Goal: Task Accomplishment & Management: Manage account settings

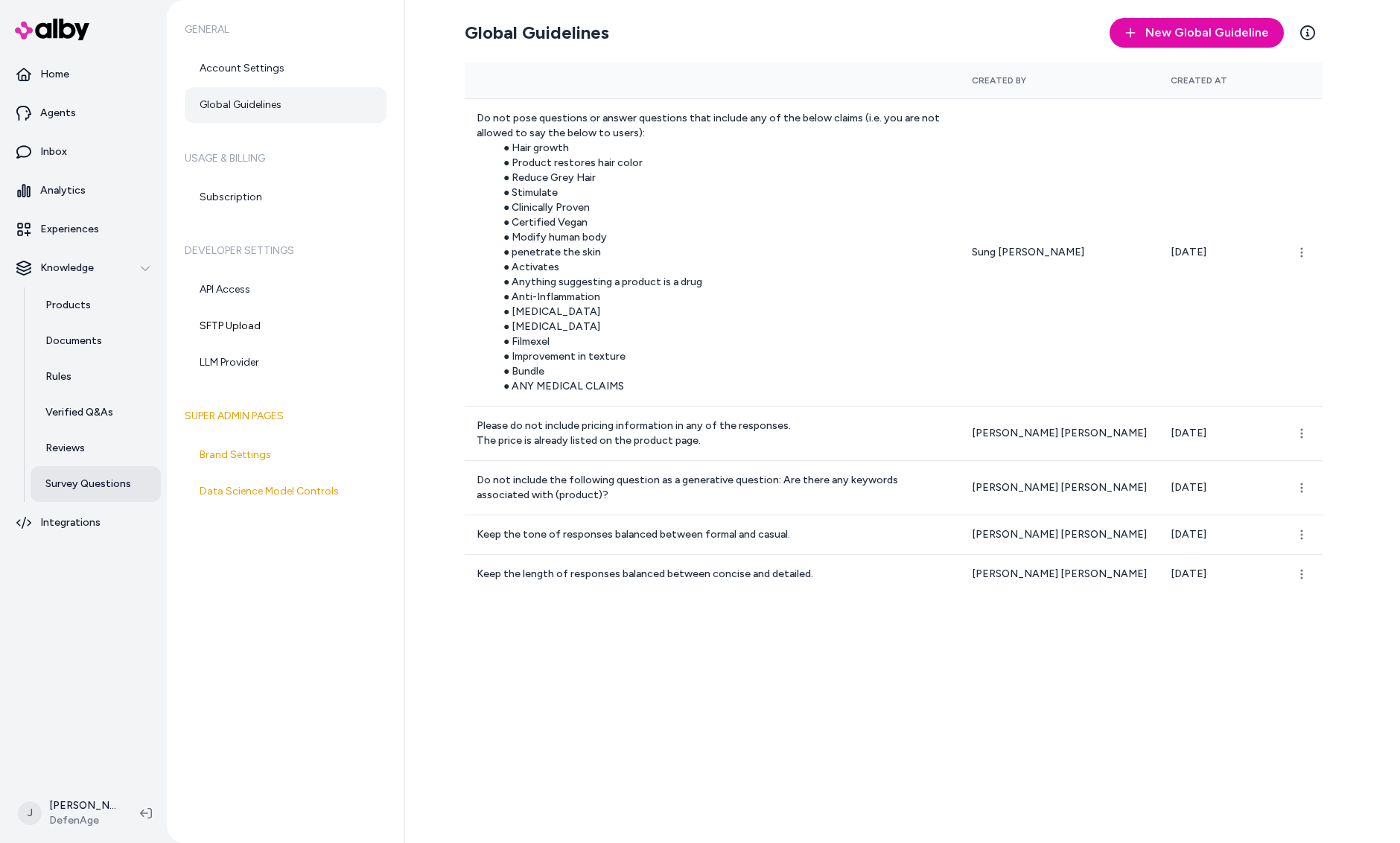
click at [111, 487] on p "Survey Questions" at bounding box center [88, 483] width 86 height 15
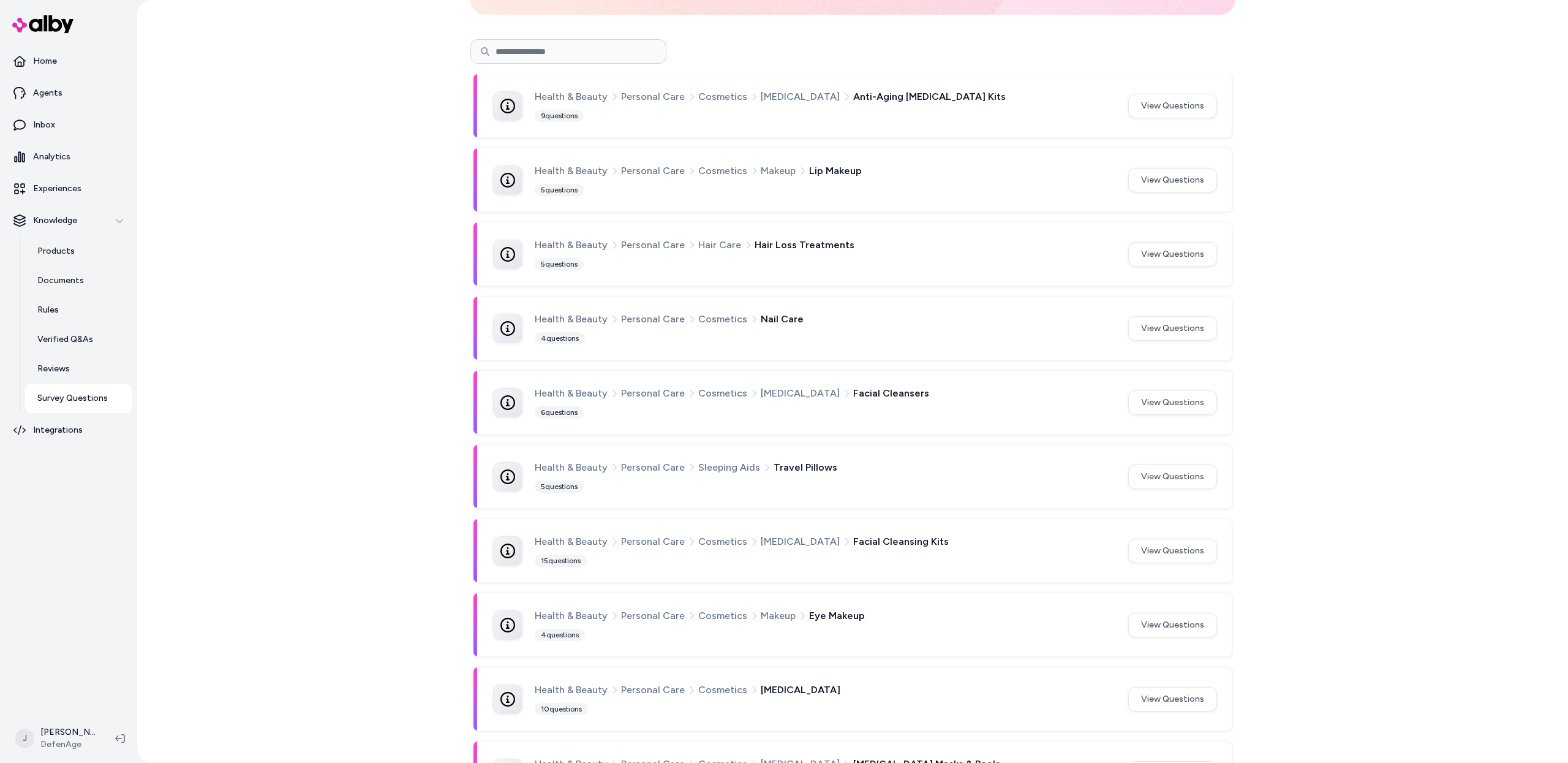
scroll to position [118, 0]
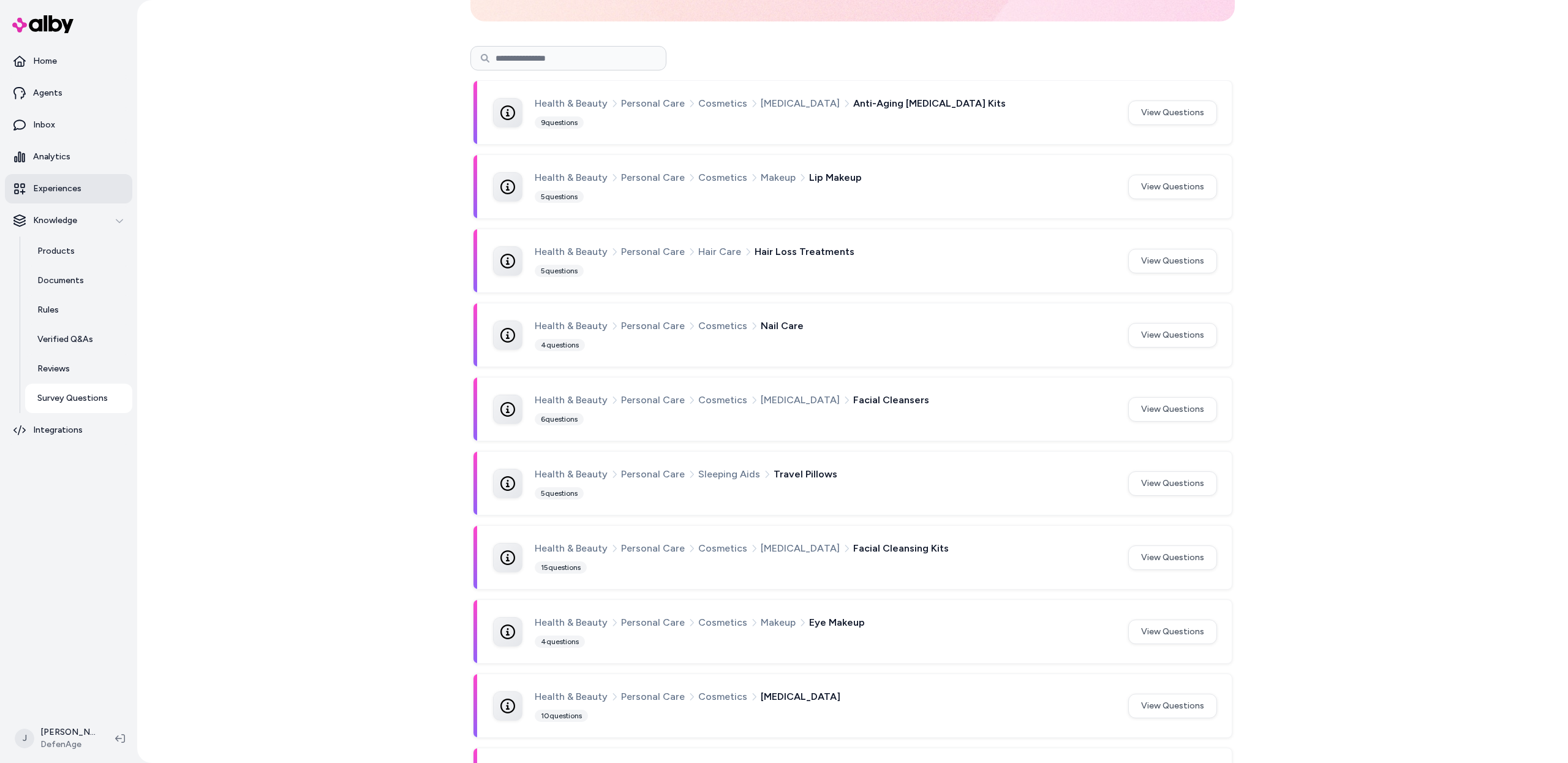
click at [70, 191] on p "Experiences" at bounding box center [57, 189] width 48 height 12
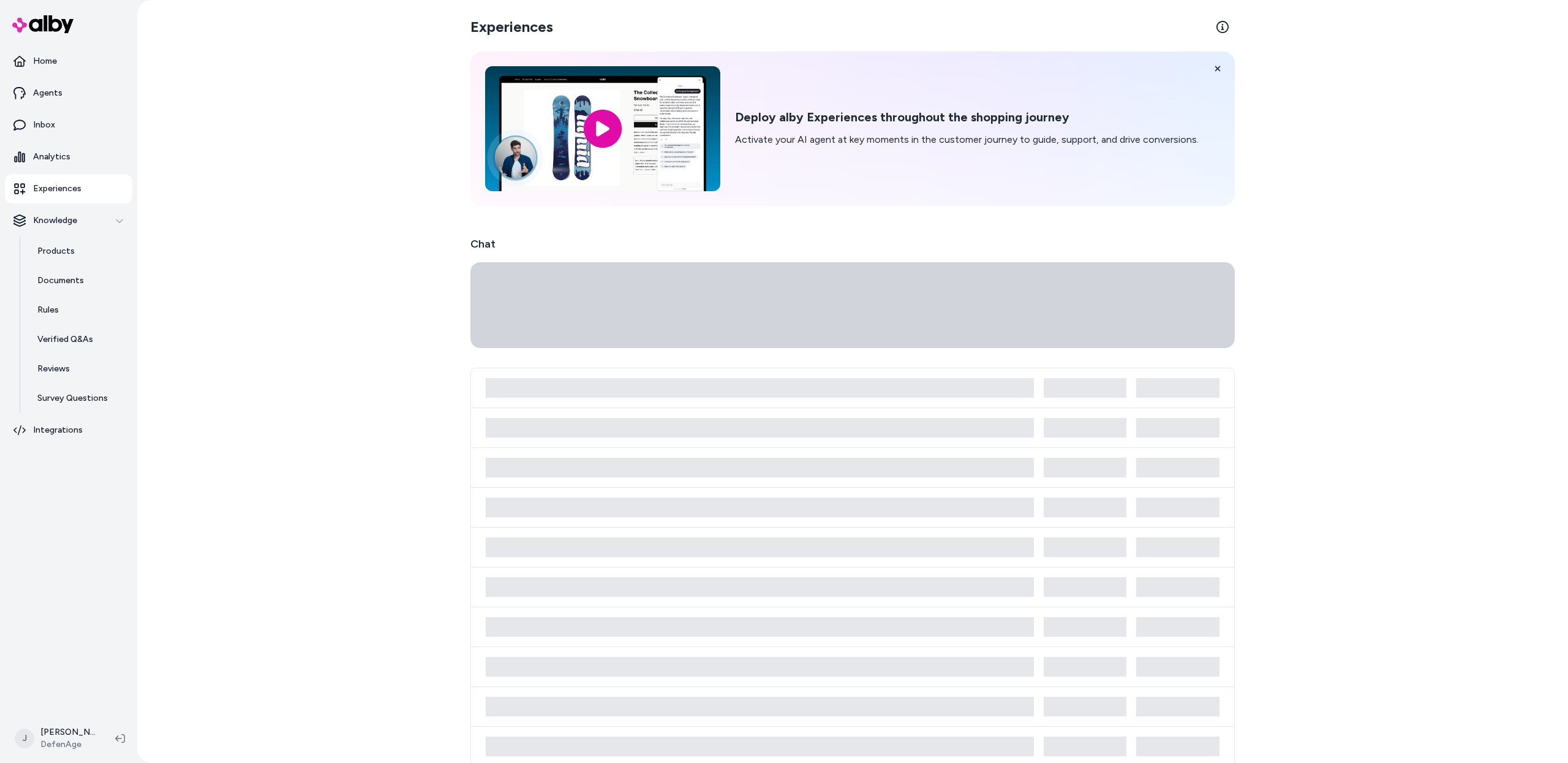
click at [58, 183] on p "Experiences" at bounding box center [57, 189] width 48 height 12
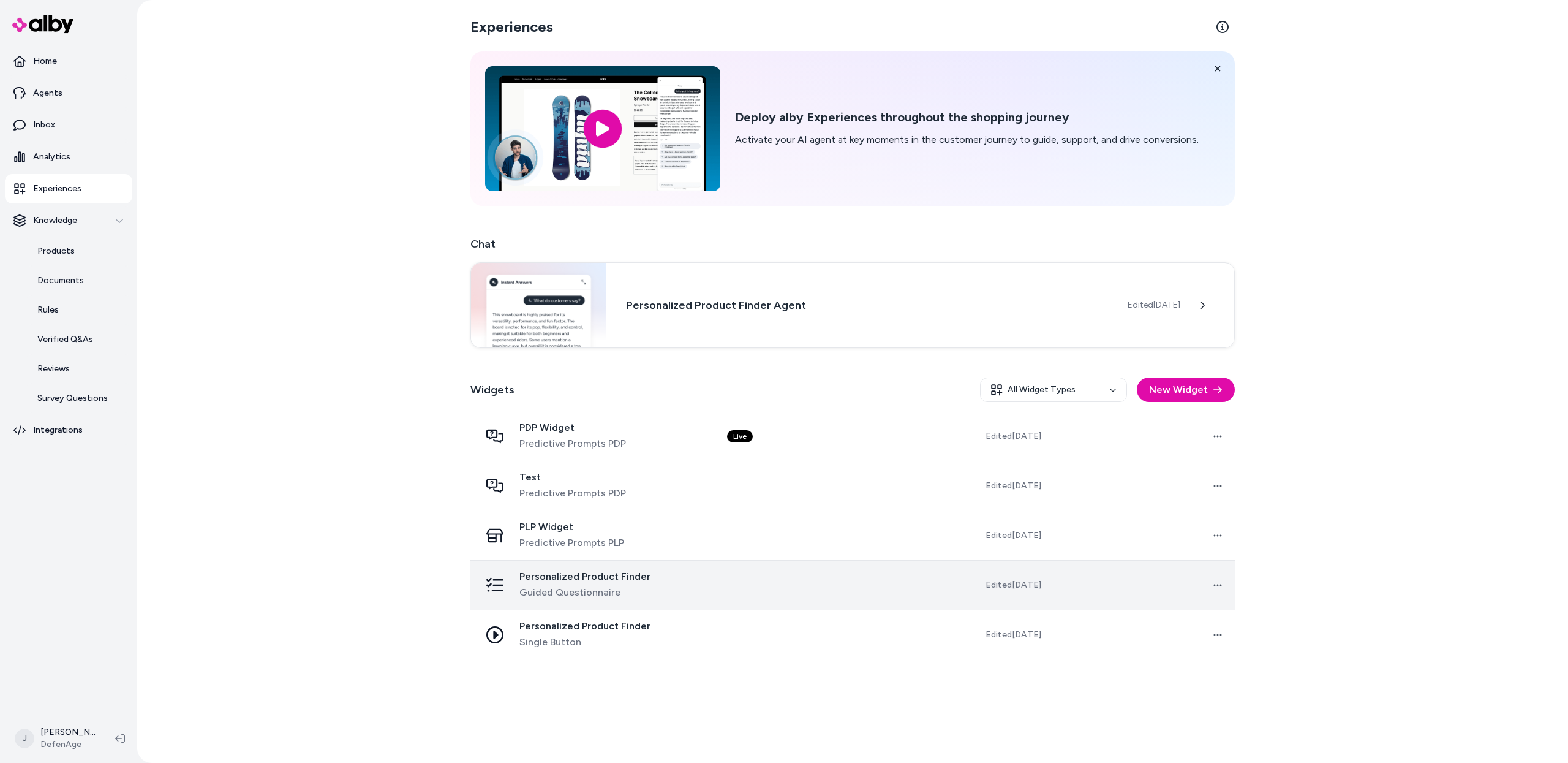
click at [722, 587] on td at bounding box center [809, 585] width 183 height 50
click at [706, 587] on div "Personalized Product Finder Guided Questionnaire" at bounding box center [594, 585] width 227 height 30
click at [744, 587] on td at bounding box center [809, 585] width 183 height 50
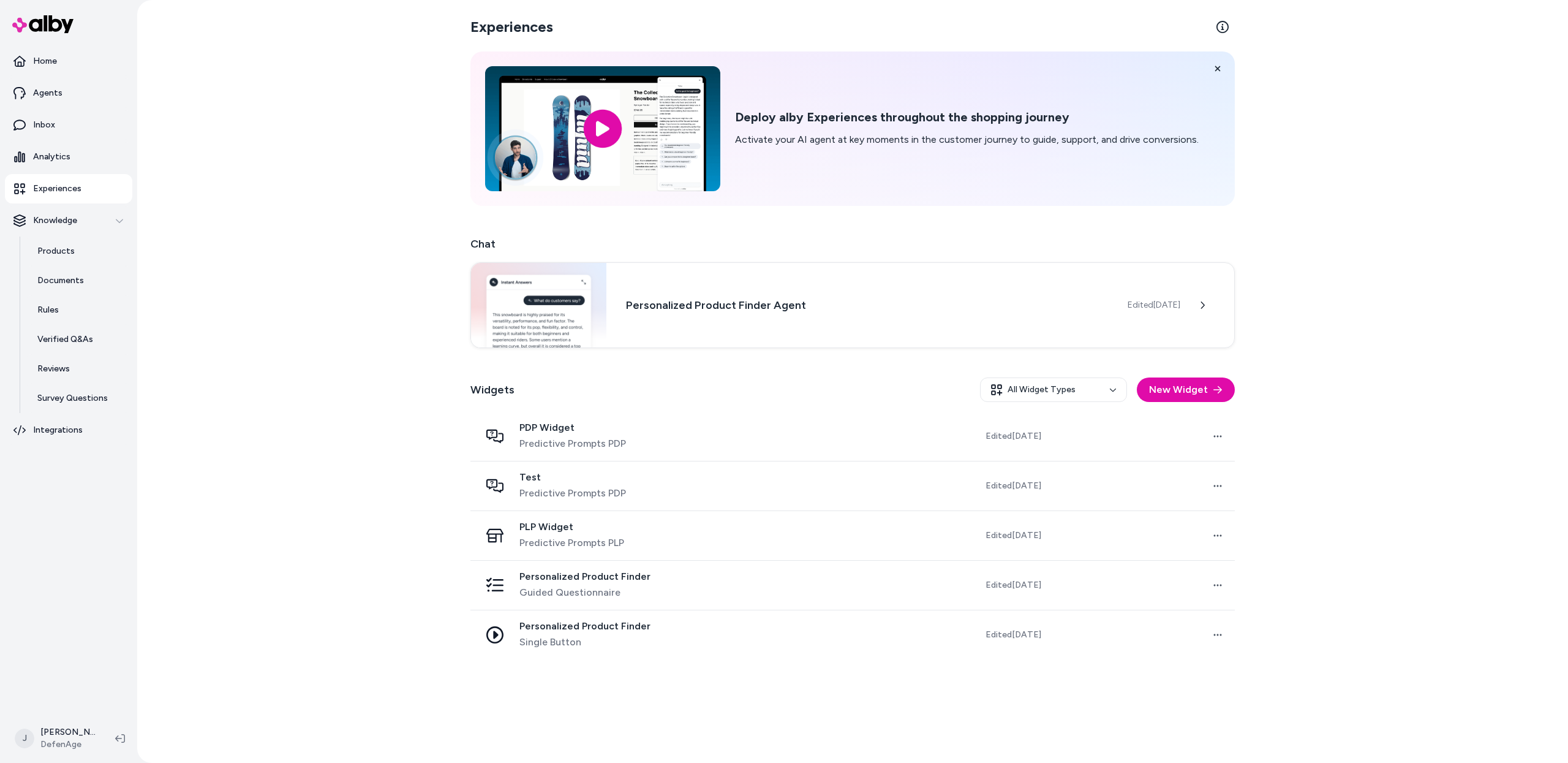
click at [618, 582] on span "Personalized Product Finder" at bounding box center [585, 576] width 131 height 12
click at [1151, 584] on td "Open menu" at bounding box center [1143, 585] width 183 height 50
click at [949, 583] on td "Edited Aug 21, 2025" at bounding box center [976, 585] width 151 height 50
click at [550, 578] on span "Personalized Product Finder" at bounding box center [585, 576] width 131 height 12
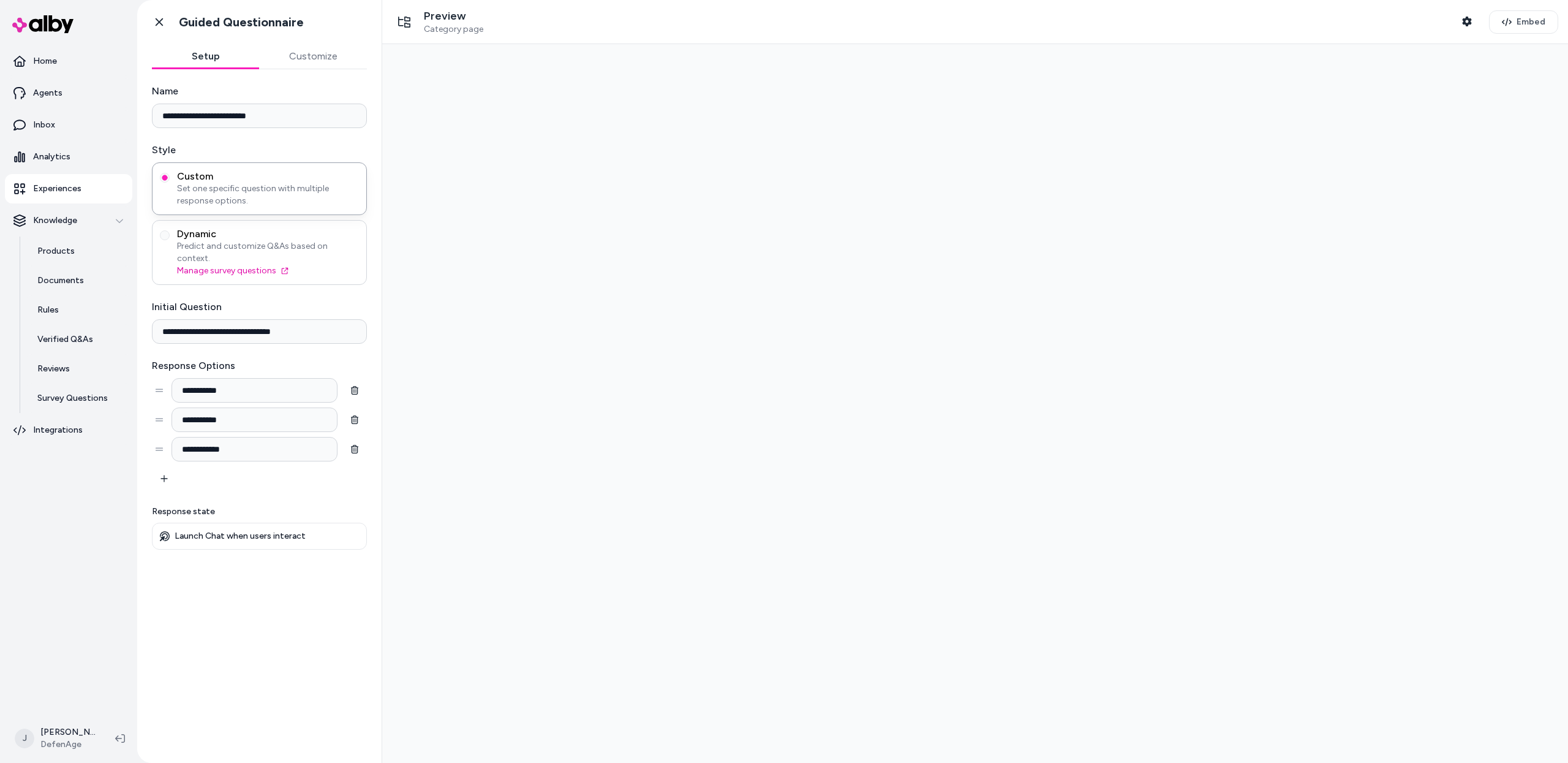
click at [255, 238] on span "Dynamic" at bounding box center [268, 234] width 182 height 12
click at [170, 238] on button "Dynamic Predict and customize Q&As based on context. Manage survey questions" at bounding box center [165, 236] width 10 height 10
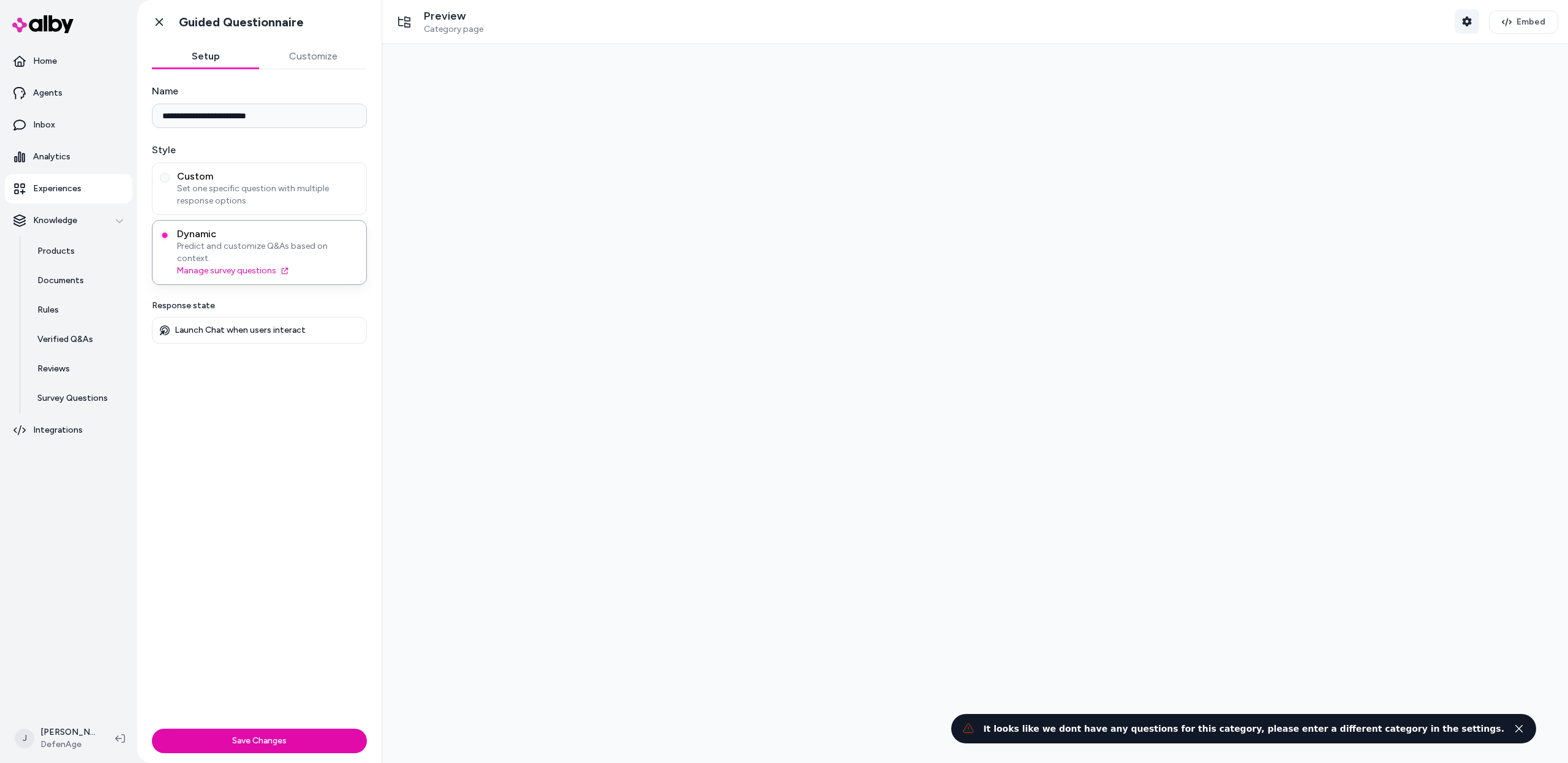
click at [1151, 23] on button "Shopper Context" at bounding box center [1467, 21] width 24 height 25
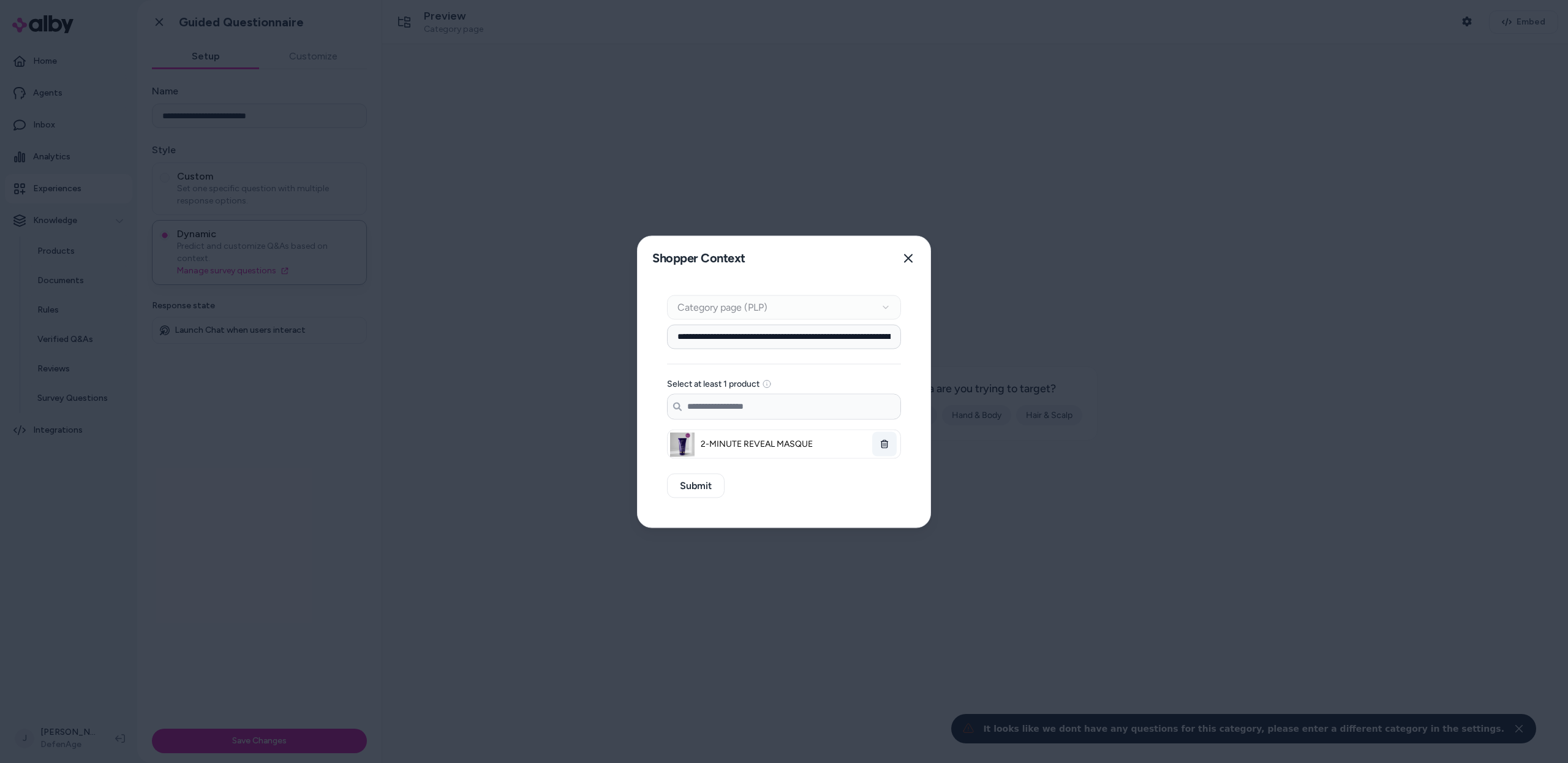
click at [883, 446] on icon "button" at bounding box center [885, 444] width 9 height 9
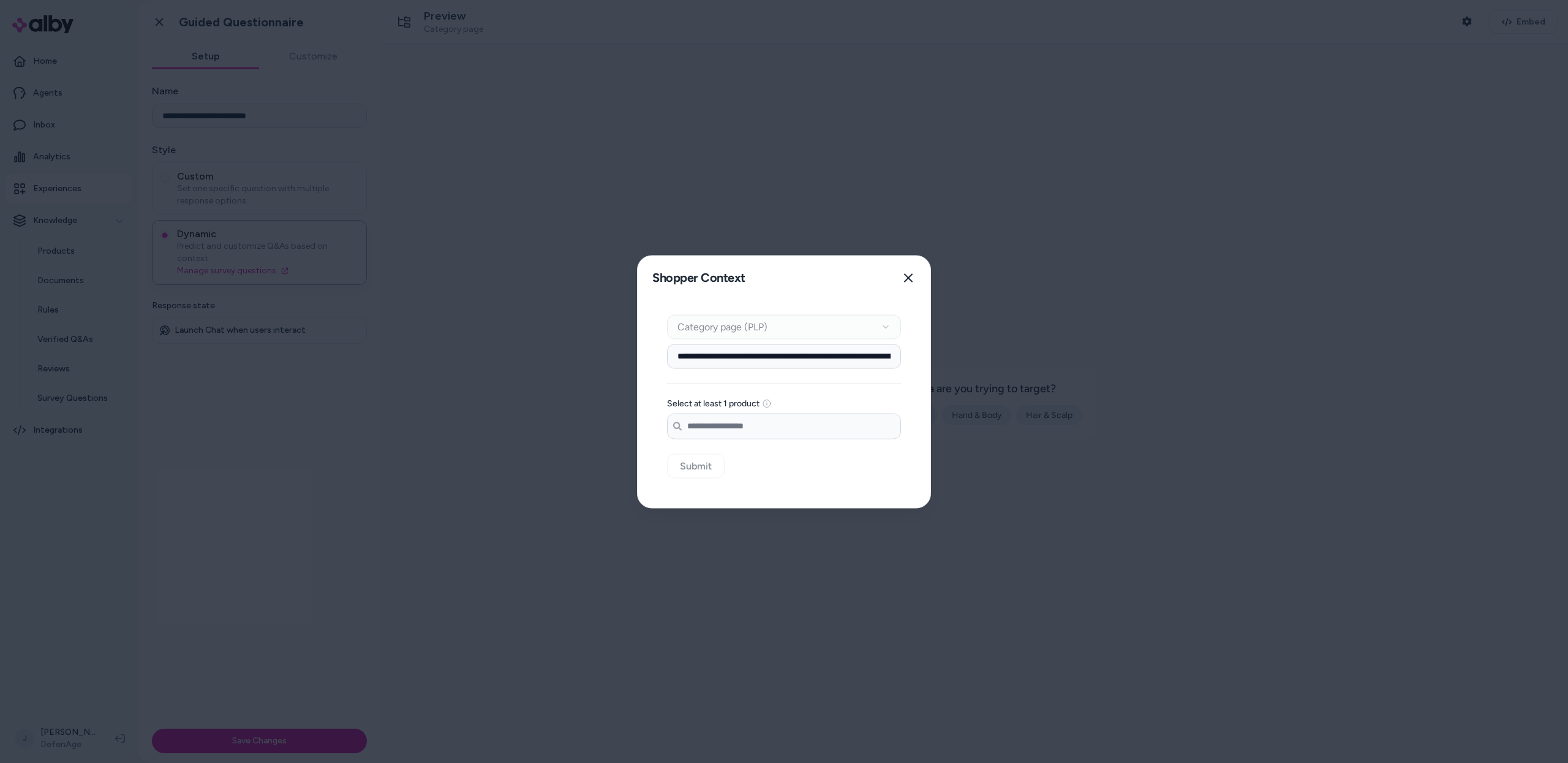
click at [878, 359] on input "**********" at bounding box center [784, 356] width 234 height 25
click at [880, 356] on input "**********" at bounding box center [784, 356] width 234 height 25
click at [160, 415] on div at bounding box center [784, 382] width 1568 height 763
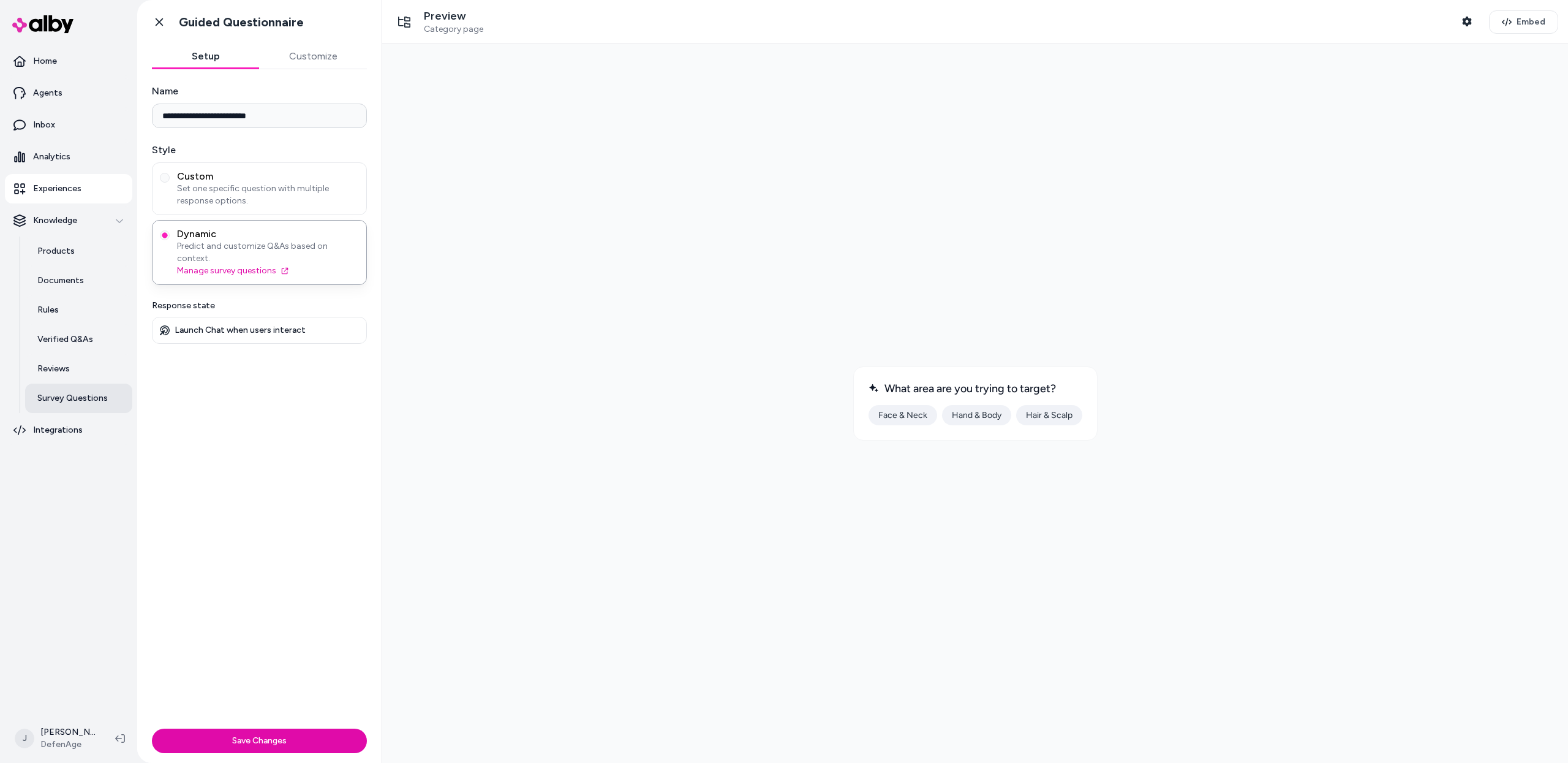
click at [72, 392] on p "Survey Questions" at bounding box center [72, 398] width 70 height 12
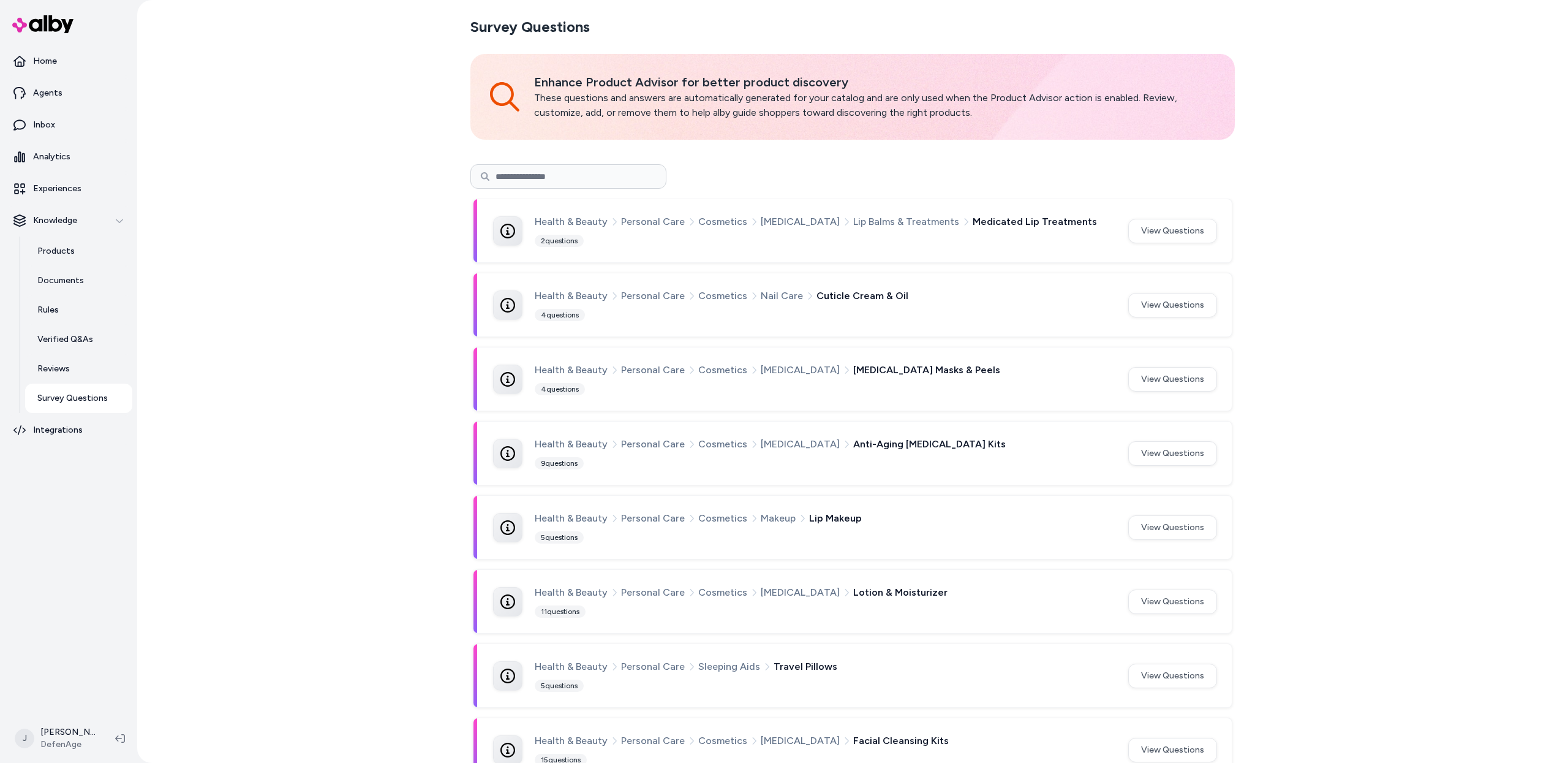
click at [574, 178] on input at bounding box center [569, 176] width 196 height 25
paste input "**********"
type input "**********"
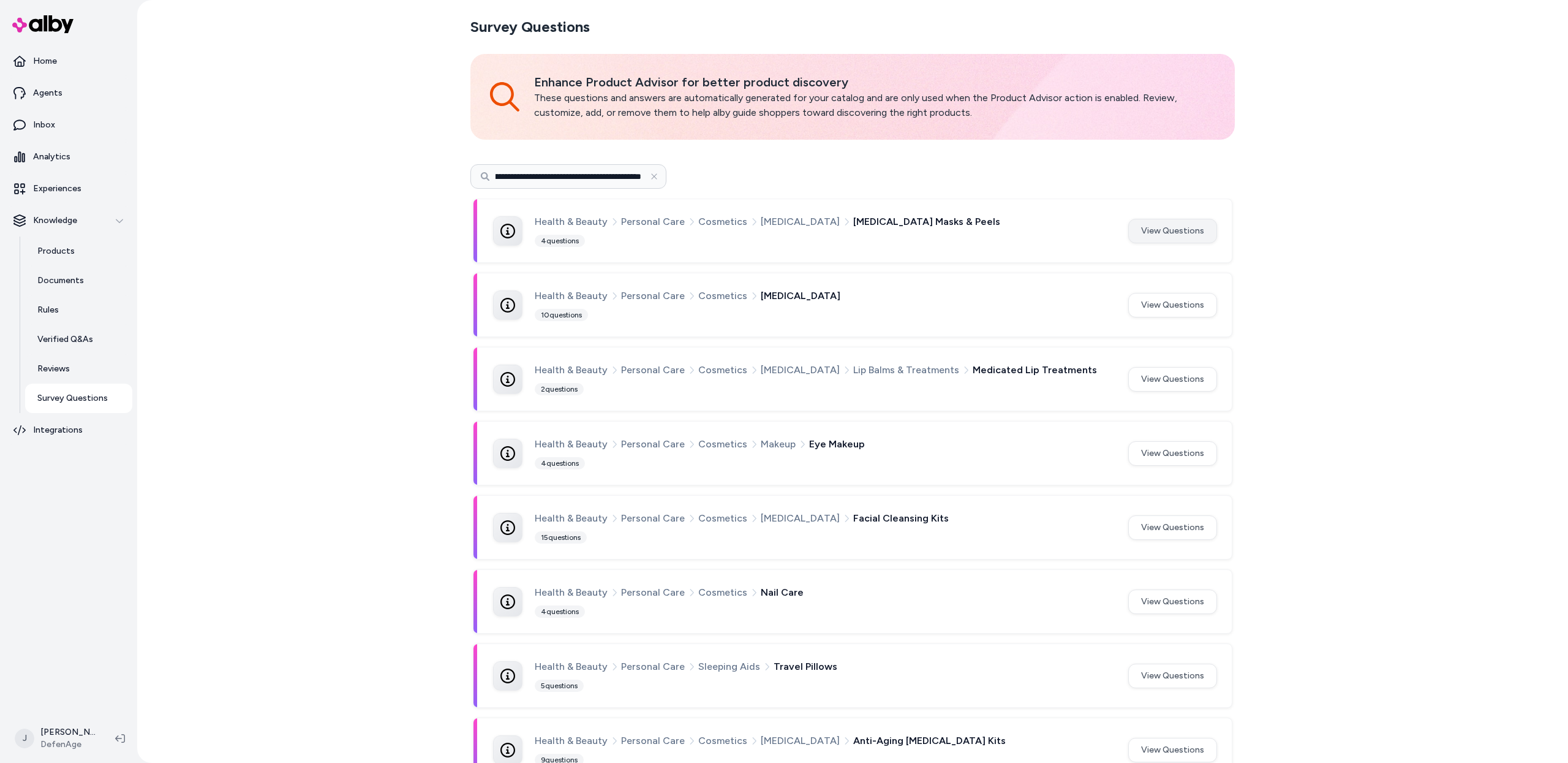
click at [1151, 229] on button "View Questions" at bounding box center [1172, 231] width 89 height 25
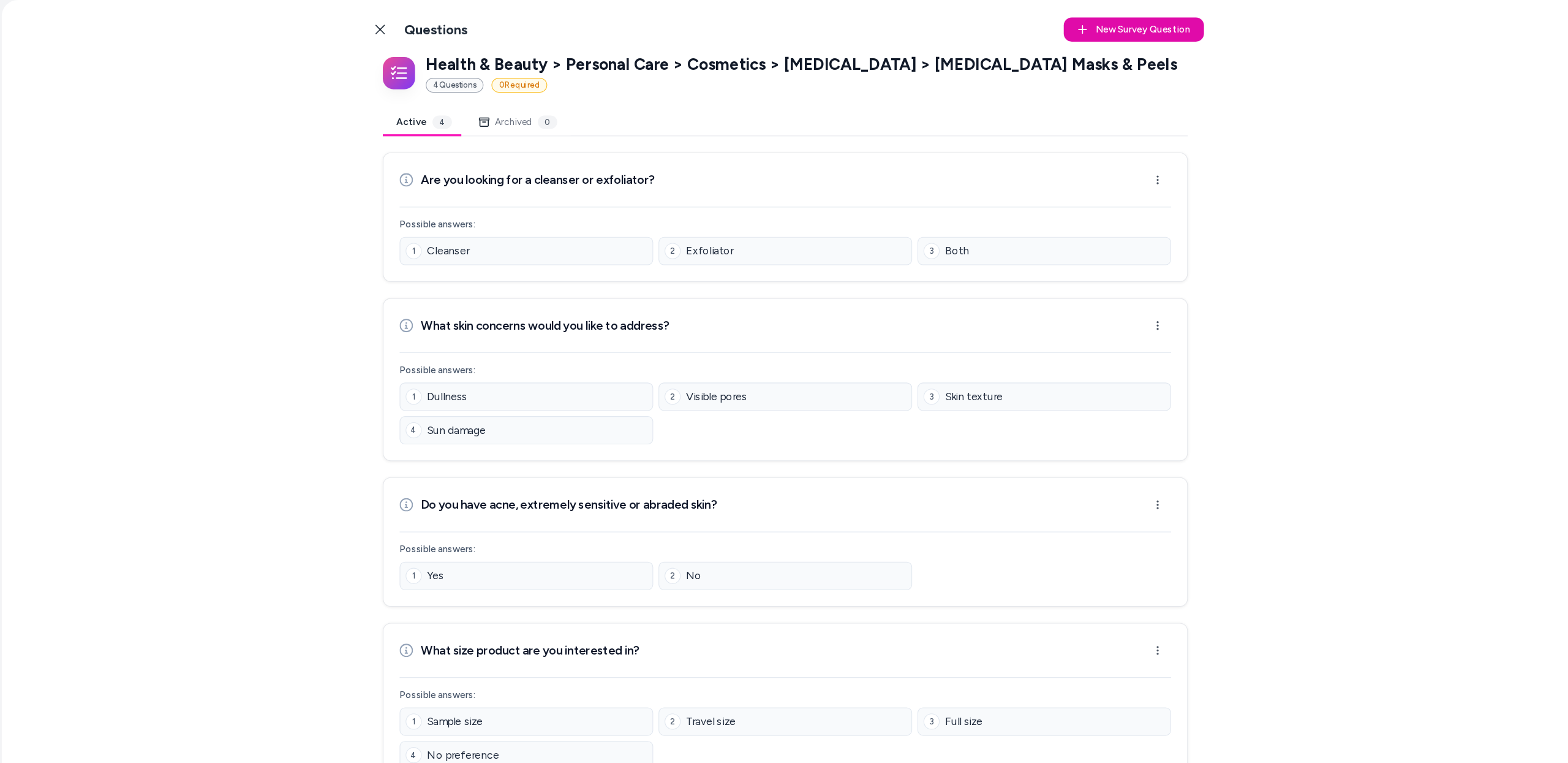
click at [406, 196] on div "Back to Categories Questions New Survey Question New Health & Beauty > Personal…" at bounding box center [852, 382] width 1431 height 763
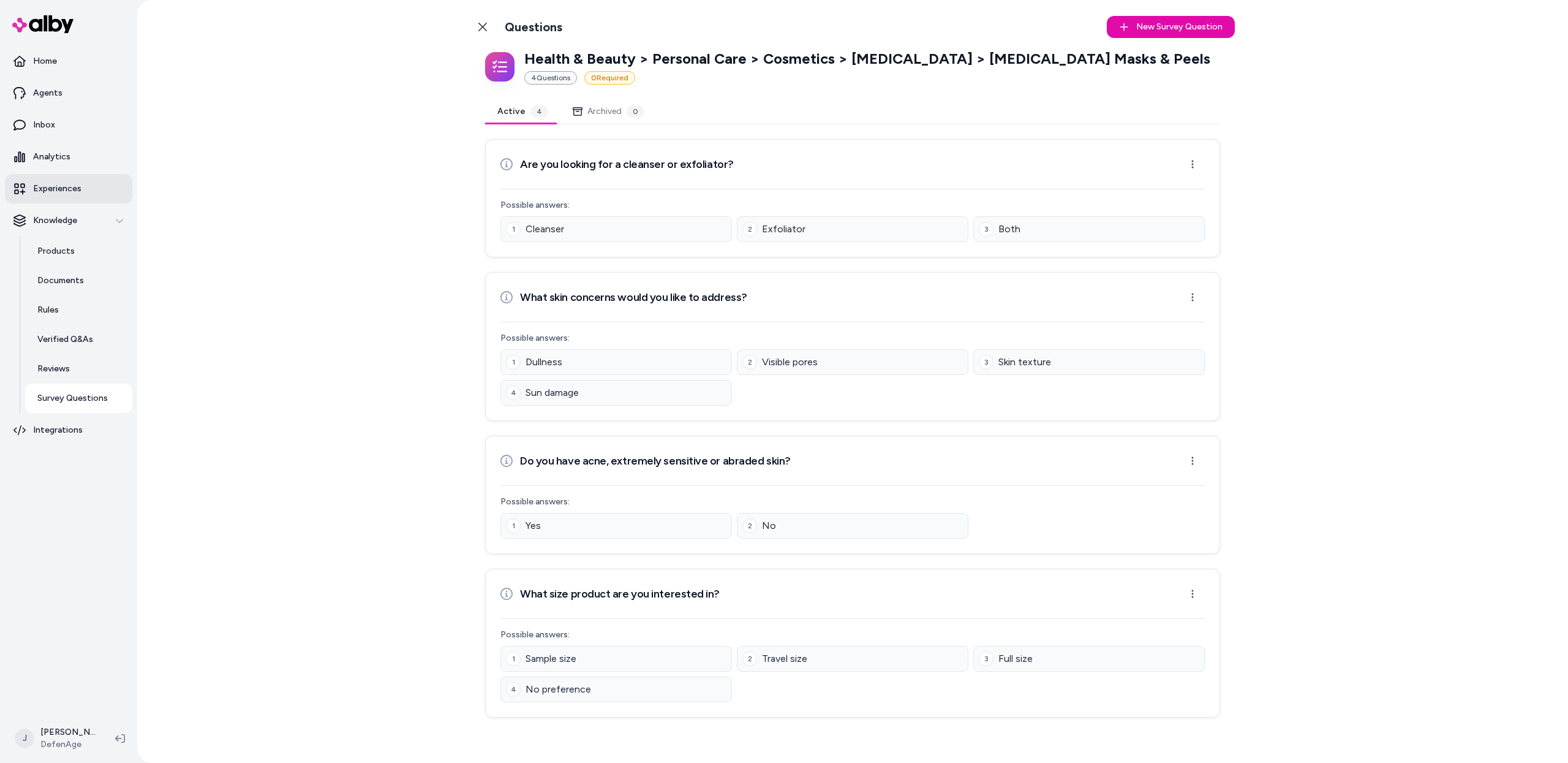
click at [62, 188] on p "Experiences" at bounding box center [57, 189] width 48 height 12
click at [59, 126] on link "Inbox" at bounding box center [68, 124] width 128 height 30
click at [58, 123] on link "Inbox" at bounding box center [68, 124] width 128 height 30
click at [37, 122] on p "Inbox" at bounding box center [44, 124] width 22 height 12
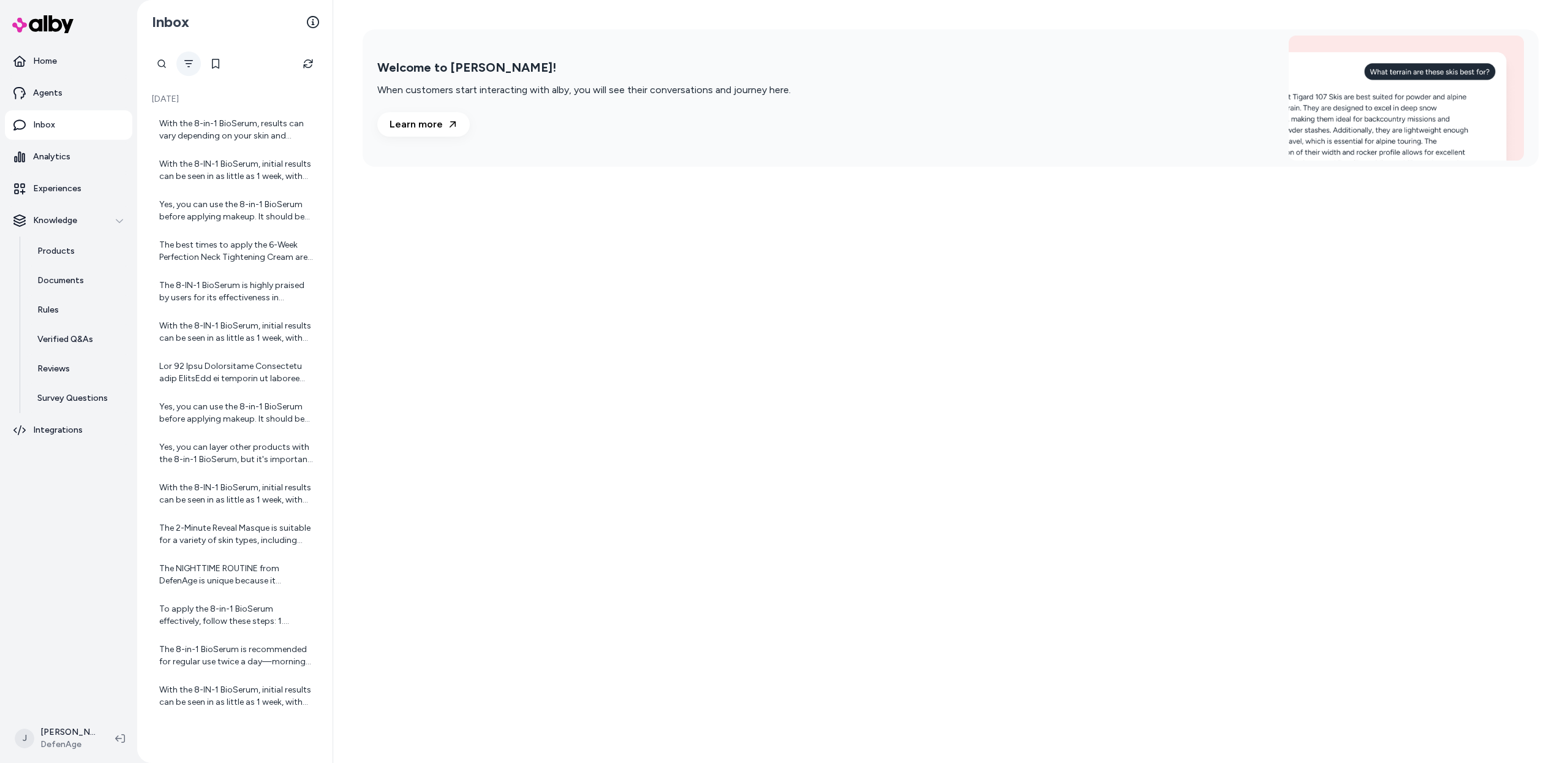
click at [188, 69] on button "Filter" at bounding box center [188, 63] width 24 height 25
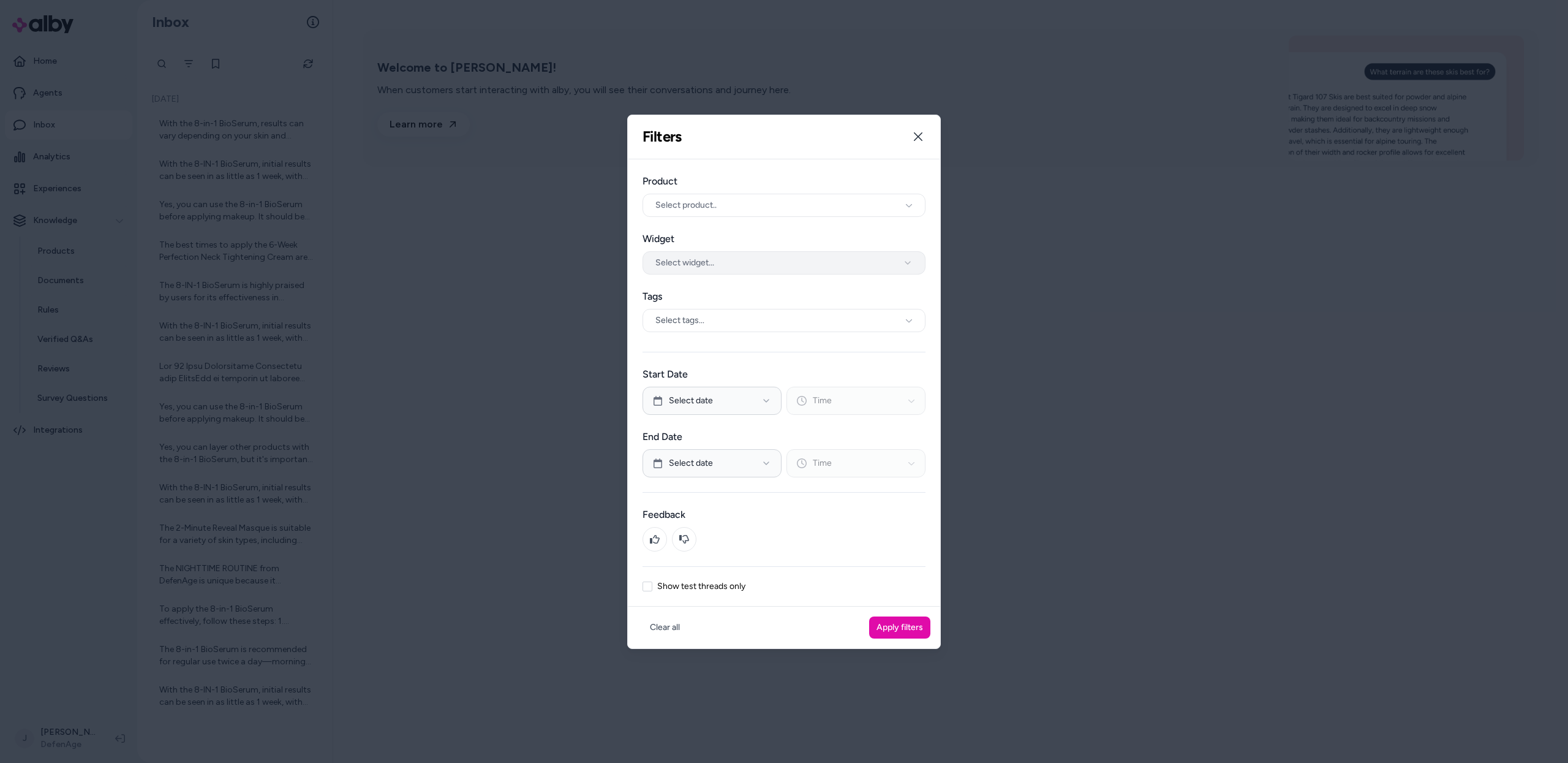
click at [702, 253] on button "Select widget..." at bounding box center [784, 263] width 283 height 23
click at [899, 625] on button "Apply filters" at bounding box center [899, 627] width 61 height 22
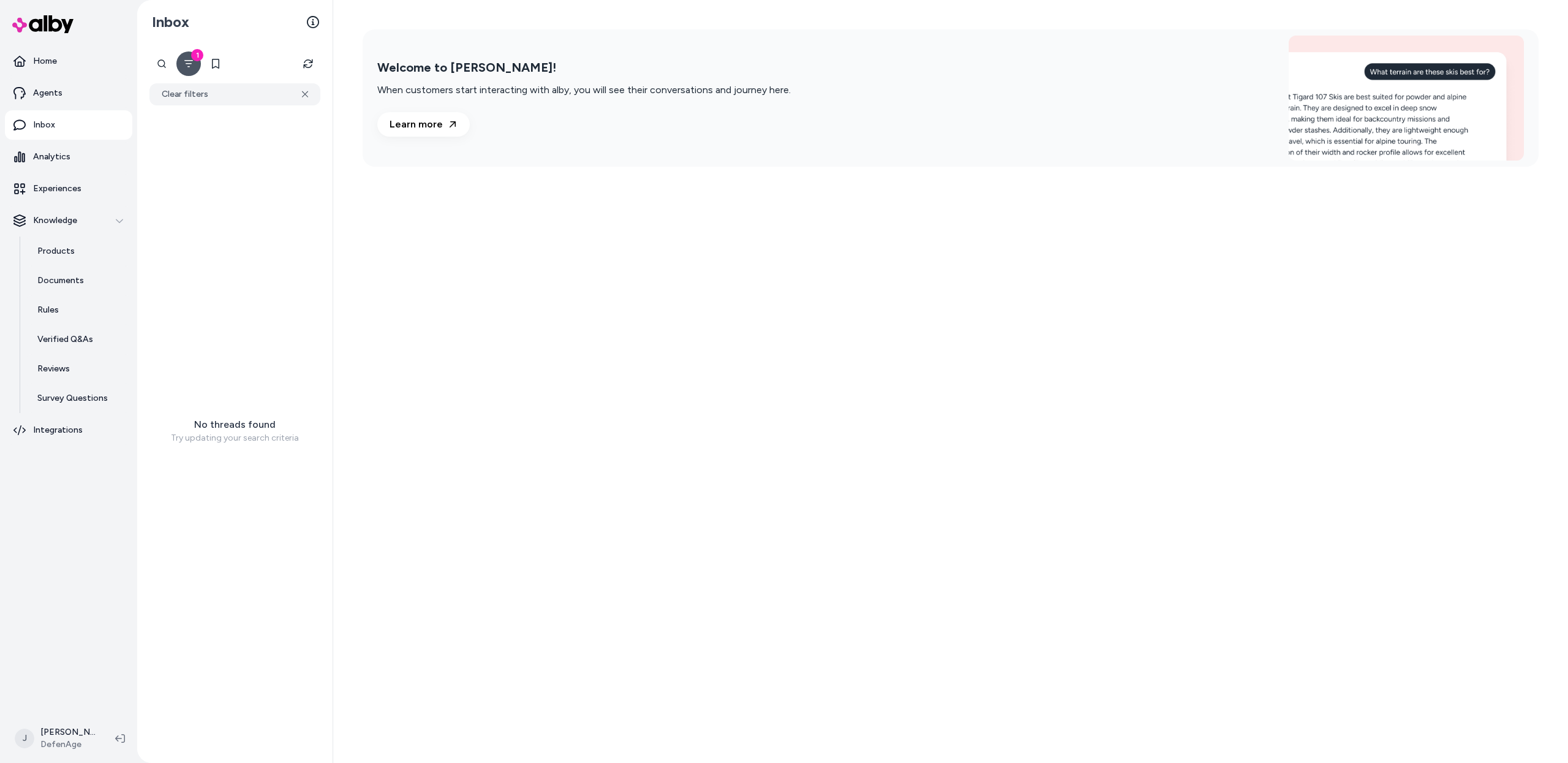
click at [191, 70] on button "1" at bounding box center [188, 63] width 24 height 25
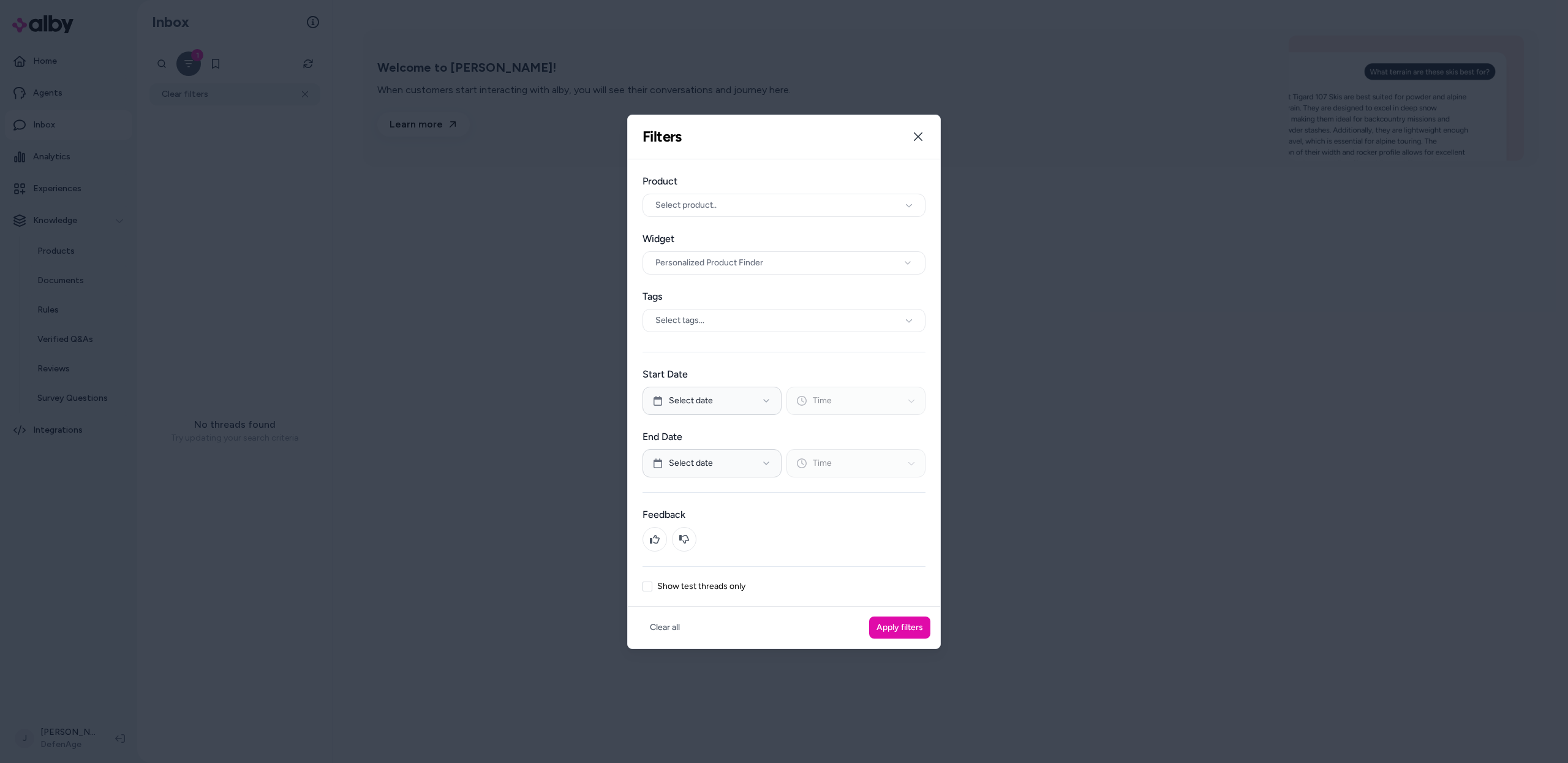
click at [653, 583] on div "Show test threads only" at bounding box center [784, 586] width 283 height 10
click at [648, 588] on button "Show test threads only" at bounding box center [648, 586] width 10 height 10
click at [915, 625] on button "Apply filters" at bounding box center [899, 627] width 61 height 22
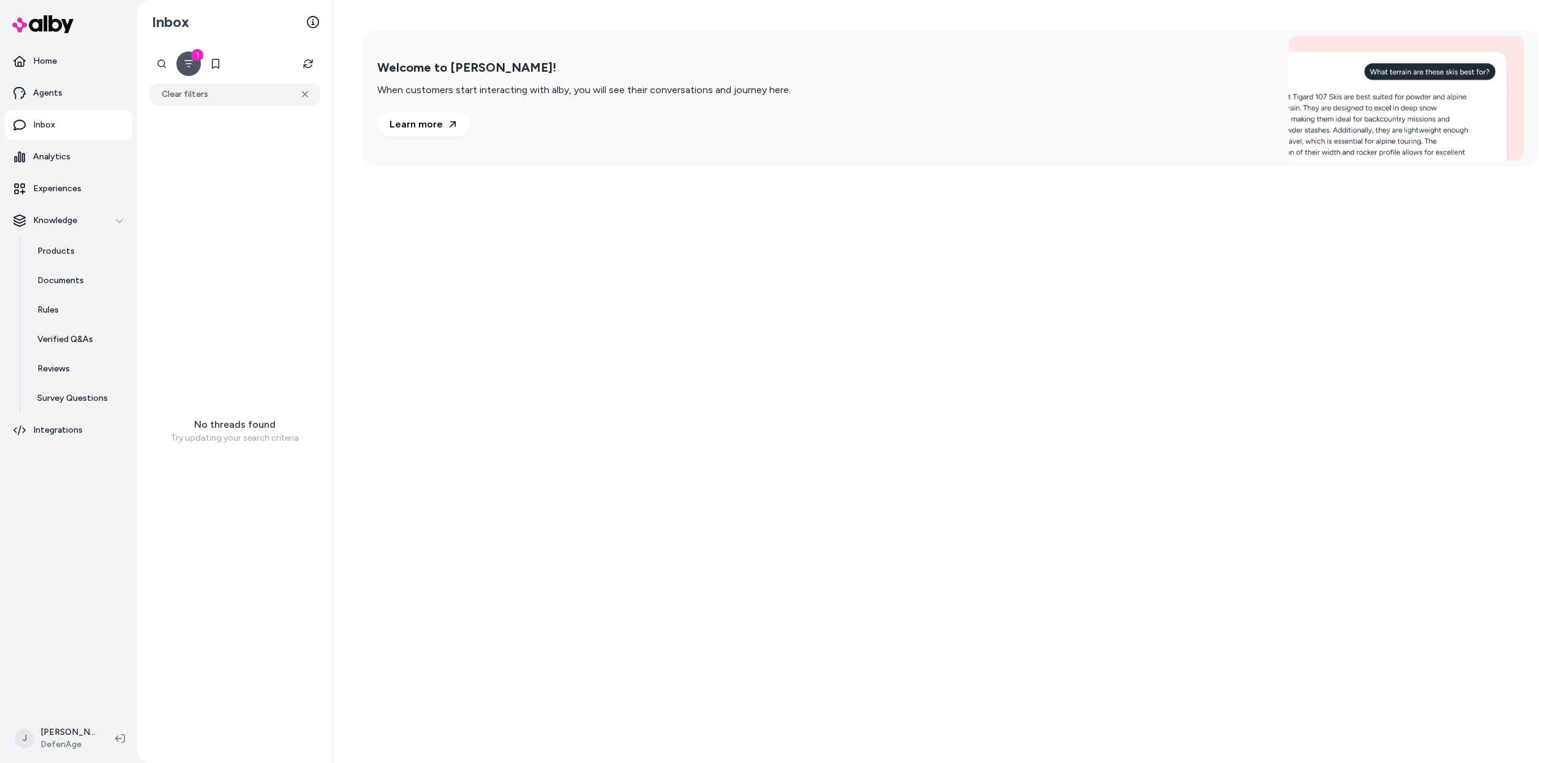
click at [191, 67] on icon "Filter" at bounding box center [188, 64] width 10 height 10
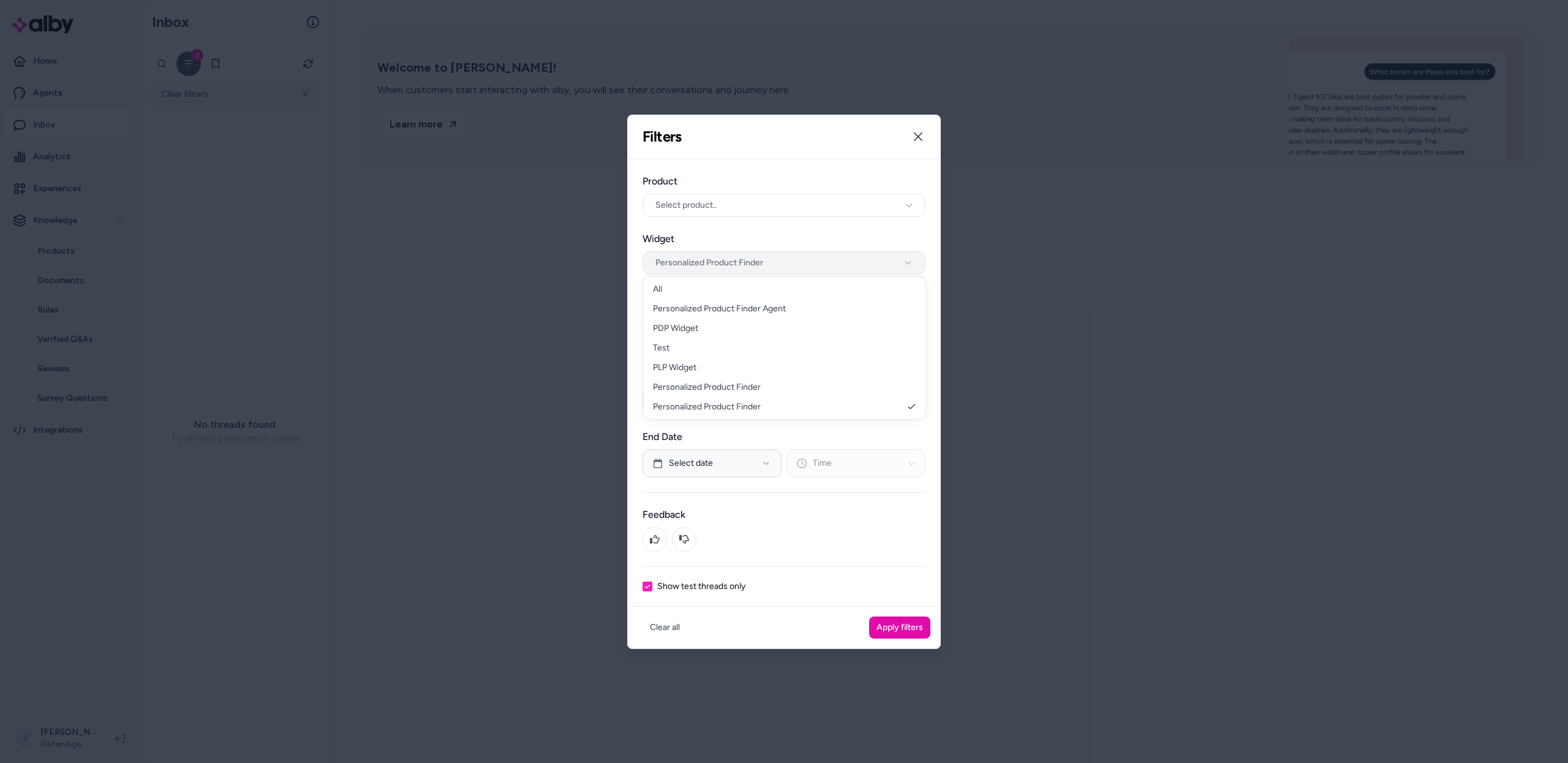
click at [736, 261] on button "Personalized Product Finder" at bounding box center [784, 263] width 283 height 23
click at [909, 632] on button "Apply filters" at bounding box center [899, 627] width 61 height 22
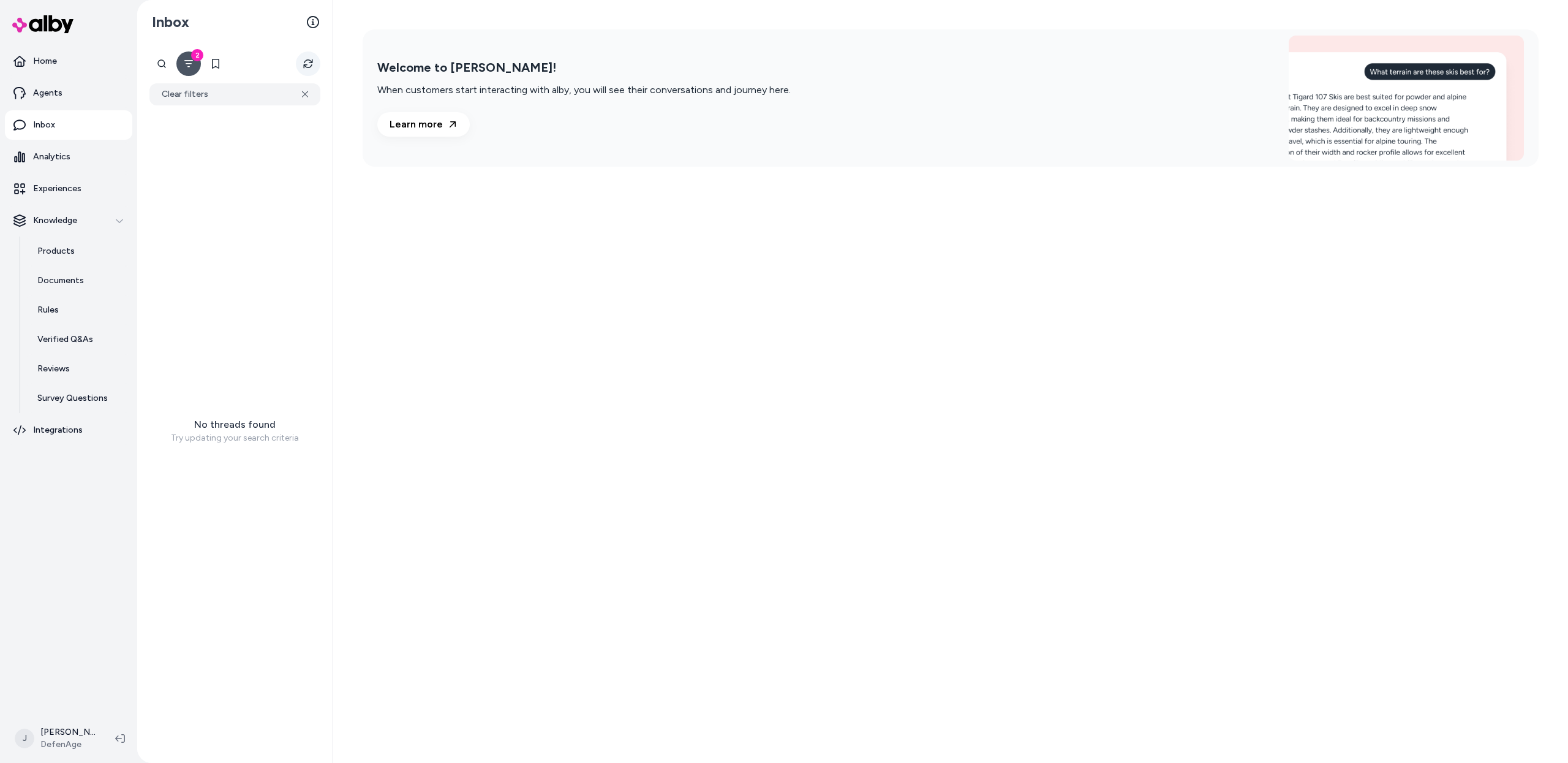
click at [306, 61] on icon "Refresh" at bounding box center [308, 64] width 10 height 10
click at [195, 73] on button "2" at bounding box center [188, 63] width 24 height 25
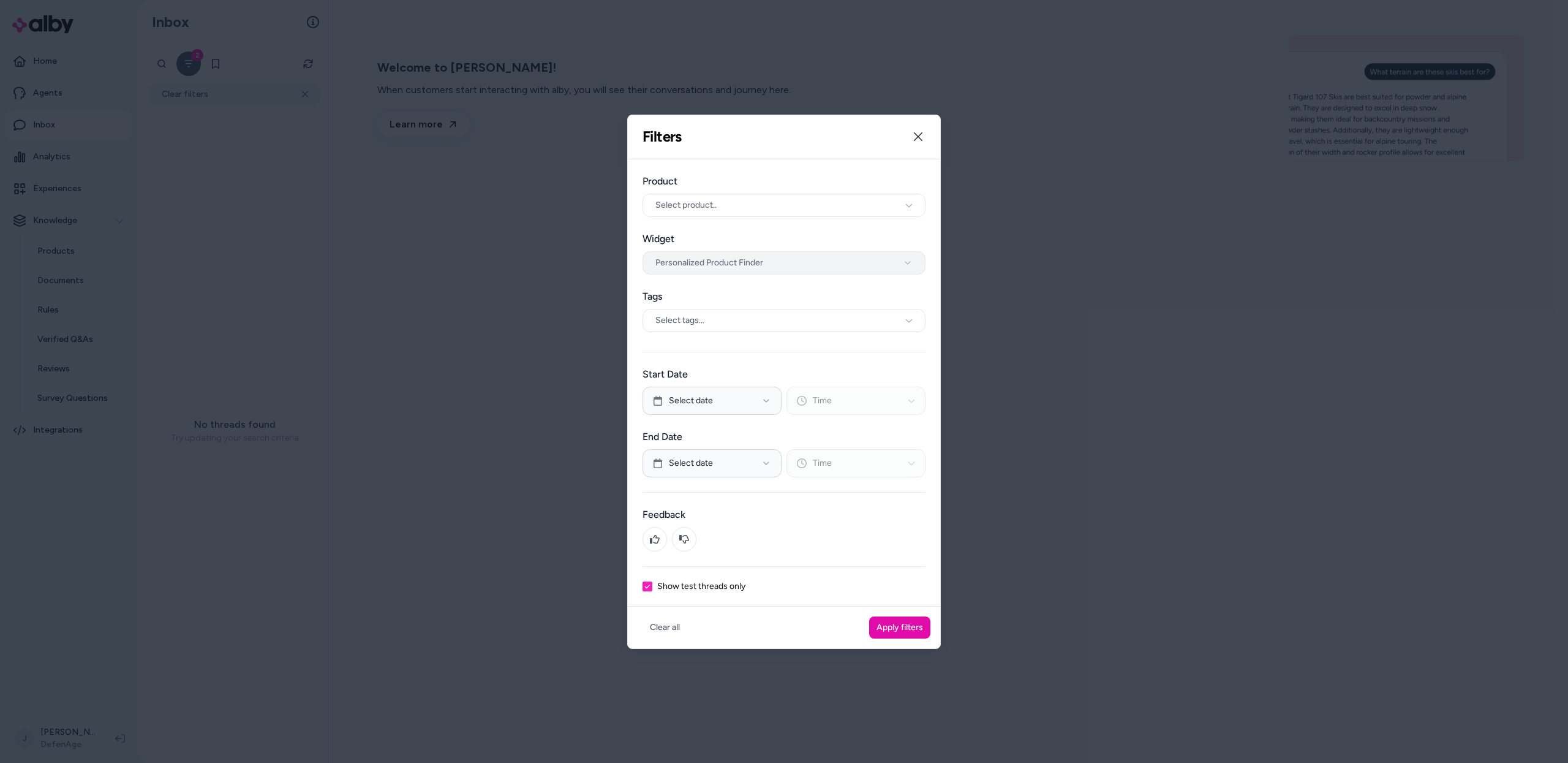
click at [731, 268] on button "Personalized Product Finder" at bounding box center [784, 263] width 283 height 23
click at [900, 622] on button "Apply filters" at bounding box center [899, 627] width 61 height 22
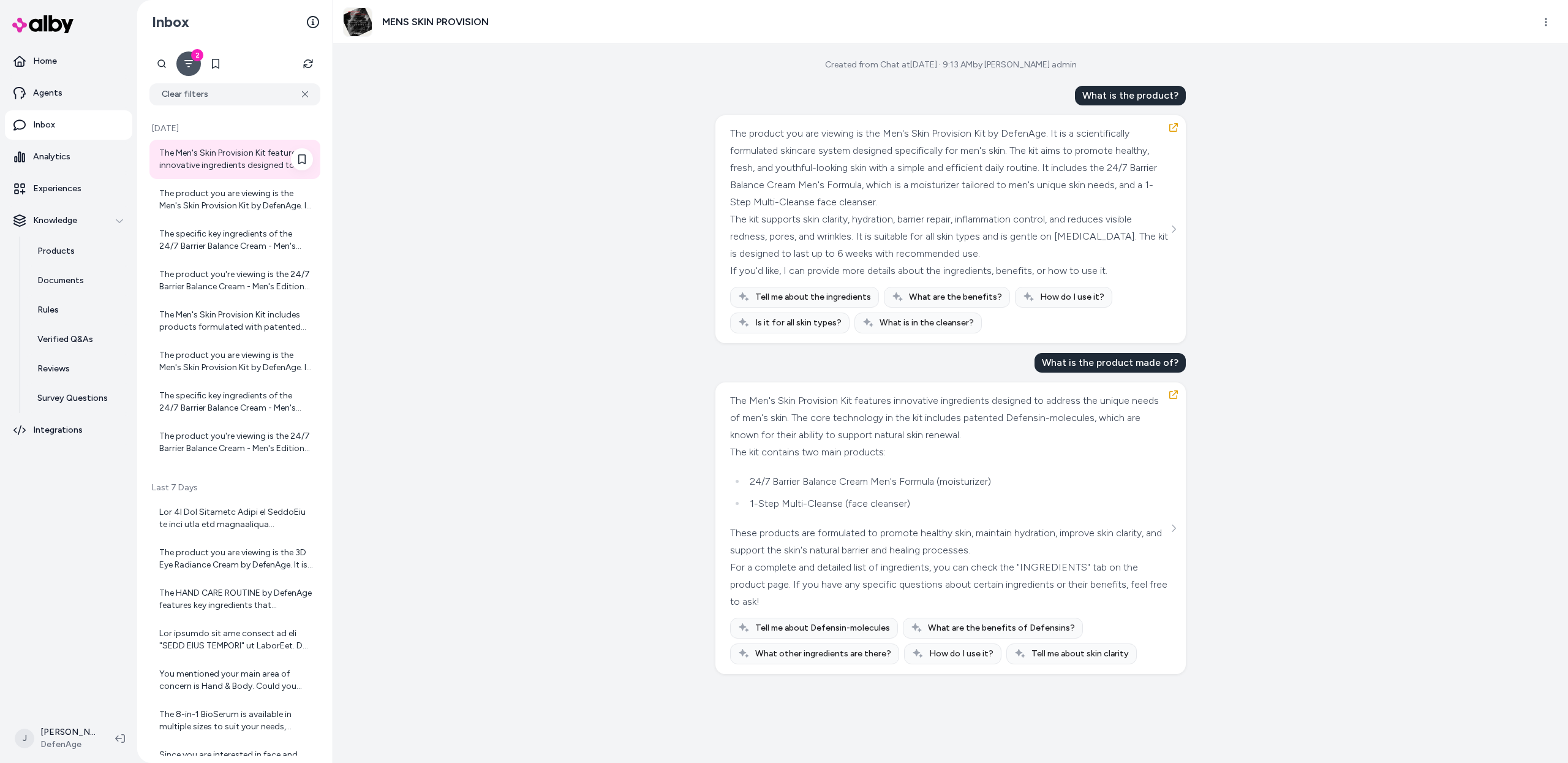
click at [205, 160] on div "The Men's Skin Provision Kit features innovative ingredients designed to addres…" at bounding box center [236, 159] width 154 height 25
click at [206, 208] on div "The product you are viewing is the Men's Skin Provision Kit by DefenAge. It is …" at bounding box center [236, 199] width 154 height 25
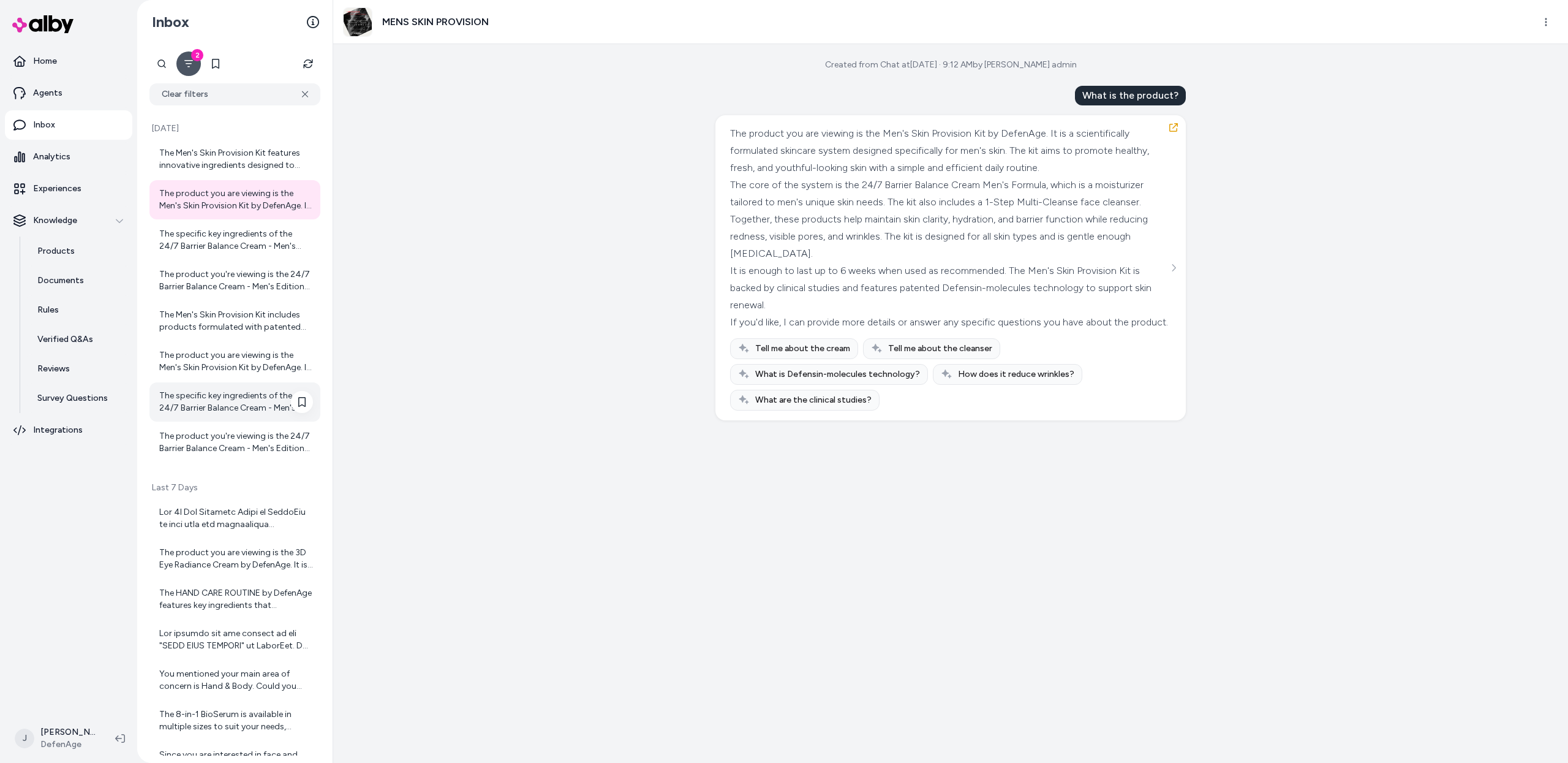
click at [192, 392] on div "The specific key ingredients of the 24/7 Barrier Balance Cream - Men's Edition …" at bounding box center [236, 402] width 154 height 25
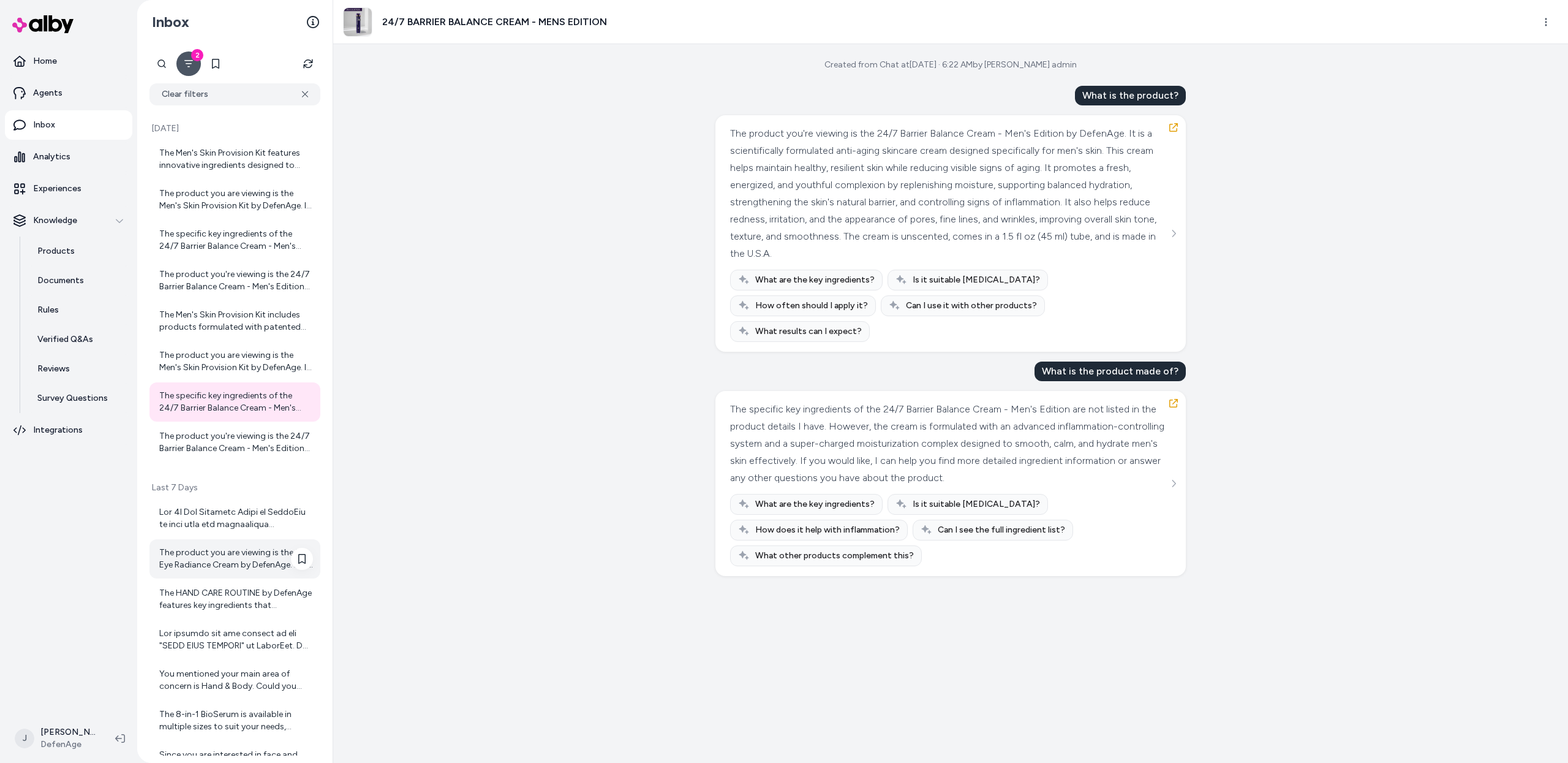
click at [229, 565] on div "The product you are viewing is the 3D Eye Radiance Cream by DefenAge. It is an …" at bounding box center [236, 559] width 154 height 25
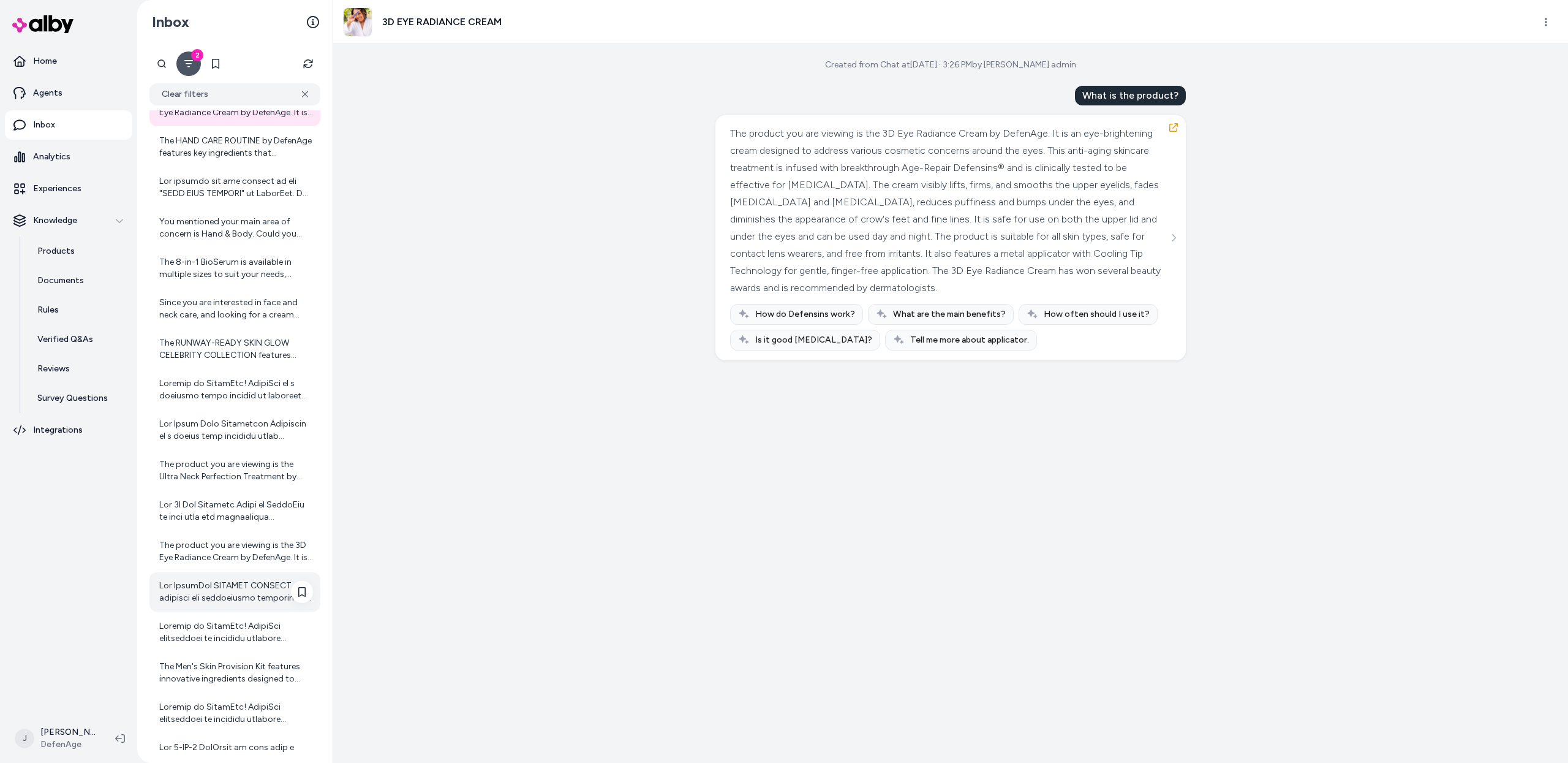
scroll to position [466, 0]
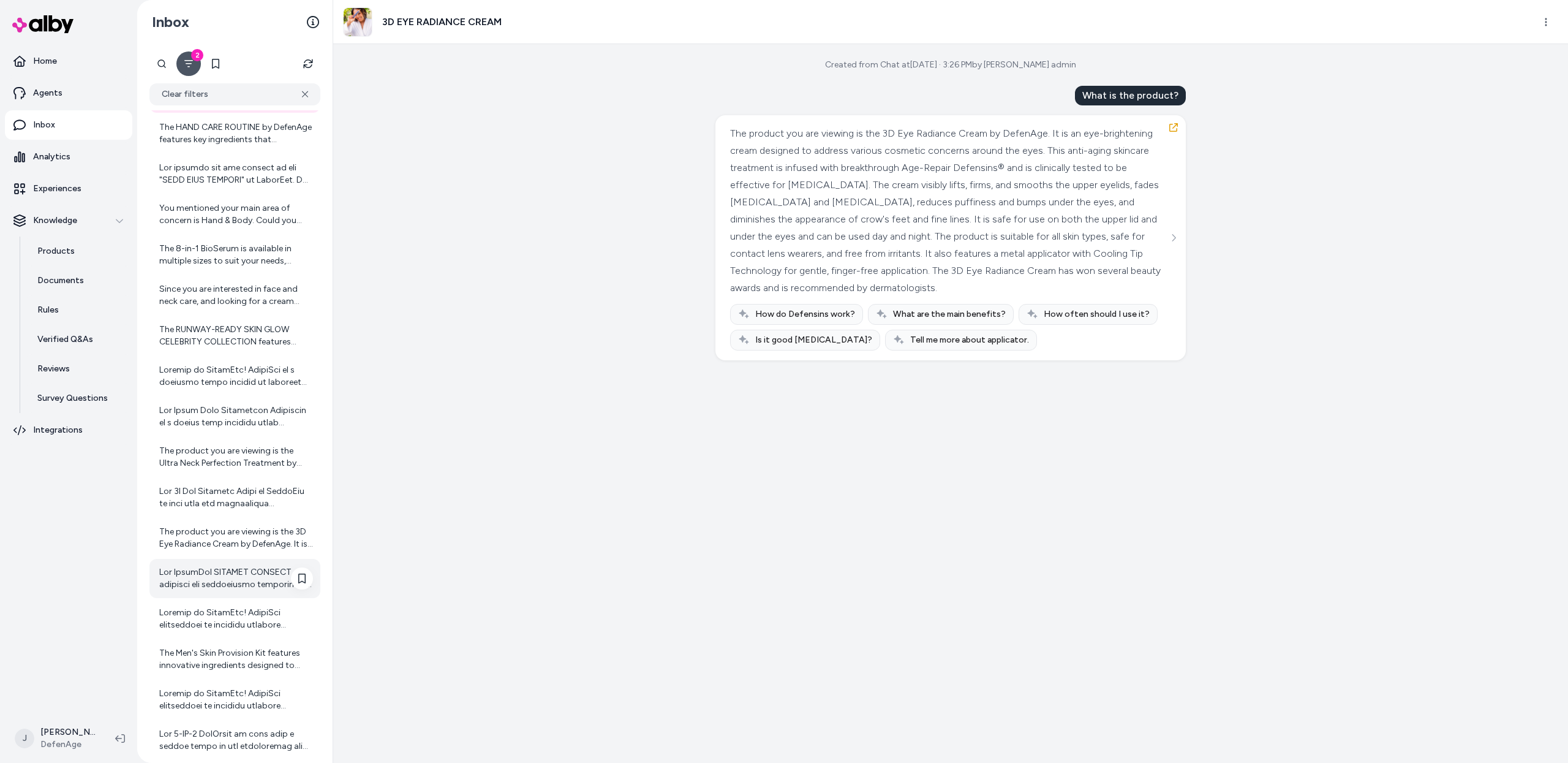
click at [216, 596] on div at bounding box center [235, 578] width 171 height 39
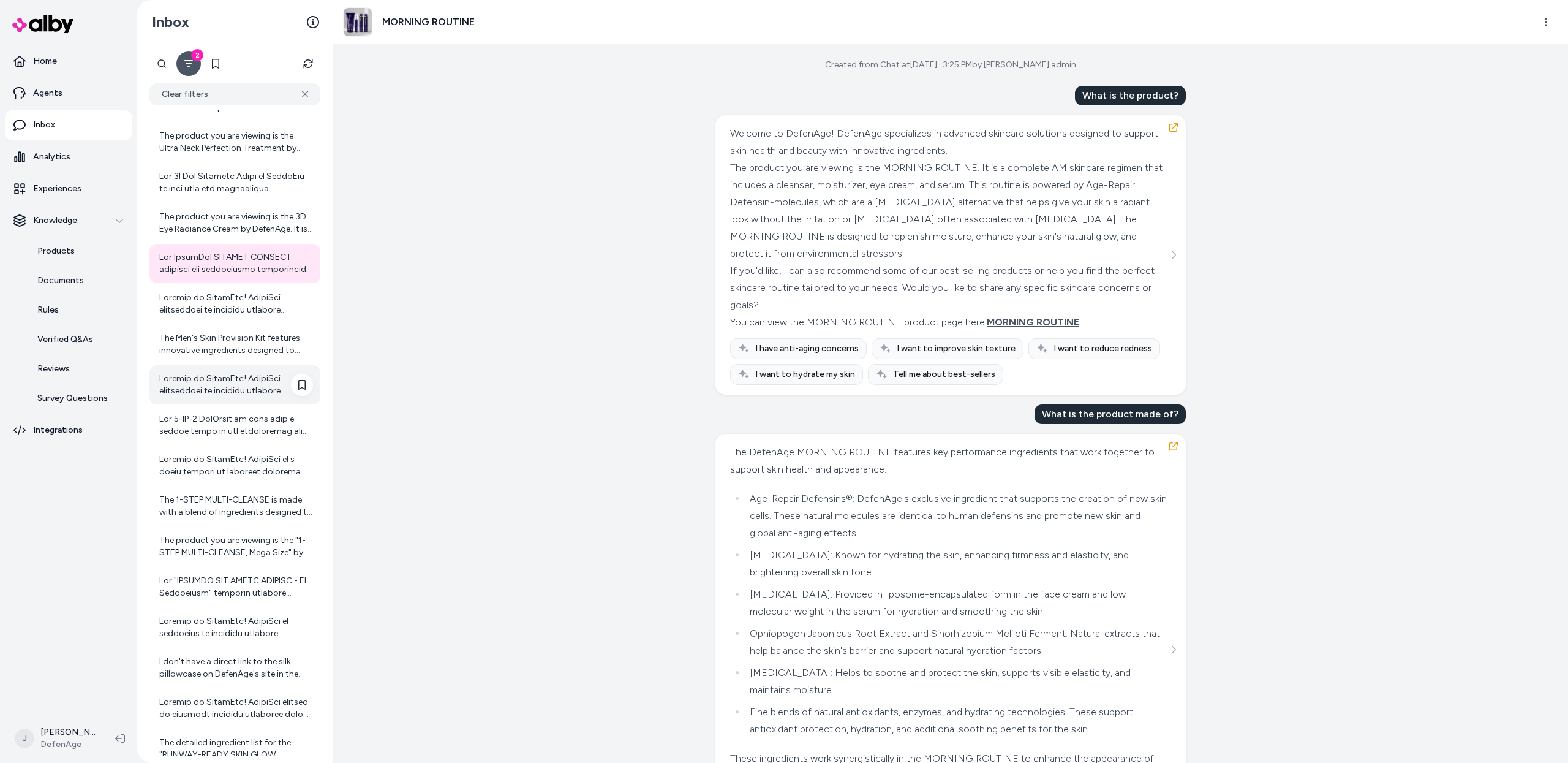
scroll to position [1010, 0]
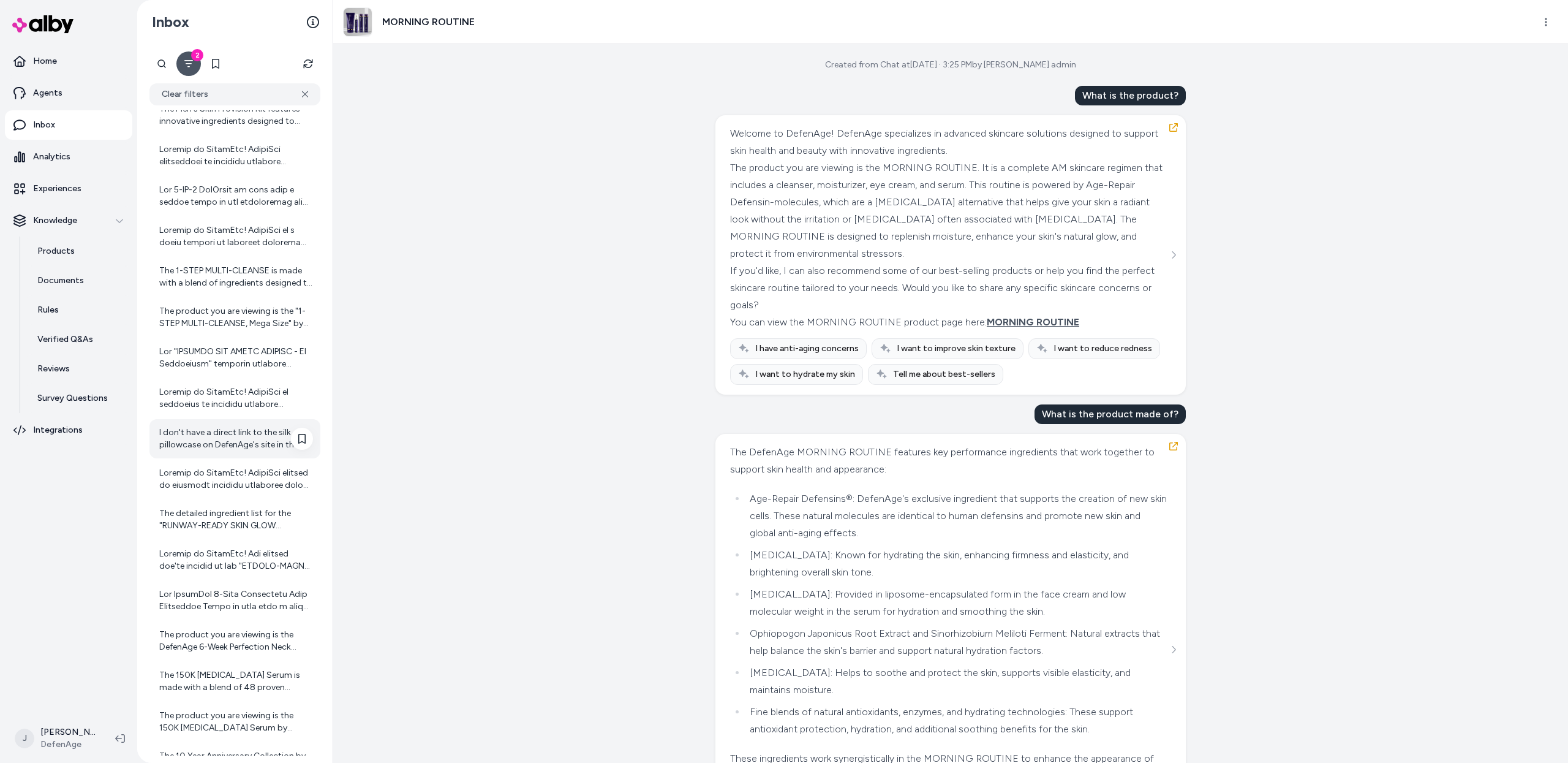
click at [223, 453] on div "I don't have a direct link to the silk pillowcase on DefenAge's site in the cur…" at bounding box center [235, 439] width 171 height 39
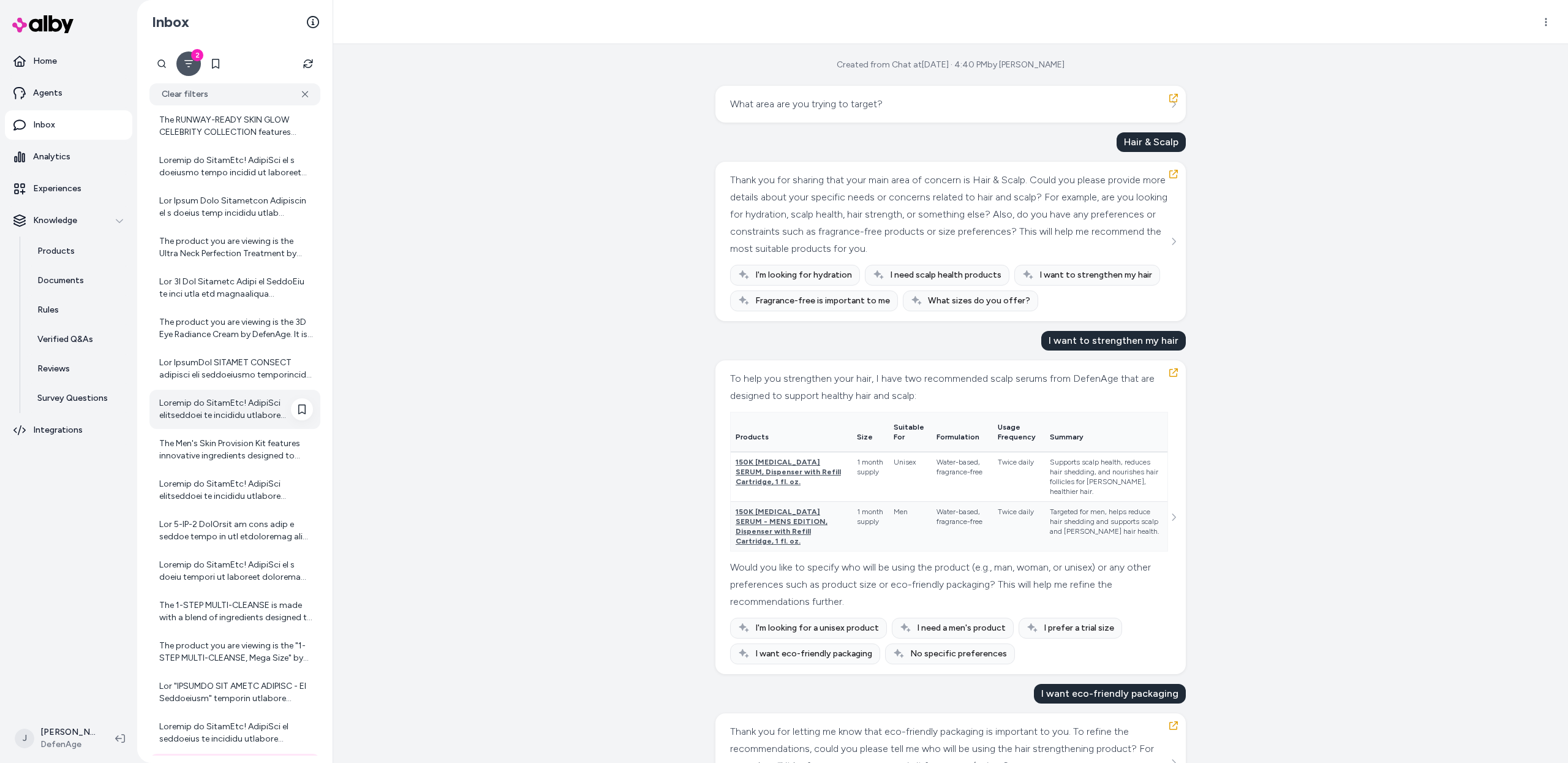
scroll to position [667, 0]
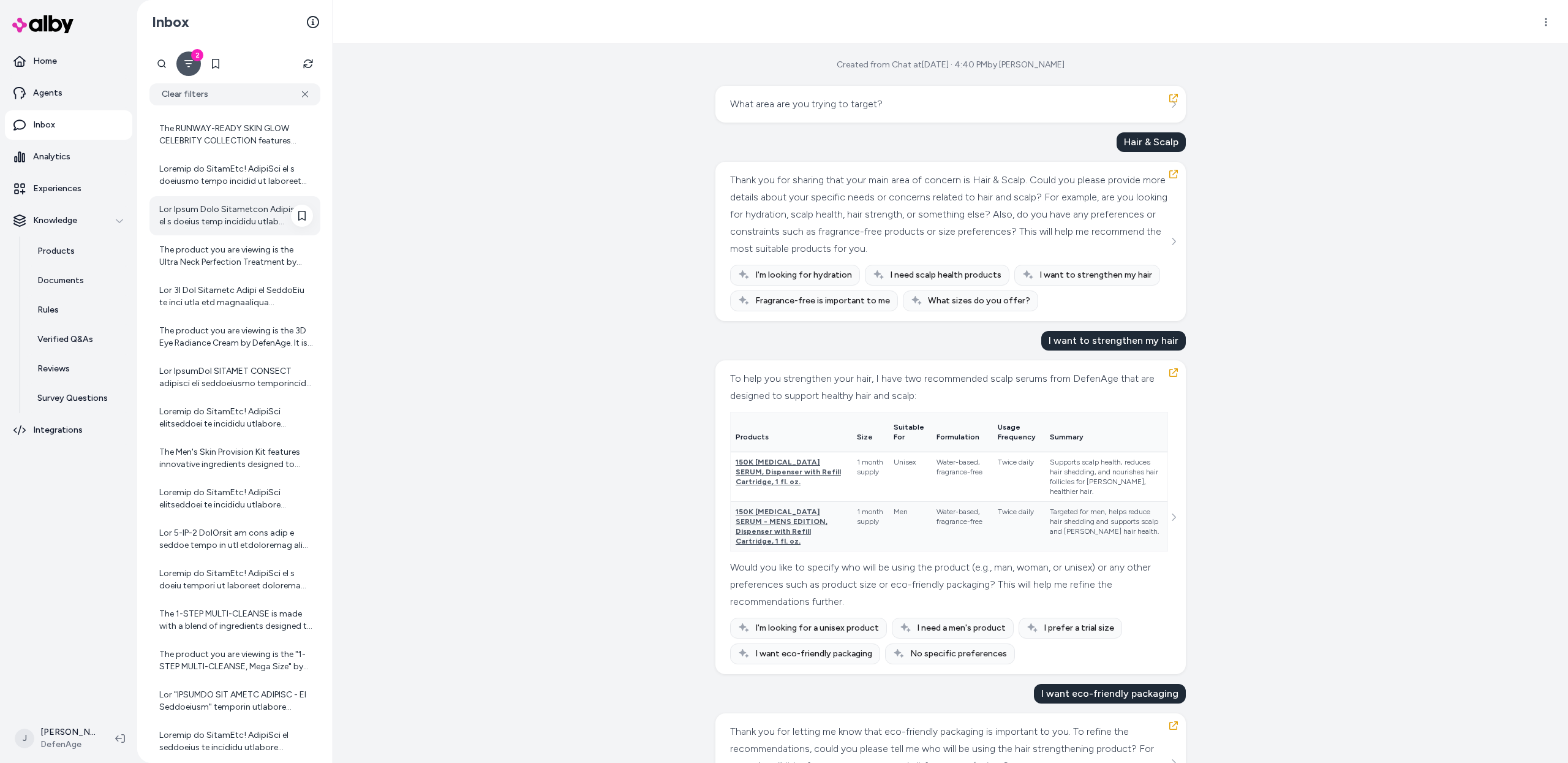
click at [224, 212] on div at bounding box center [236, 216] width 154 height 25
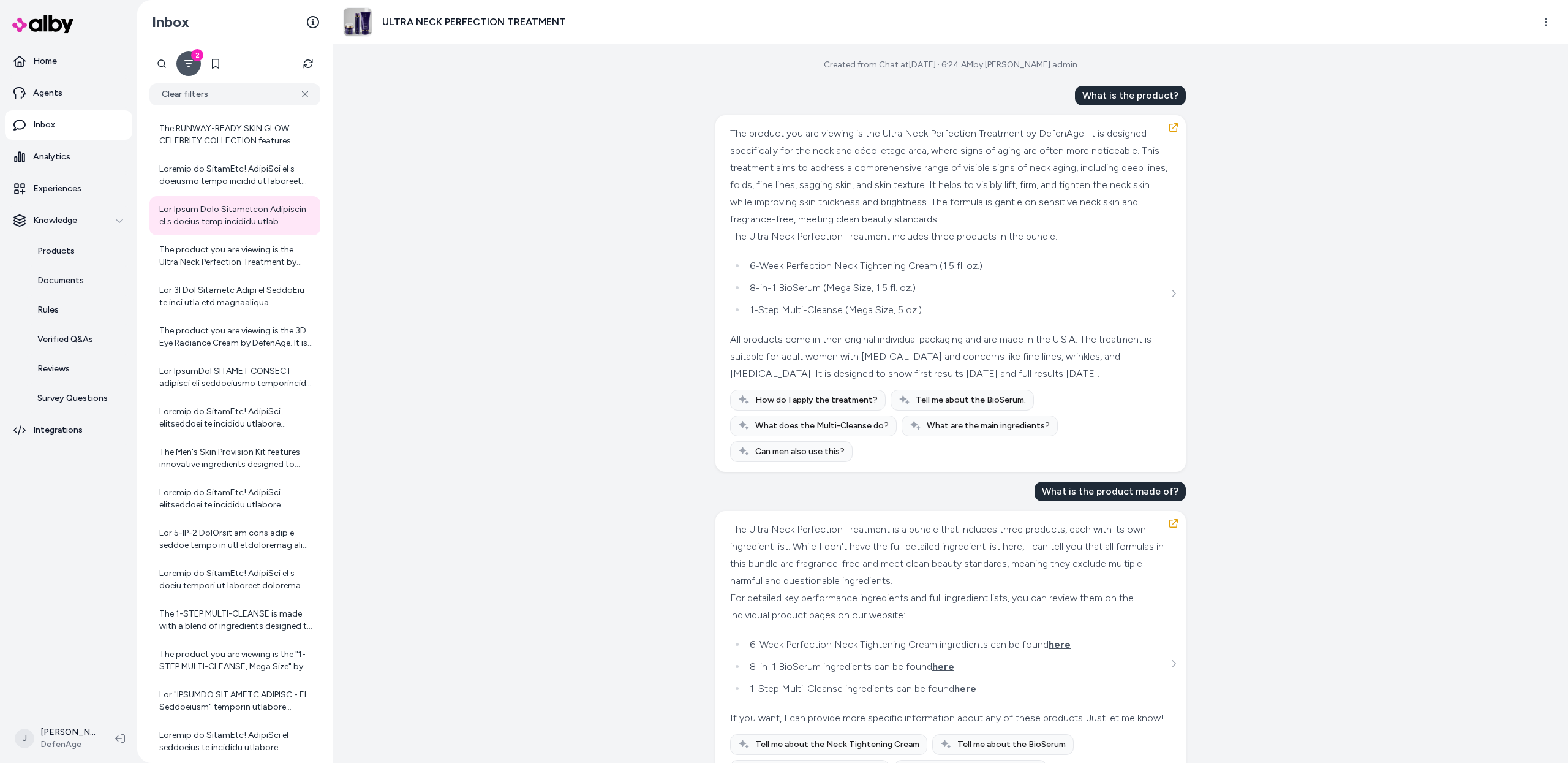
drag, startPoint x: 1026, startPoint y: 67, endPoint x: 997, endPoint y: 67, distance: 29.0
click at [997, 67] on div "Created from Chat at Aug 28, 2025 · 6:24 AM by alby qa admin What is the produc…" at bounding box center [950, 403] width 1235 height 719
drag, startPoint x: 1073, startPoint y: 64, endPoint x: 1080, endPoint y: 63, distance: 7.1
click at [1074, 64] on div "Created from Chat at Aug 28, 2025 · 6:24 AM by alby qa admin What is the produc…" at bounding box center [950, 403] width 1235 height 719
drag, startPoint x: 1043, startPoint y: 67, endPoint x: 1010, endPoint y: 67, distance: 33.0
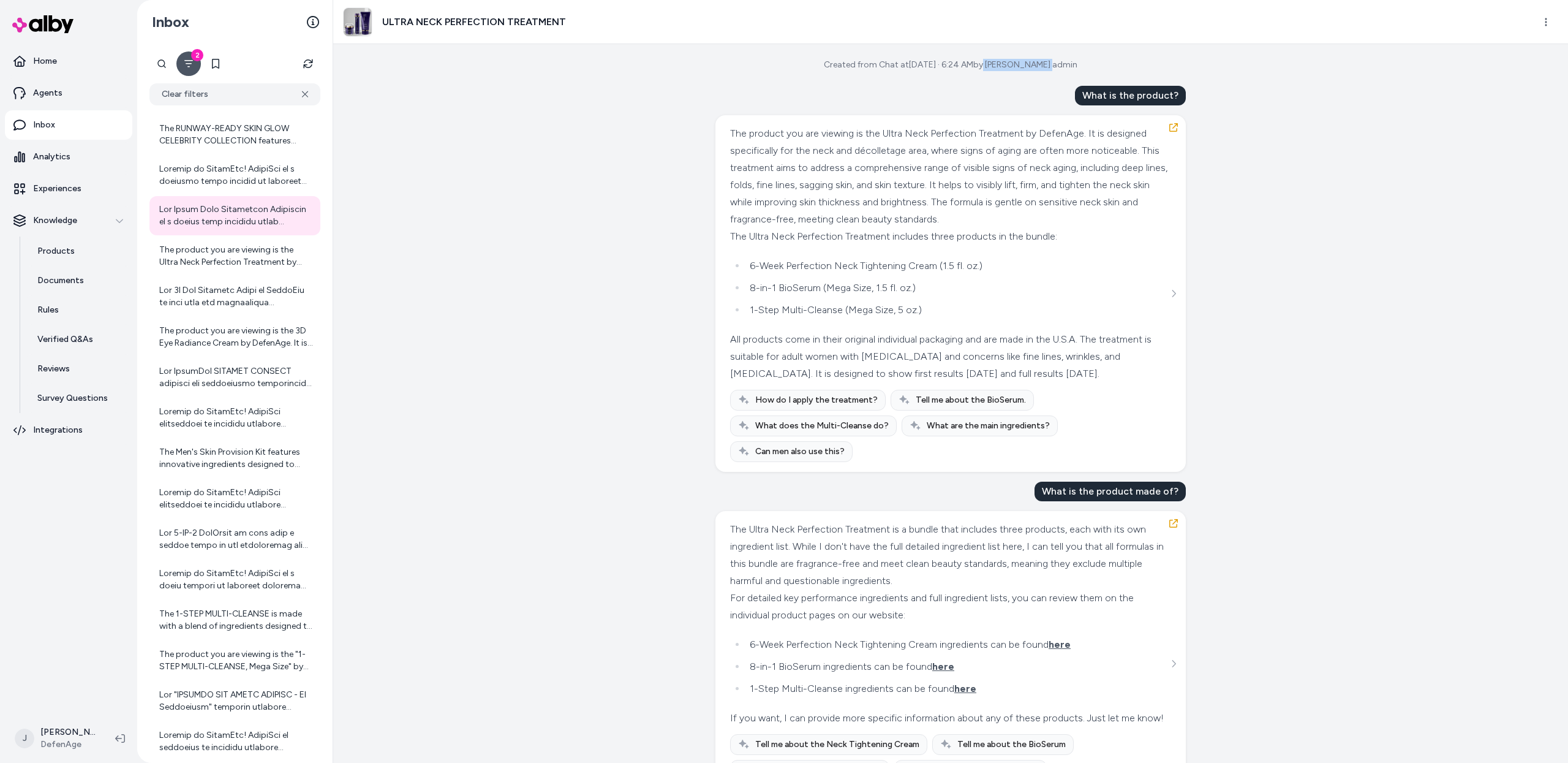
click at [1011, 67] on div "Created from Chat at Aug 28, 2025 · 6:24 AM by alby qa admin What is the produc…" at bounding box center [950, 403] width 1235 height 719
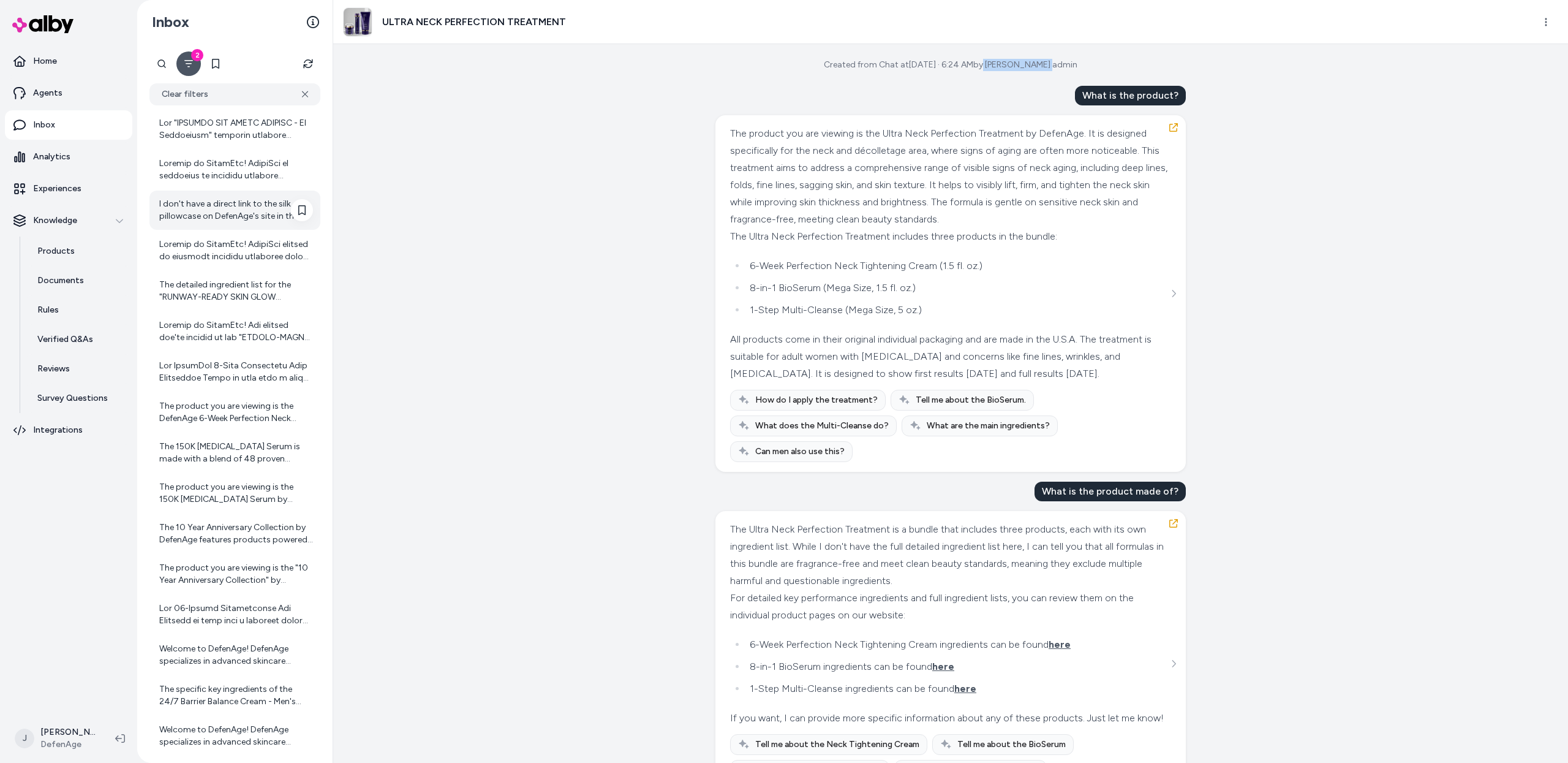
scroll to position [1246, 0]
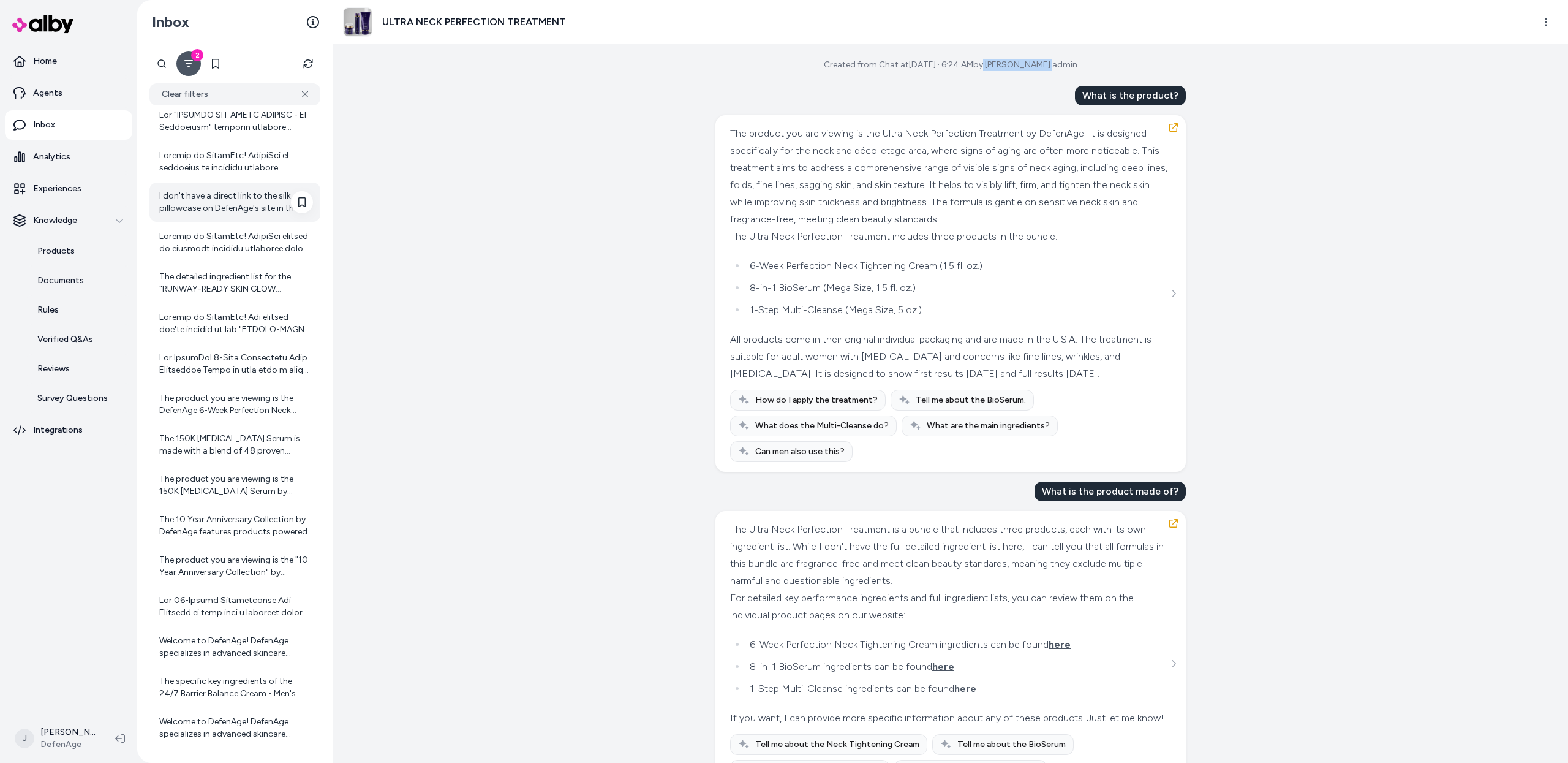
click at [224, 352] on div at bounding box center [236, 364] width 154 height 25
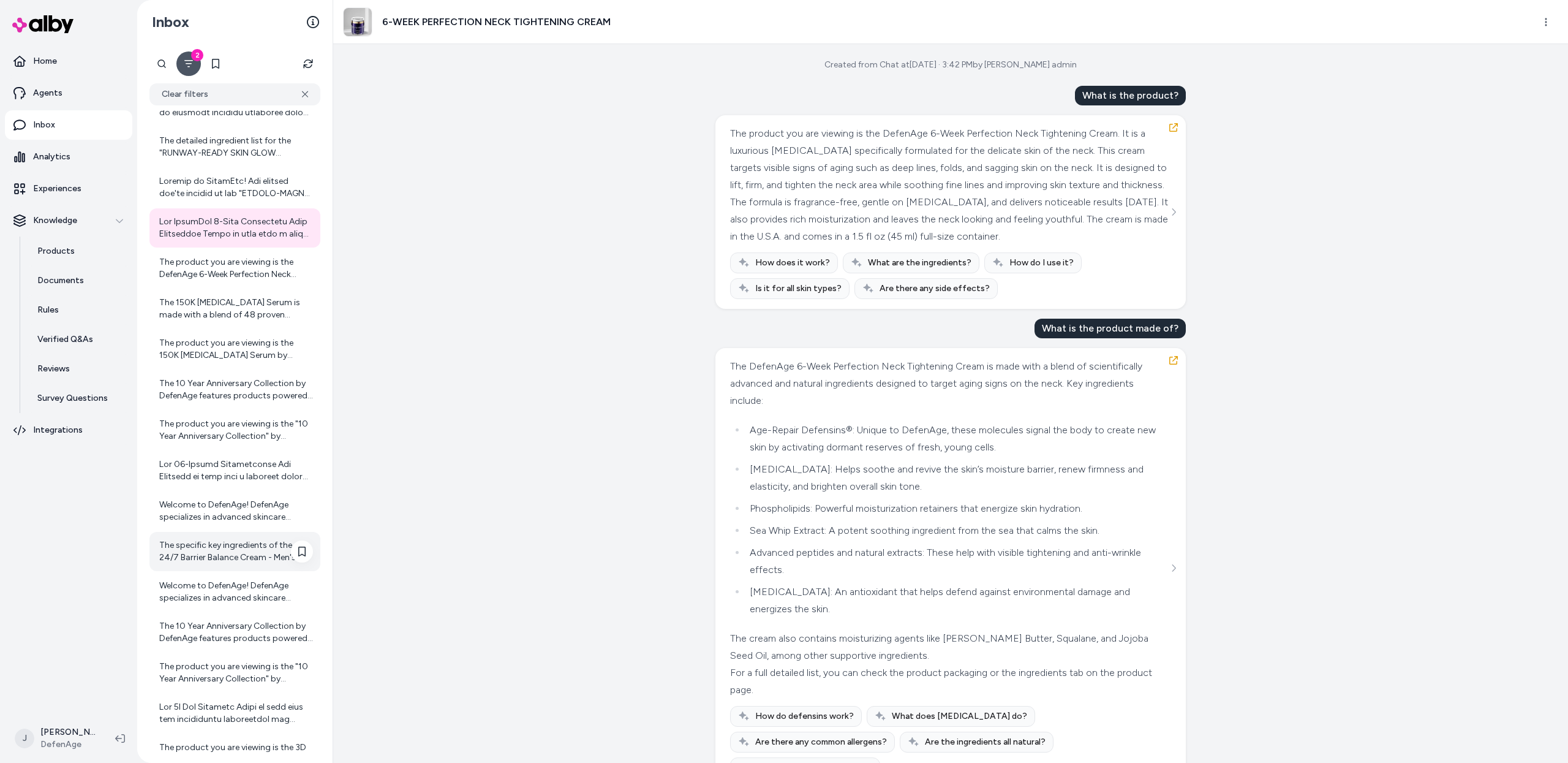
scroll to position [1450, 0]
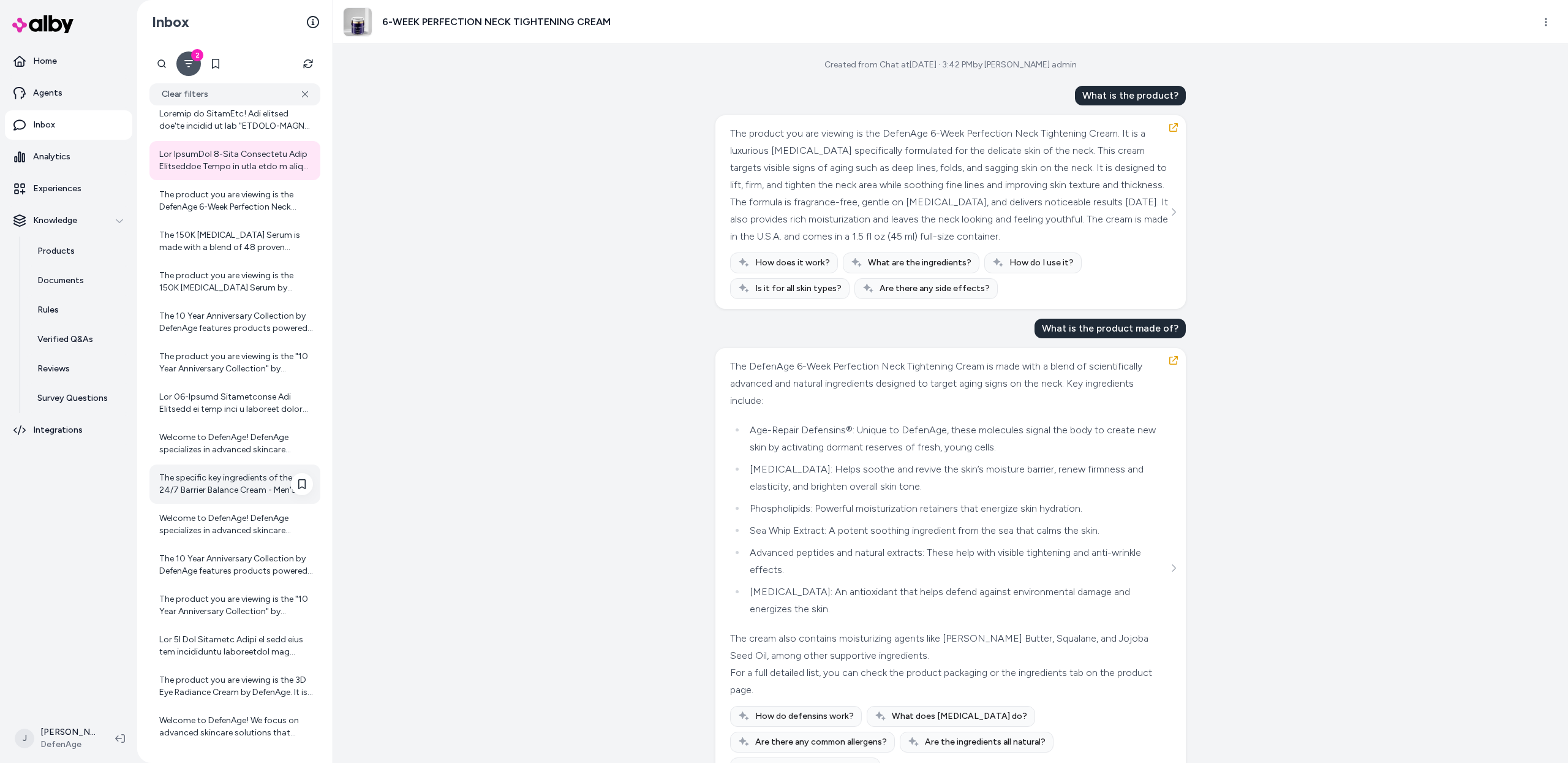
click at [231, 493] on div "The specific key ingredients of the 24/7 Barrier Balance Cream - Men's Edition …" at bounding box center [236, 484] width 154 height 25
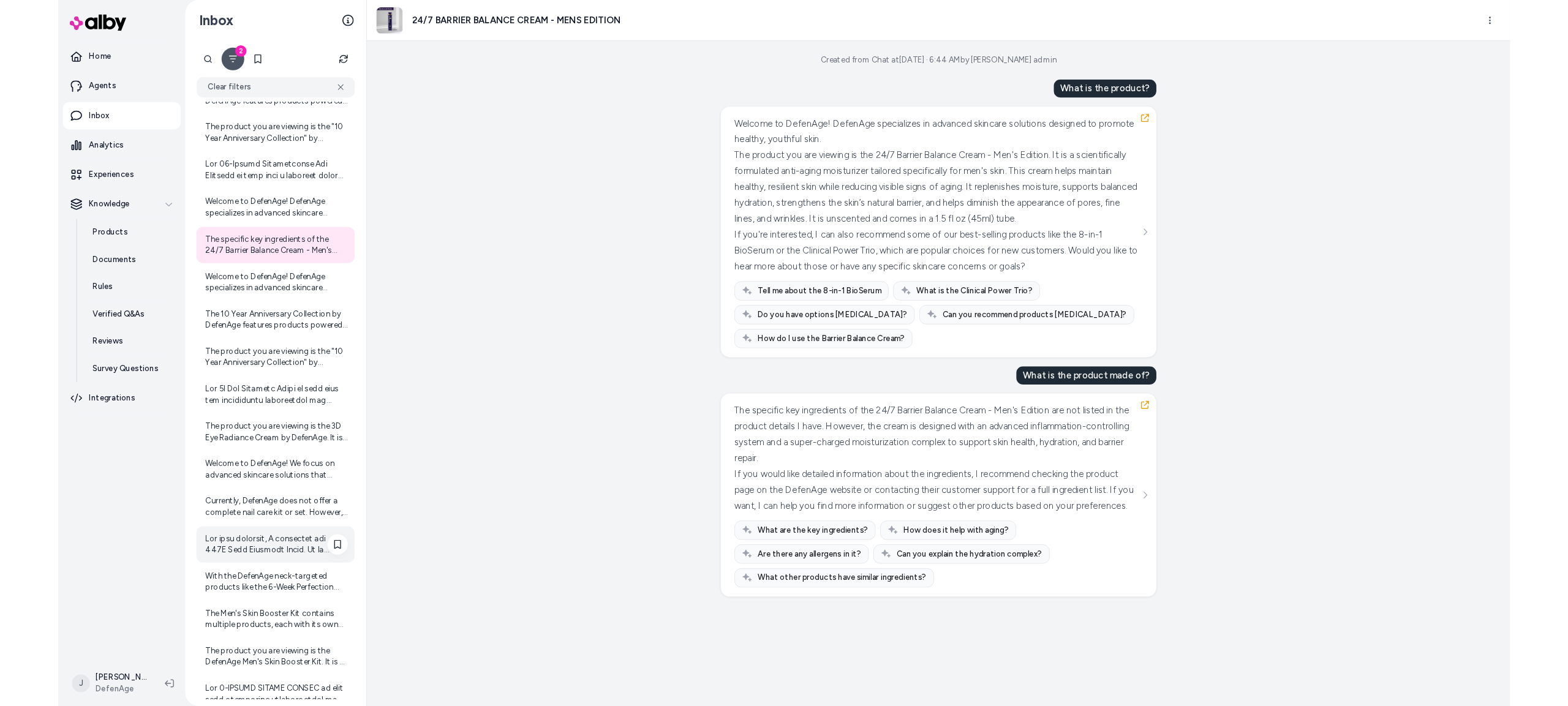
scroll to position [1737, 0]
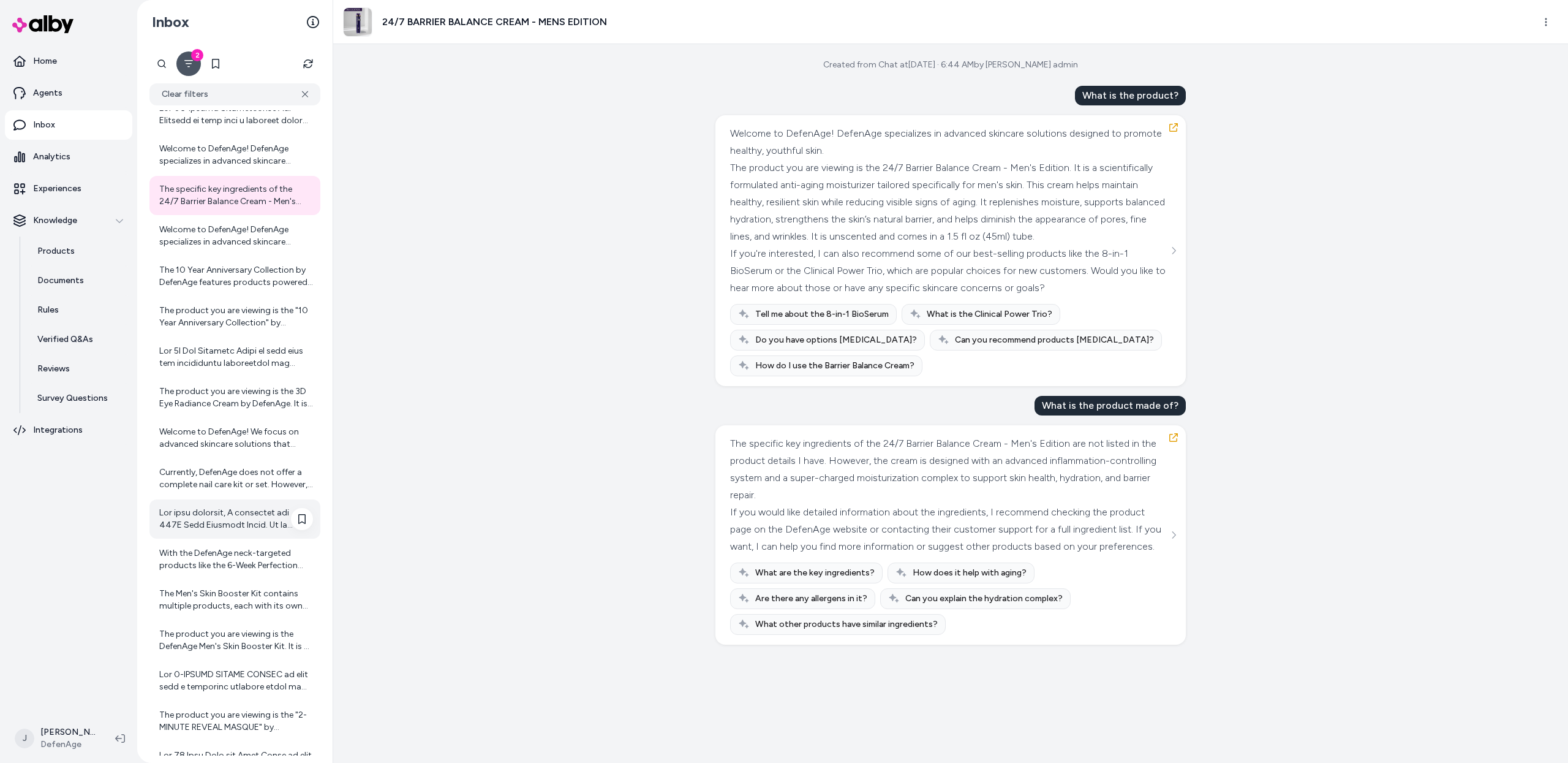
click at [219, 513] on div at bounding box center [236, 519] width 154 height 25
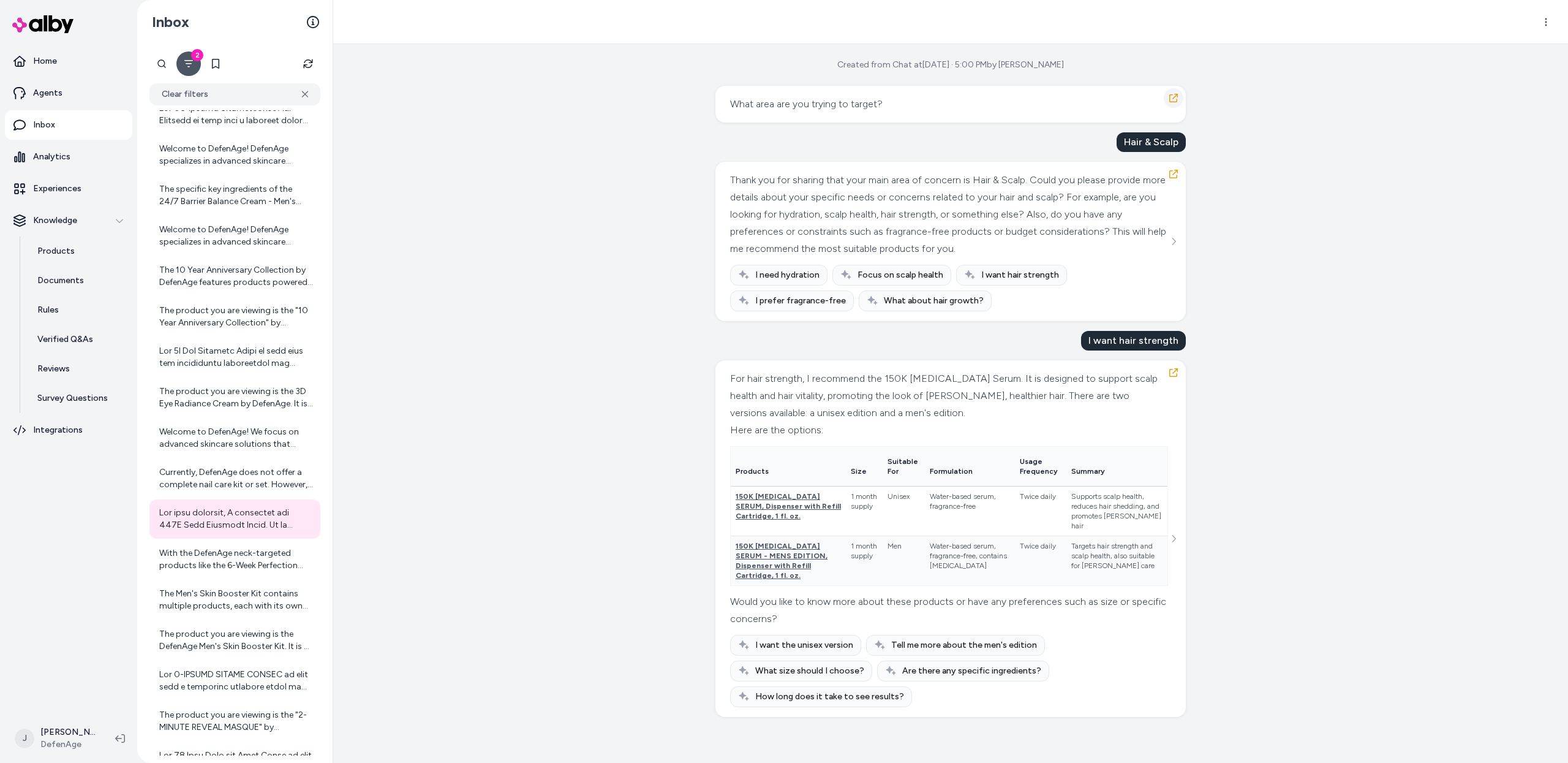
click at [1151, 106] on button "button" at bounding box center [1173, 97] width 19 height 19
click at [1151, 98] on icon "button" at bounding box center [1173, 98] width 9 height 9
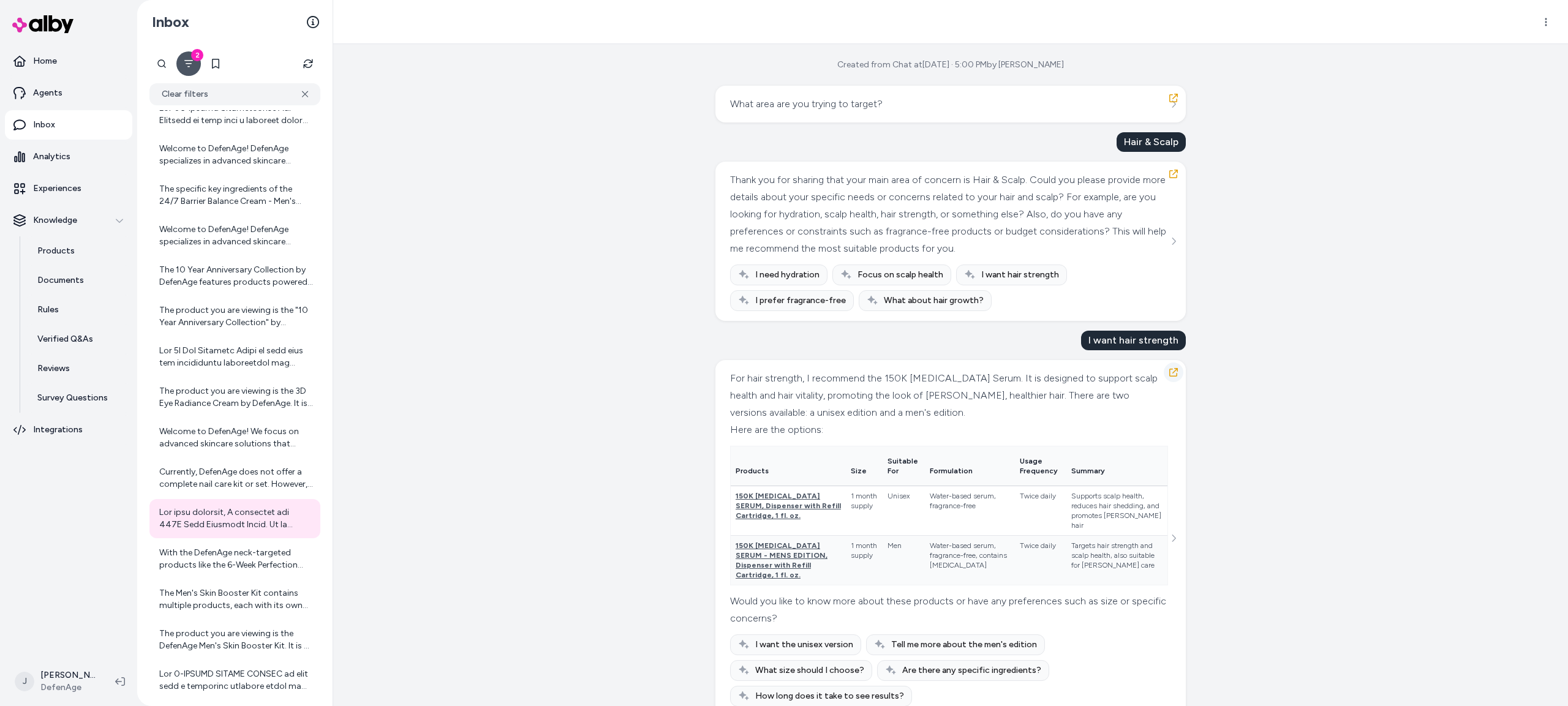
scroll to position [18, 0]
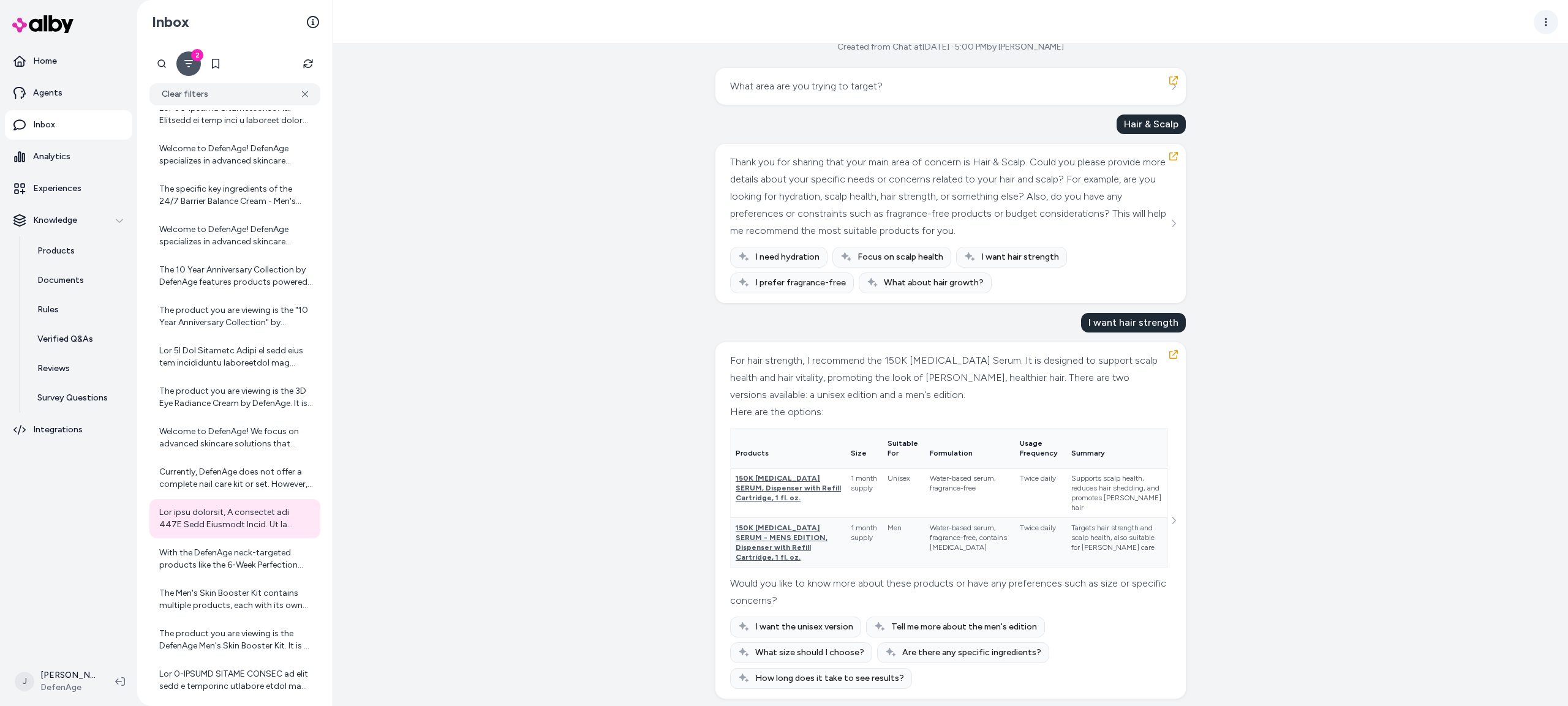
click at [1151, 16] on html "Home Agents Inbox Analytics Experiences Knowledge Products Documents Rules Veri…" at bounding box center [784, 353] width 1568 height 706
click at [1151, 72] on div "Show advanced steps" at bounding box center [1498, 69] width 119 height 19
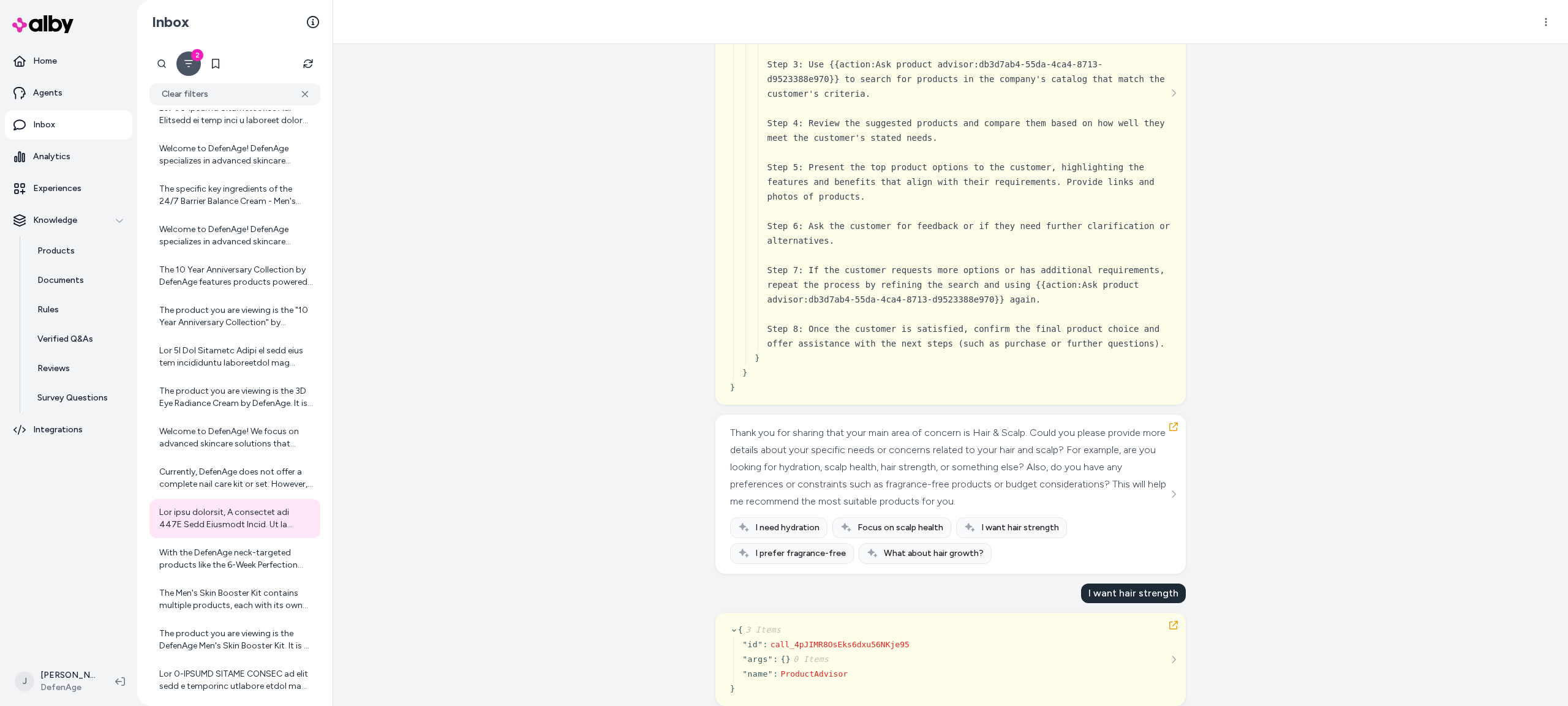
scroll to position [406, 0]
click at [420, 563] on div "Created from Chat at Aug 25, 2025 · 5:00 PM by Paige Hoffman What area are you …" at bounding box center [950, 375] width 1235 height 662
click at [52, 197] on link "Experiences" at bounding box center [68, 188] width 128 height 30
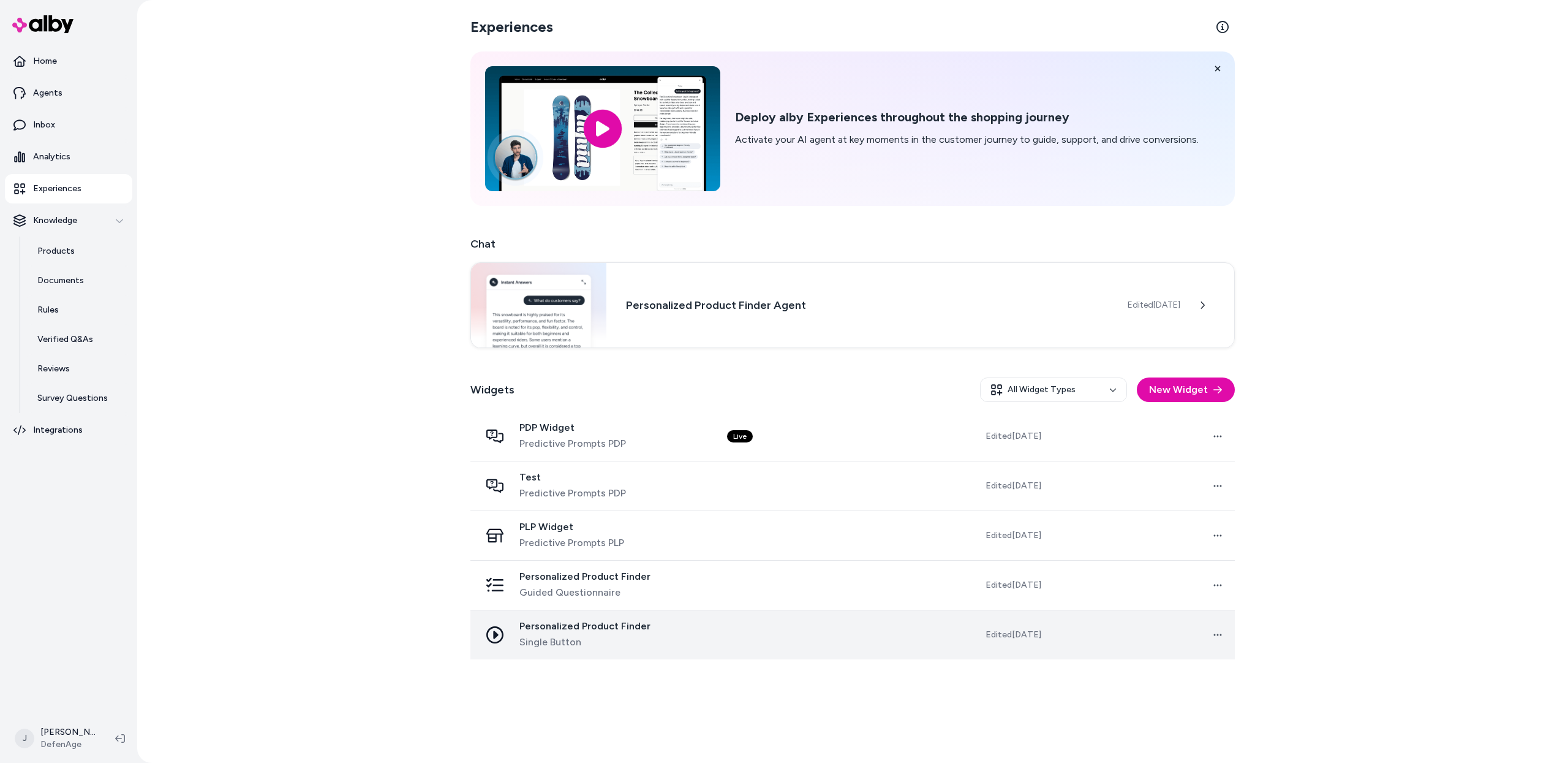
click at [599, 636] on span "Single Button" at bounding box center [585, 642] width 131 height 14
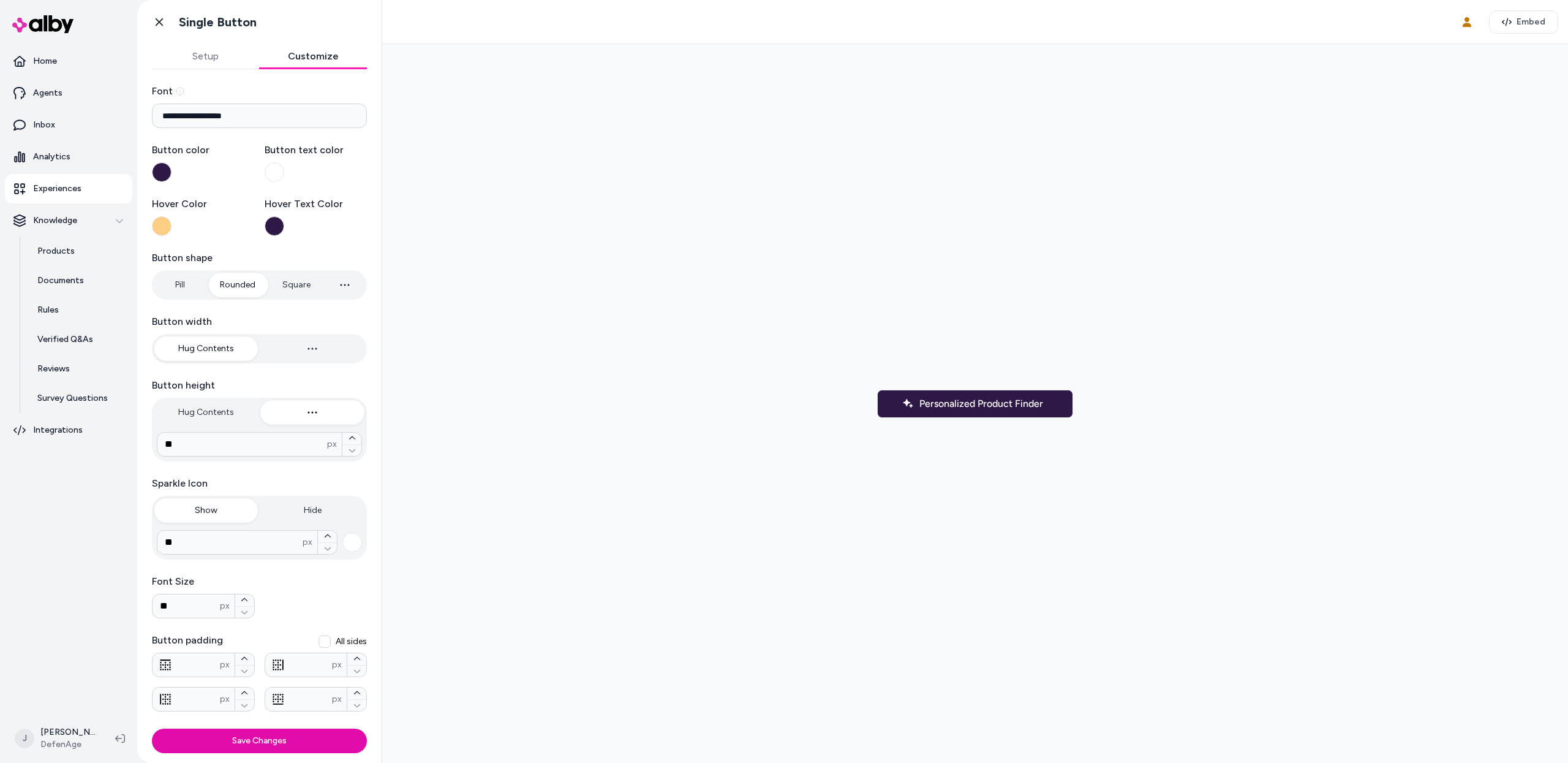
click at [311, 54] on button "Customize" at bounding box center [313, 56] width 108 height 25
click at [191, 52] on button "Setup" at bounding box center [206, 56] width 108 height 25
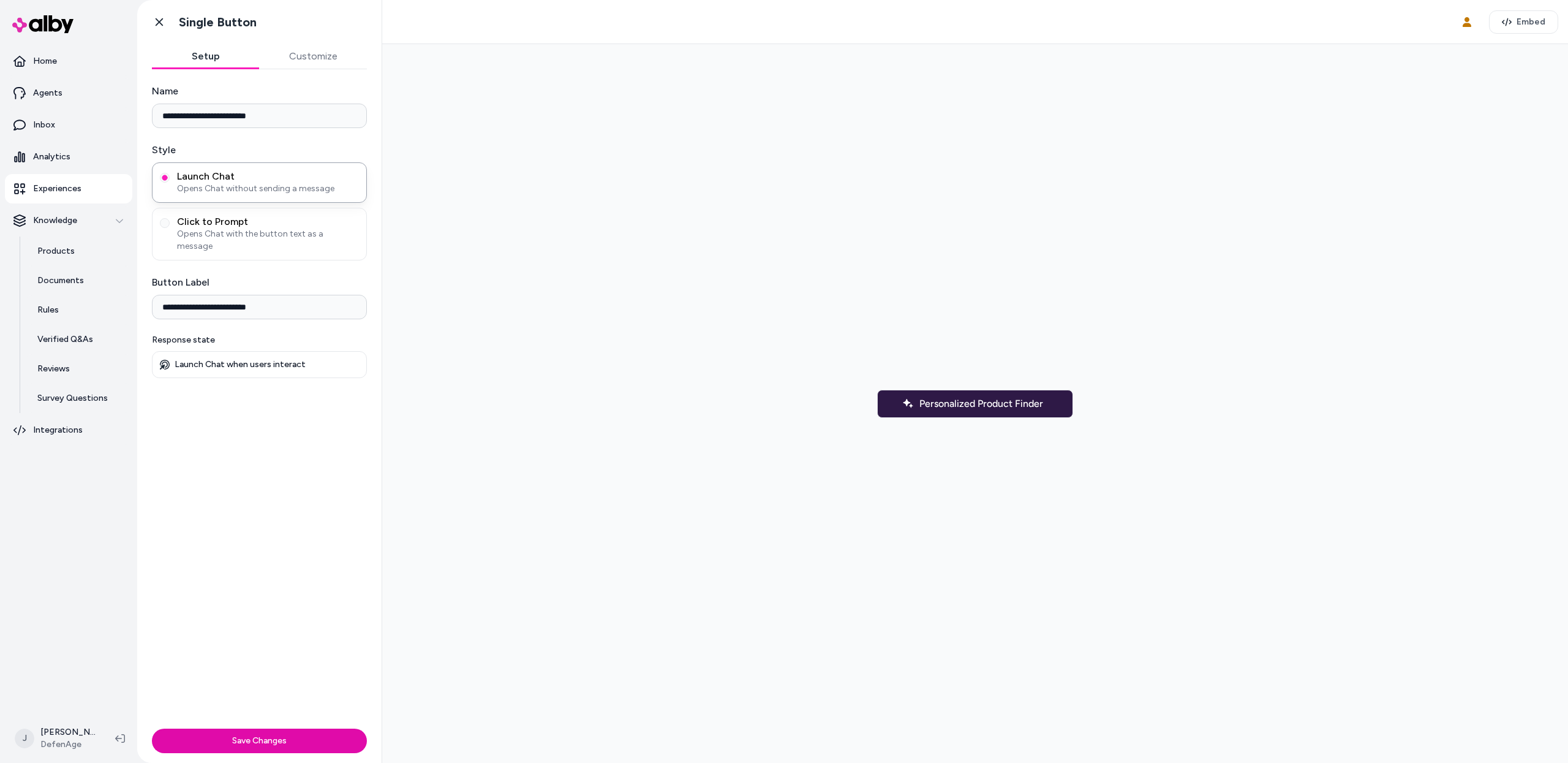
drag, startPoint x: 304, startPoint y: 300, endPoint x: 170, endPoint y: 294, distance: 134.1
click at [170, 295] on input "**********" at bounding box center [259, 307] width 215 height 25
click at [271, 233] on span "Opens Chat with the button text as a message" at bounding box center [268, 240] width 182 height 25
click at [170, 228] on button "Click to Prompt Opens Chat with the button text as a message" at bounding box center [165, 223] width 10 height 10
click at [264, 179] on span "Launch Chat" at bounding box center [268, 176] width 182 height 12
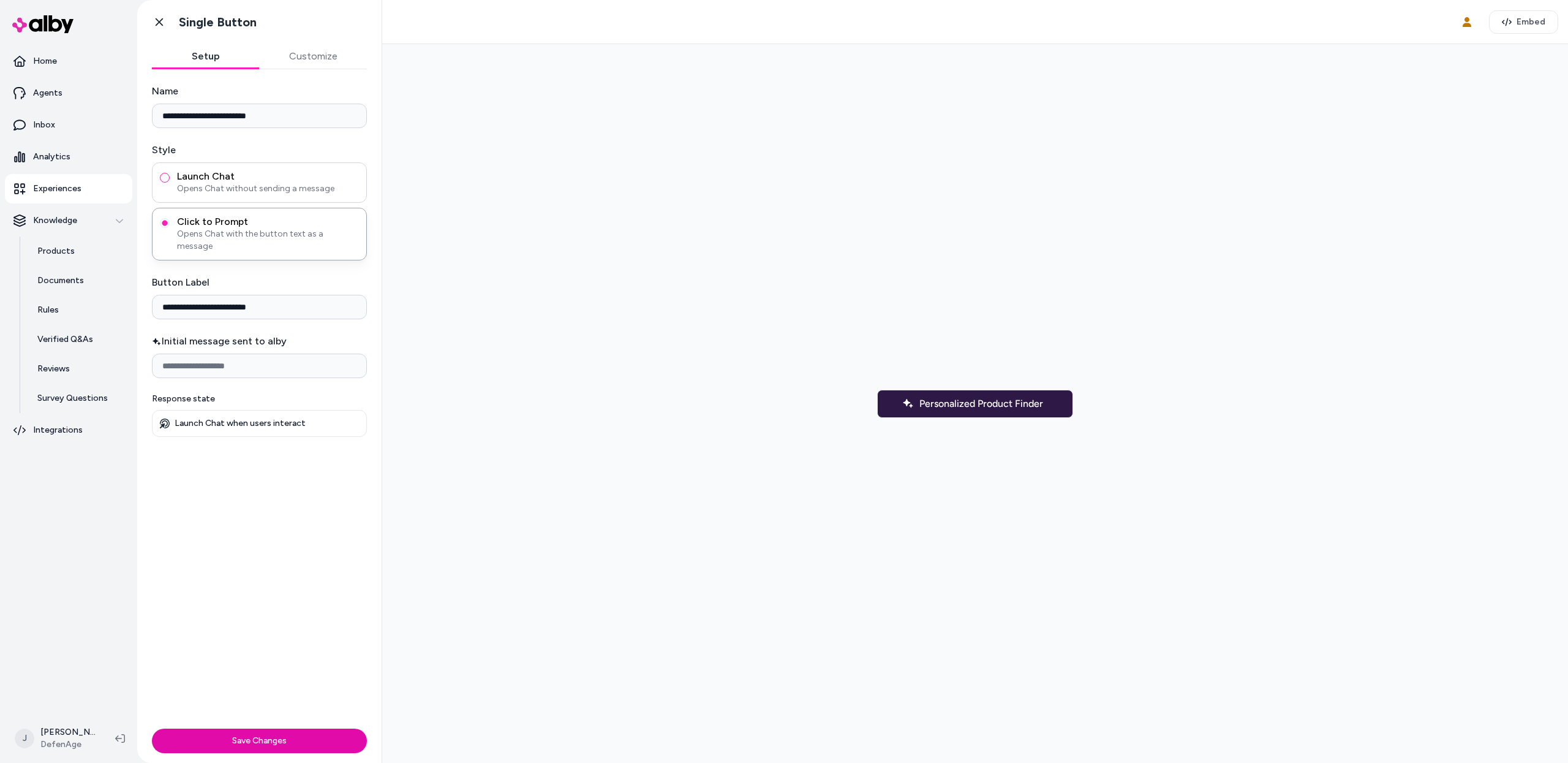
click at [170, 179] on button "Launch Chat Opens Chat without sending a message" at bounding box center [165, 178] width 10 height 10
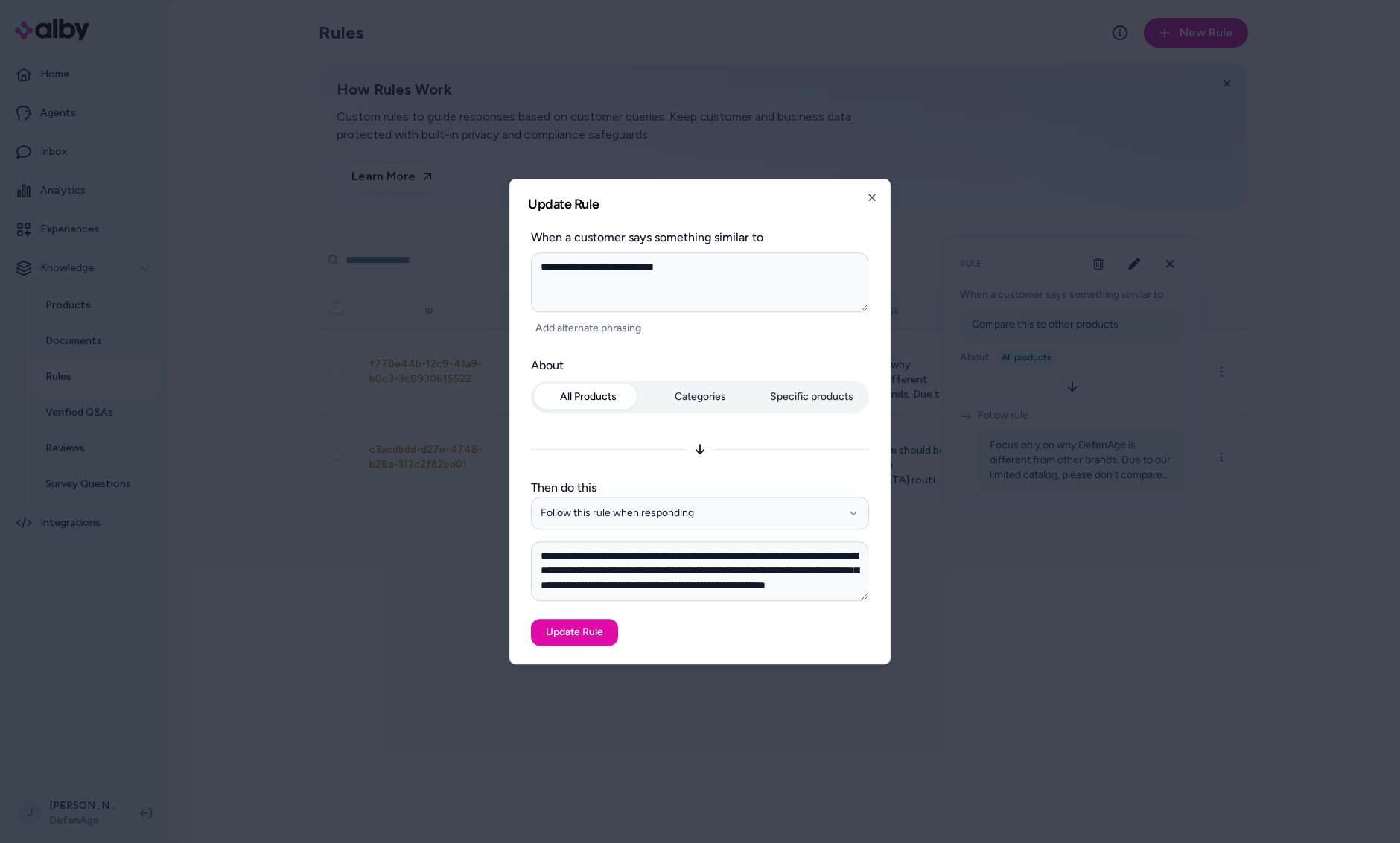
type textarea "*"
click at [380, 412] on div at bounding box center [700, 422] width 1400 height 843
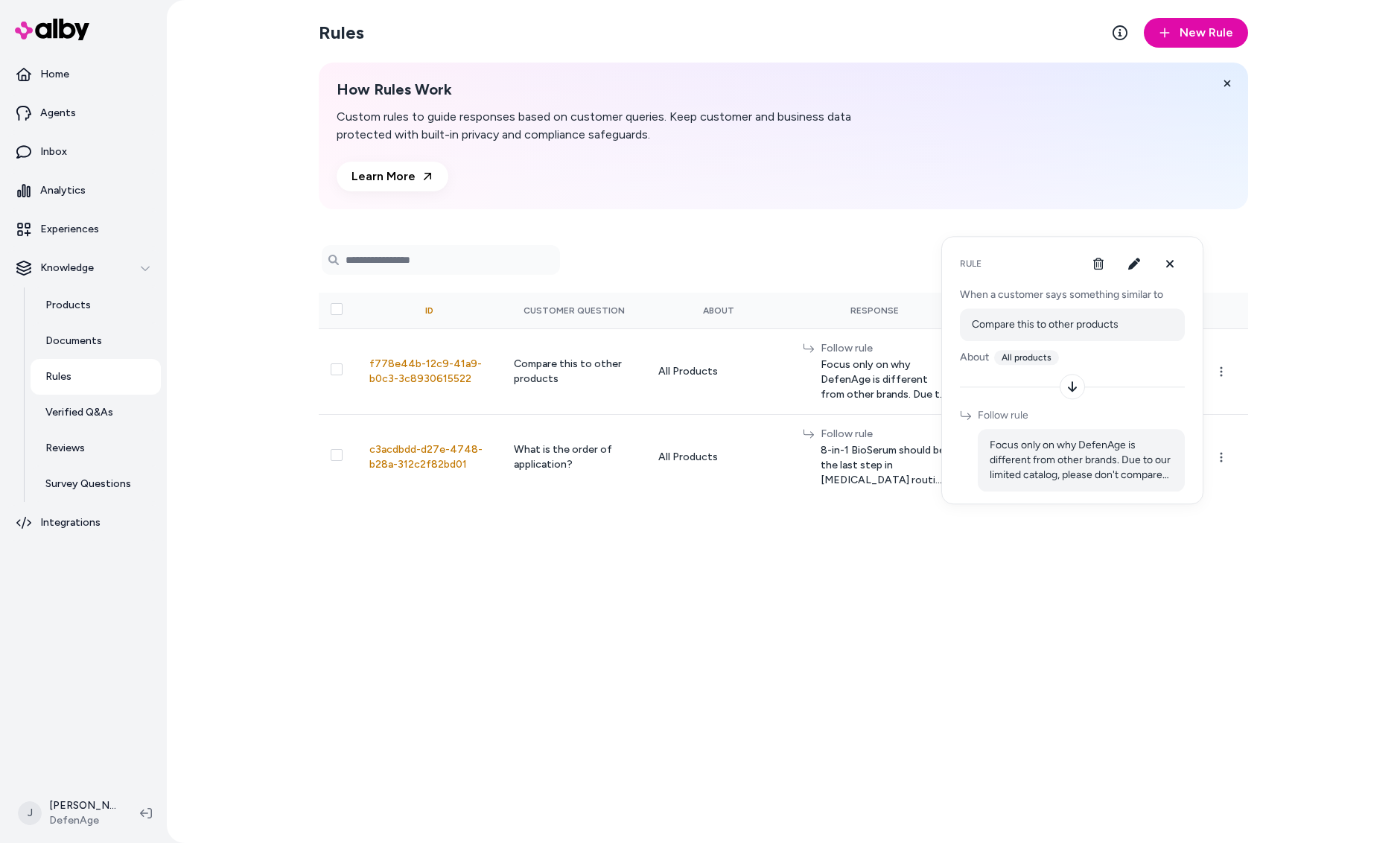
click at [309, 409] on div "Rules New Rule How Rules Work Custom rules to guide responses based on customer…" at bounding box center [784, 422] width 953 height 843
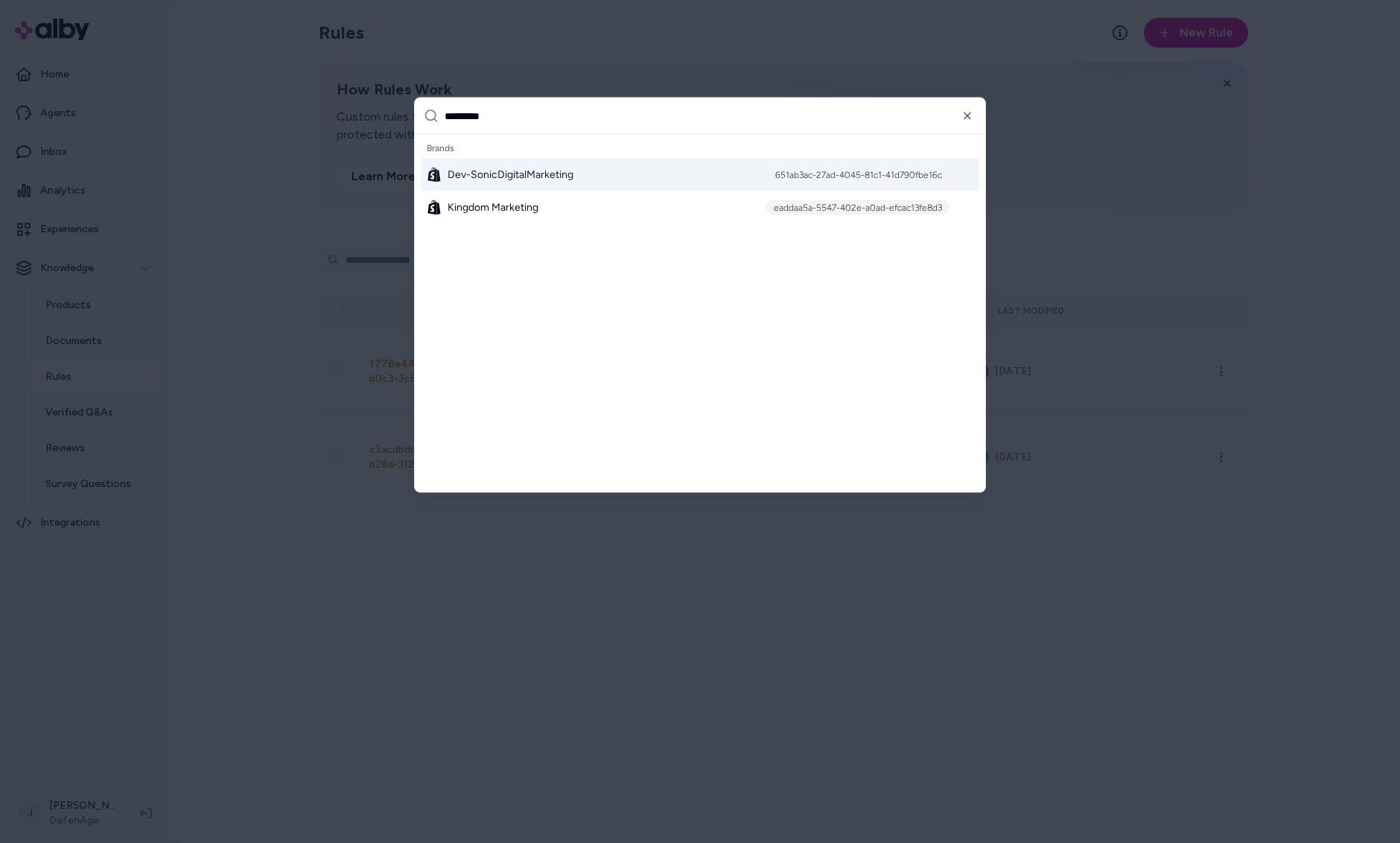
drag, startPoint x: 373, startPoint y: 116, endPoint x: 357, endPoint y: 119, distance: 16.3
click at [370, 117] on body "Home Agents Inbox Analytics Experiences Knowledge Products Documents Rules Veri…" at bounding box center [700, 422] width 1400 height 843
type input "*****"
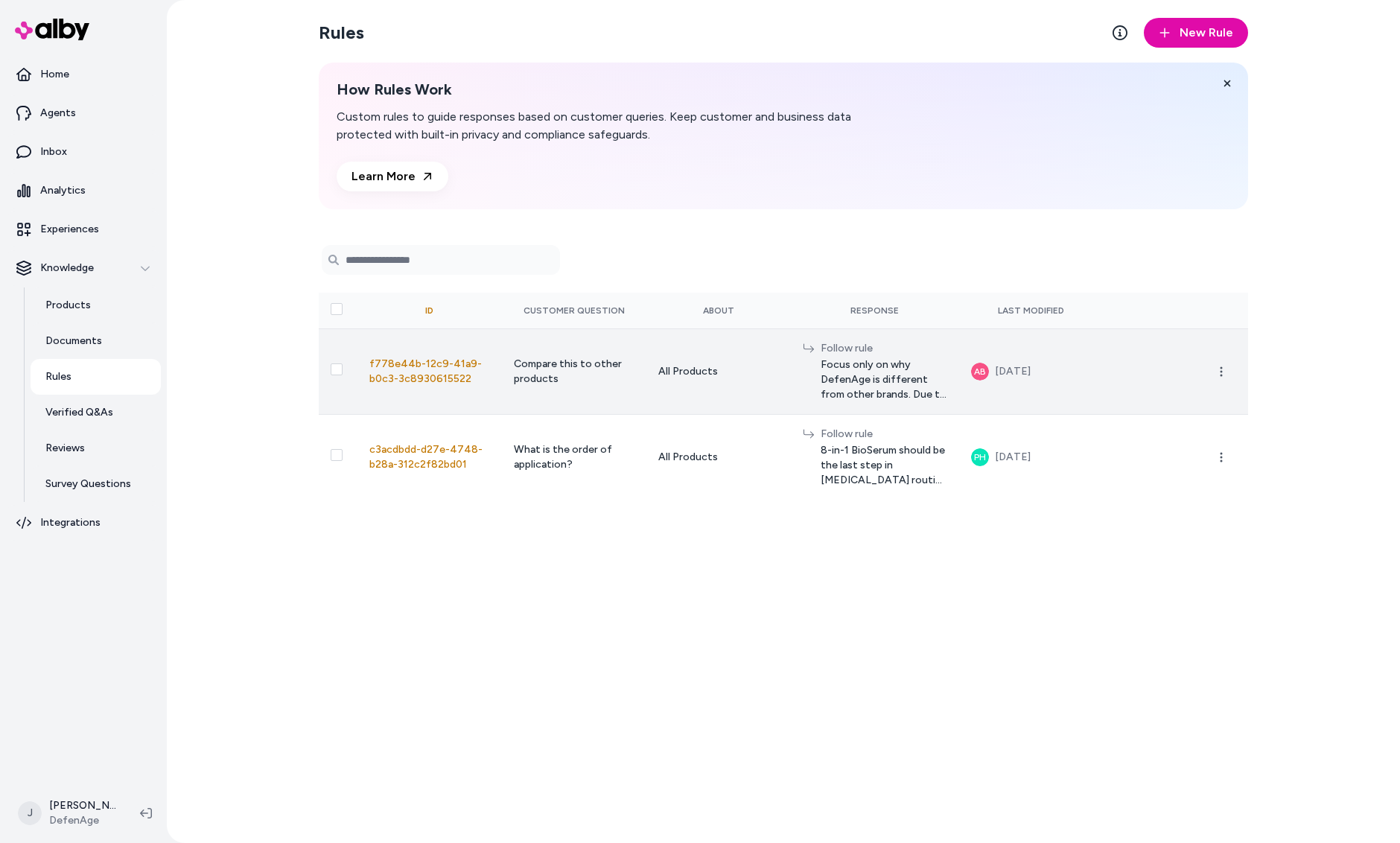
click at [325, 333] on td at bounding box center [338, 371] width 39 height 86
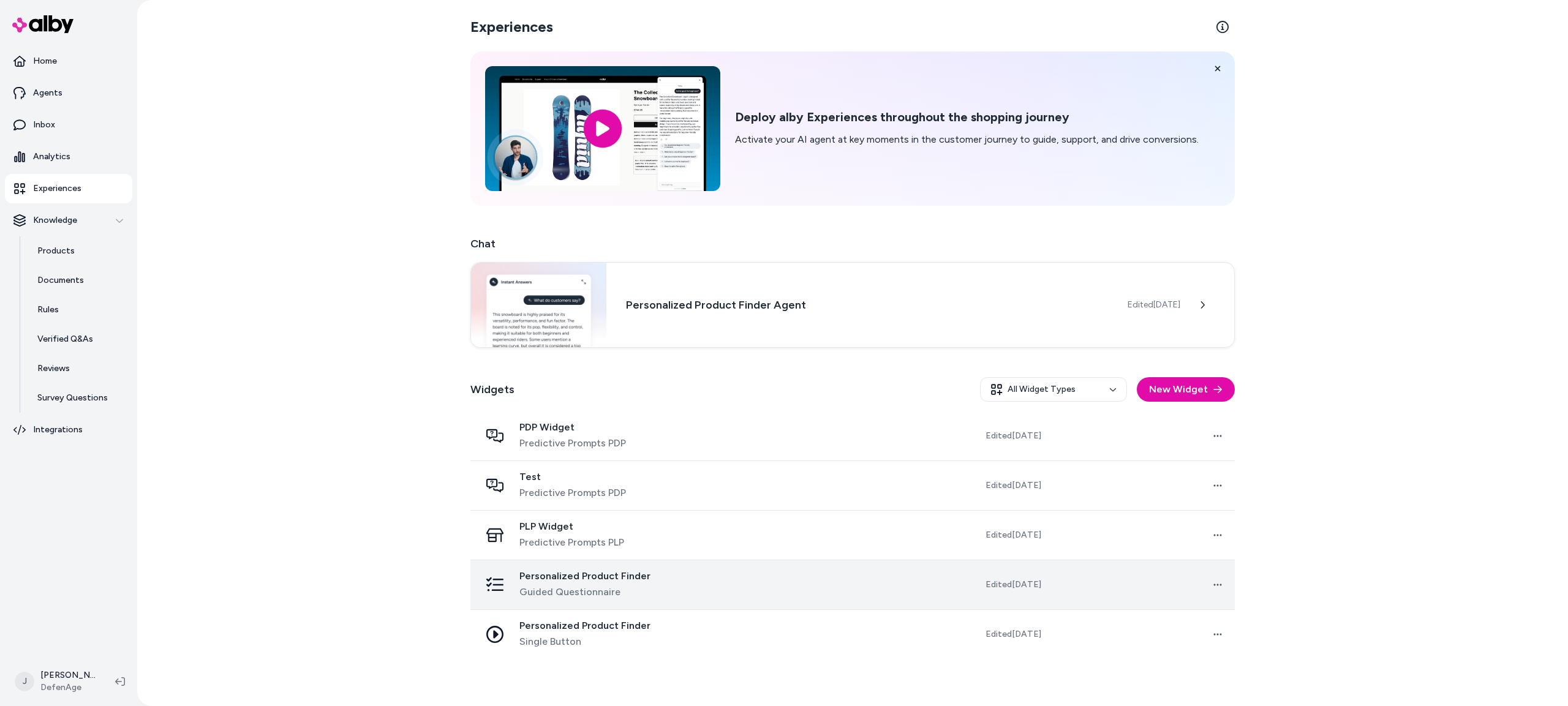
click at [668, 584] on div "Personalized Product Finder Guided Questionnaire" at bounding box center [594, 585] width 227 height 30
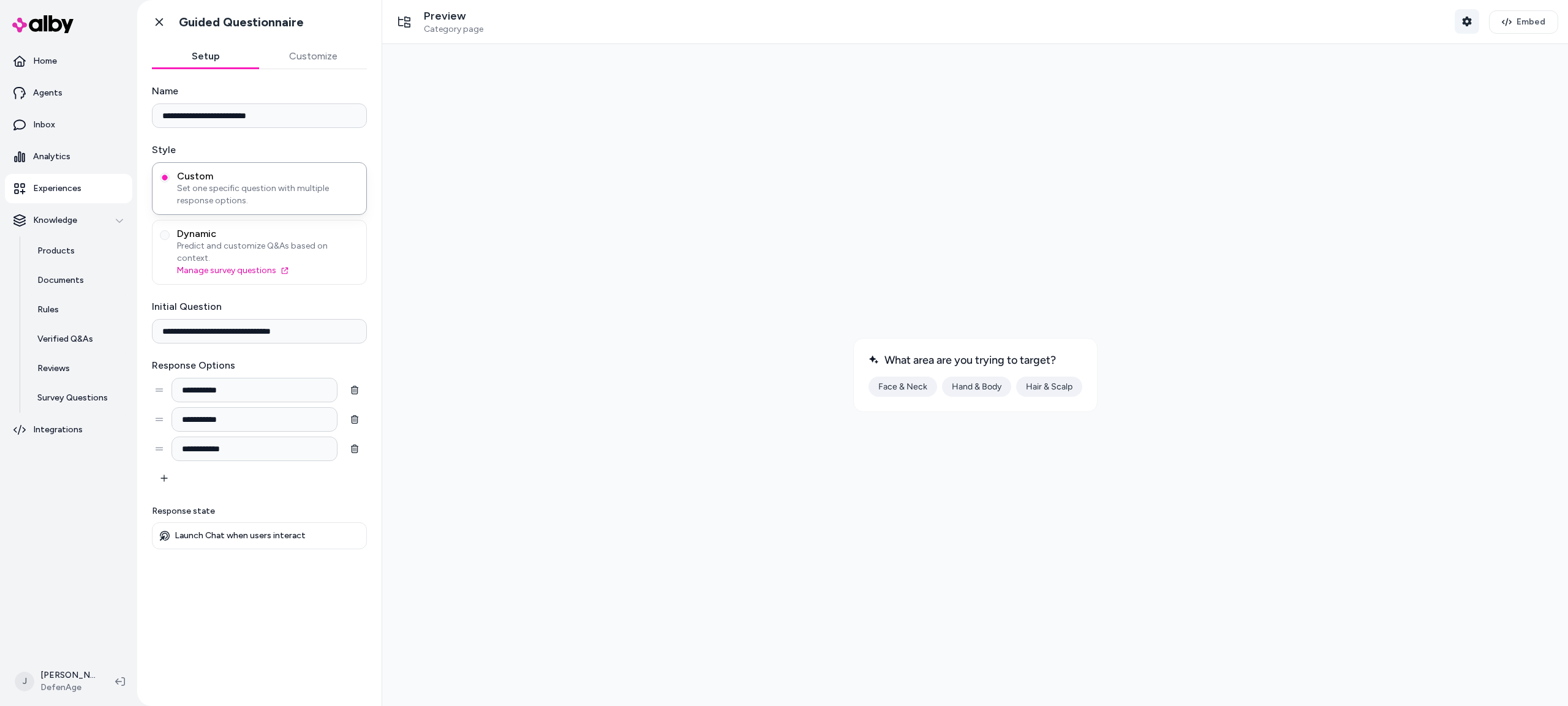
click at [1469, 21] on icon "button" at bounding box center [1466, 21] width 9 height 10
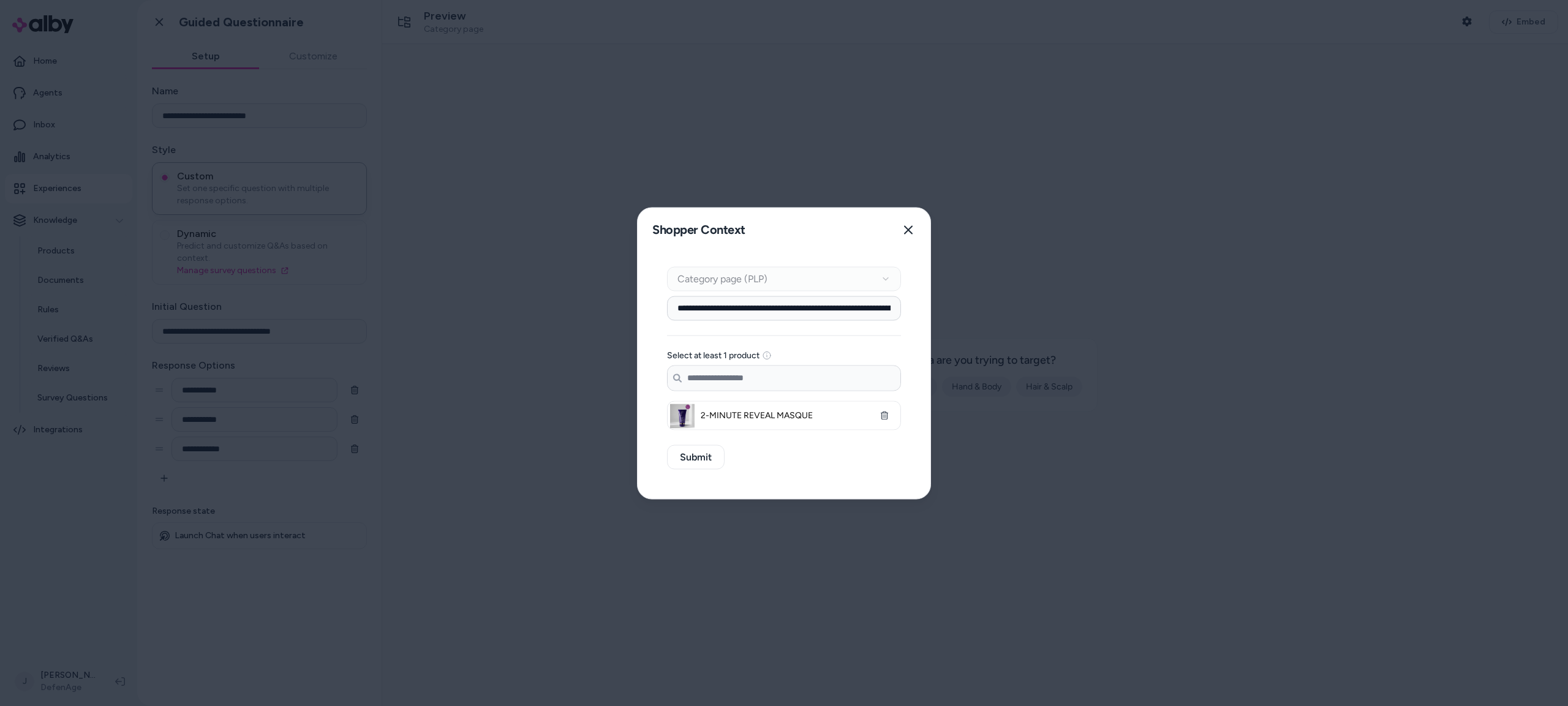
click at [788, 312] on input "**********" at bounding box center [784, 308] width 234 height 24
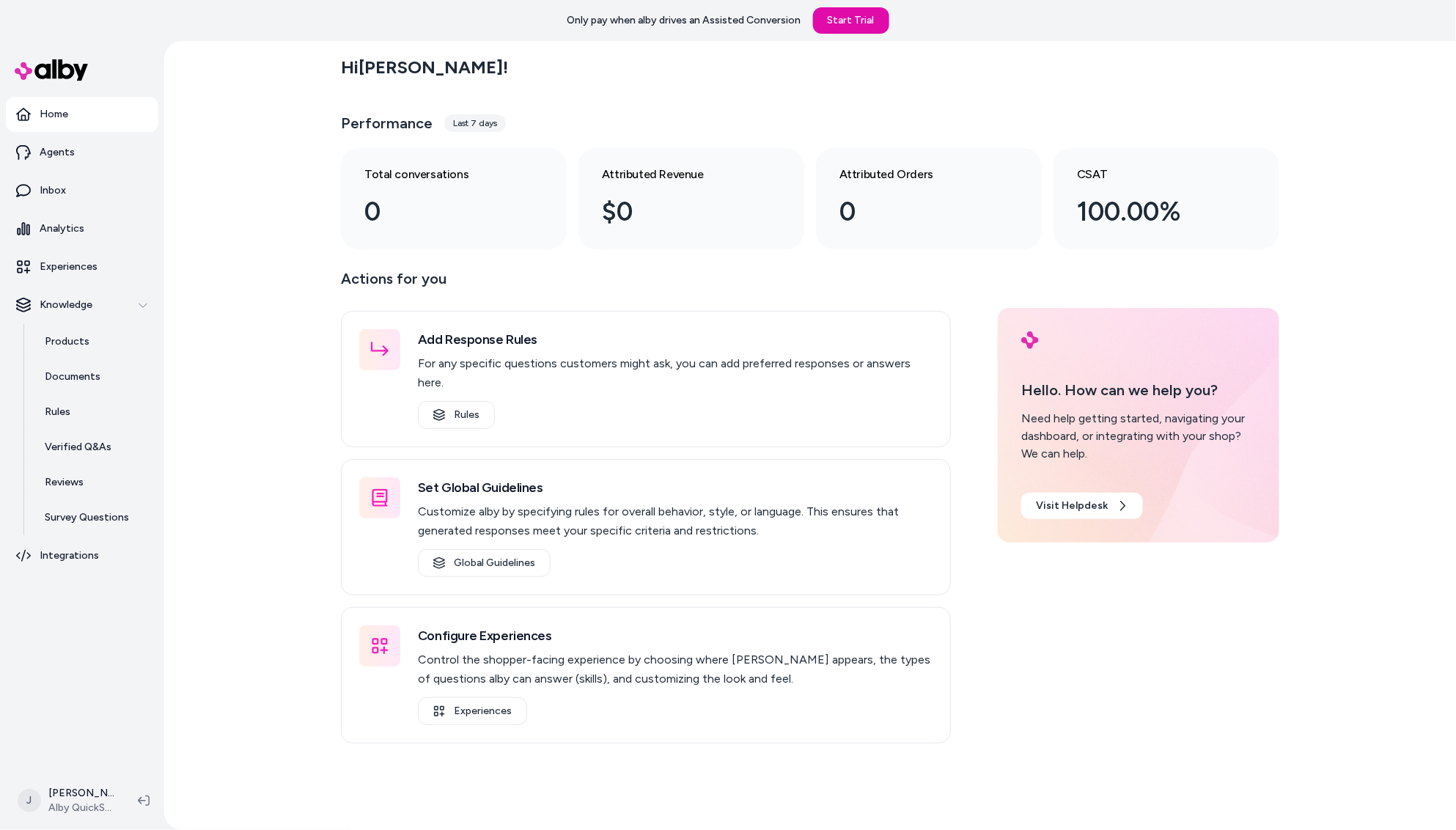
drag, startPoint x: 288, startPoint y: 380, endPoint x: 312, endPoint y: 384, distance: 24.3
click at [312, 384] on div "Hi Jackie ! Performance Last 7 days Total conversations 0 Attributed Revenue $0…" at bounding box center [810, 435] width 1292 height 789
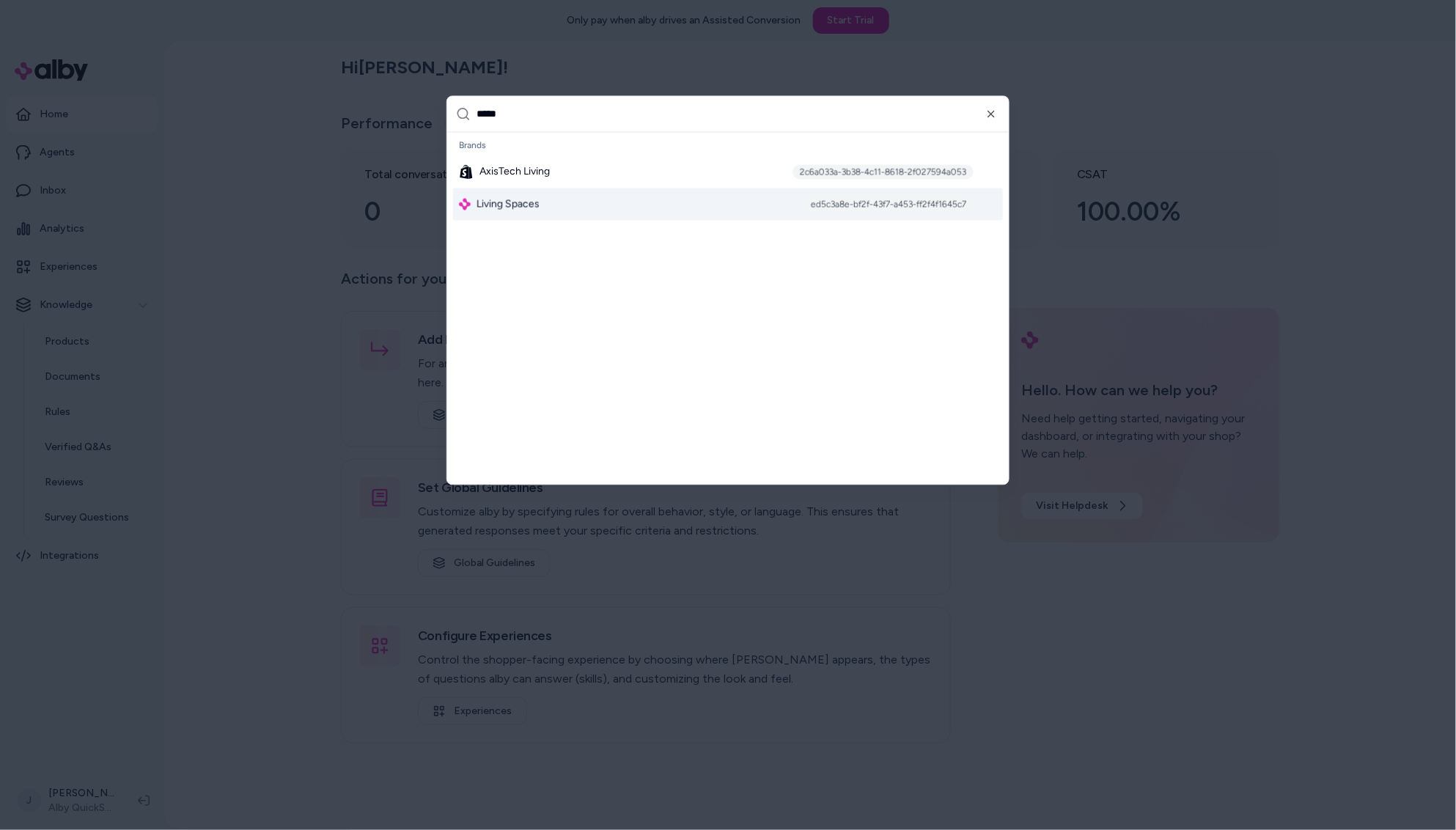
type input "*****"
click at [520, 206] on span "Living Spaces" at bounding box center [508, 204] width 63 height 14
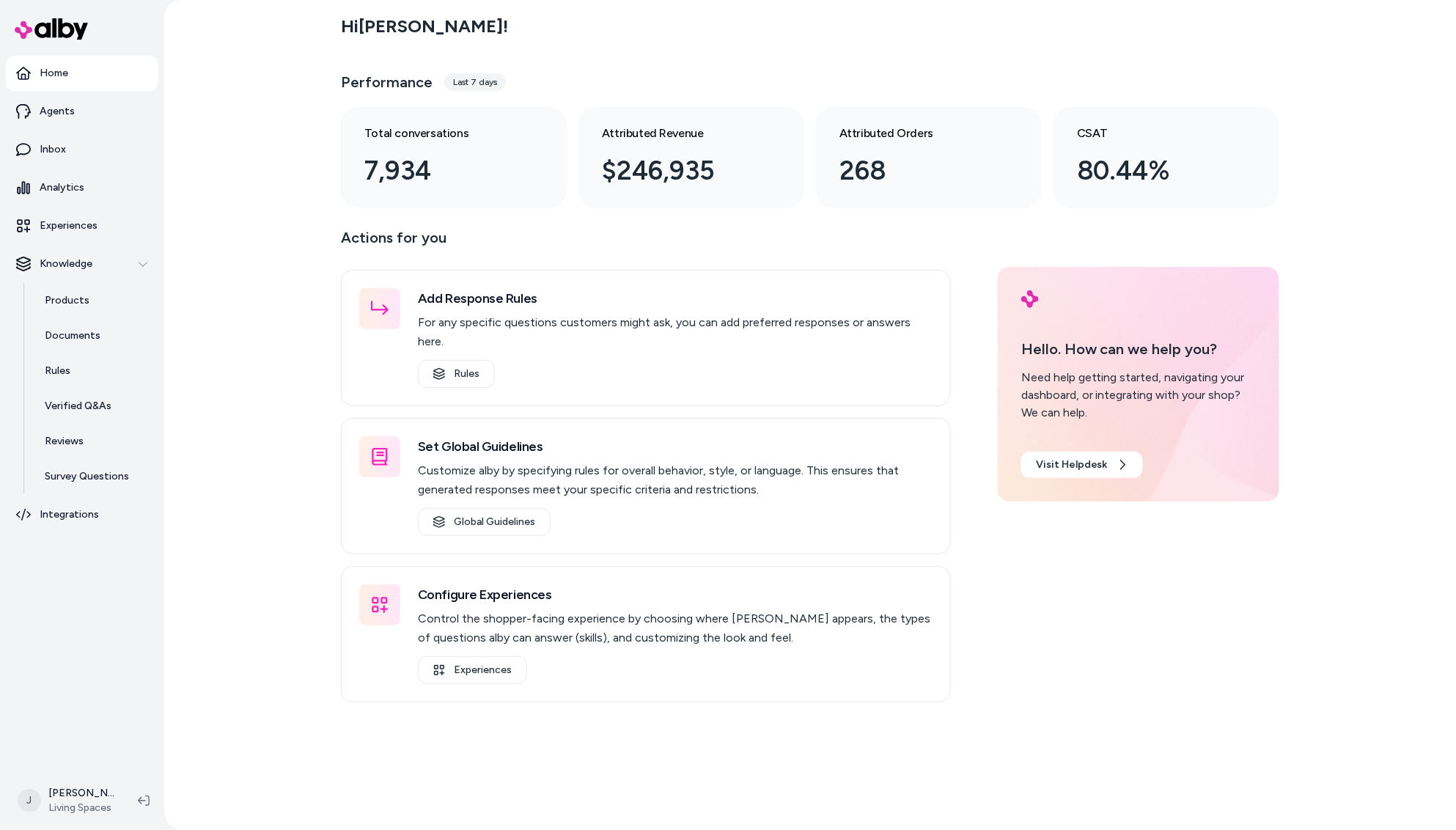
click at [215, 551] on div "Hi Jackie ! Performance Last 7 days Total conversations 7,934 Attributed Revenu…" at bounding box center [810, 415] width 1292 height 830
click at [89, 804] on html "Home Agents Inbox Analytics Experiences Knowledge Products Documents Rules Veri…" at bounding box center [728, 415] width 1456 height 830
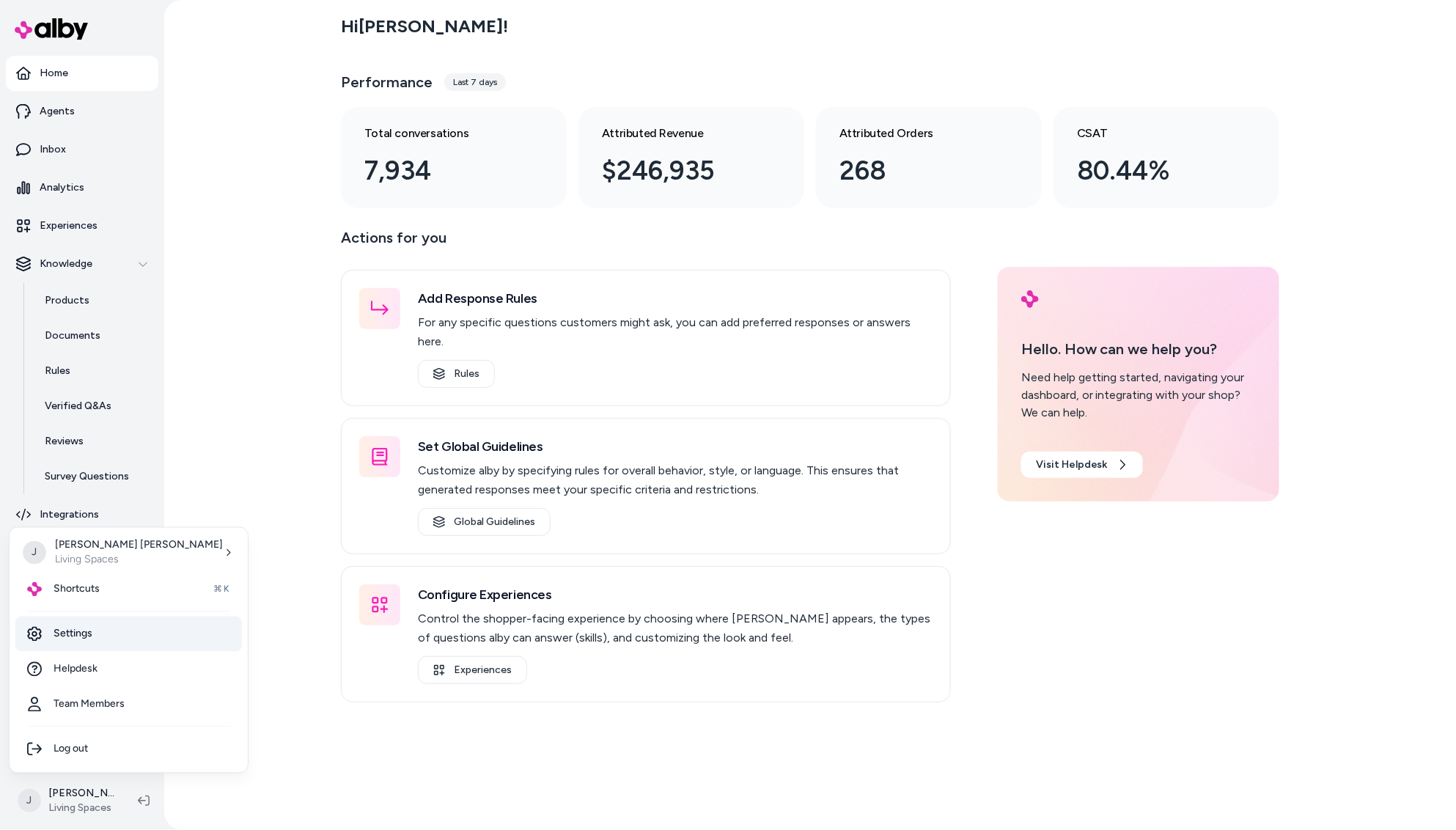
click at [99, 636] on link "Settings" at bounding box center [128, 634] width 226 height 35
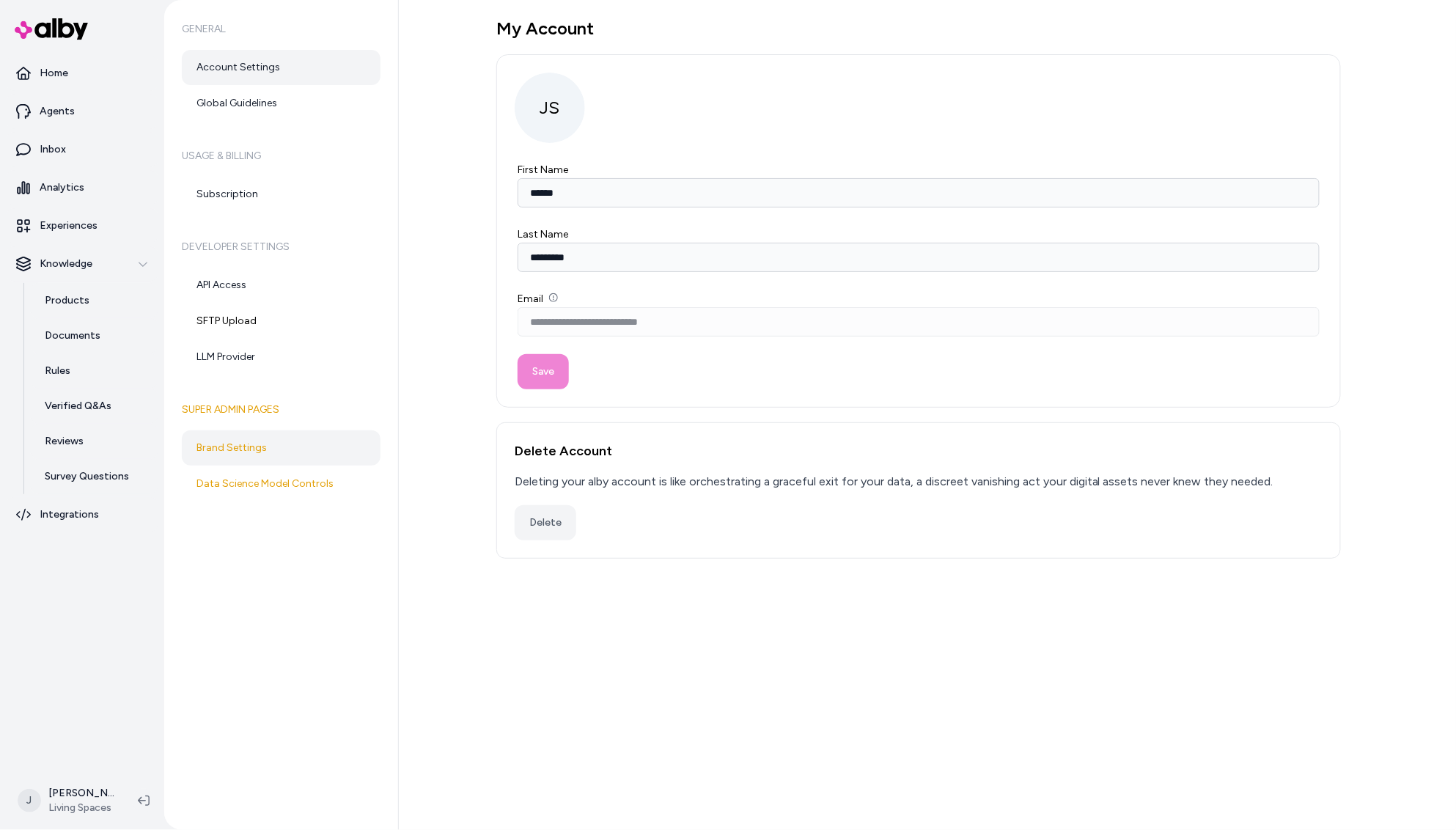
click at [258, 446] on link "Brand Settings" at bounding box center [281, 447] width 199 height 35
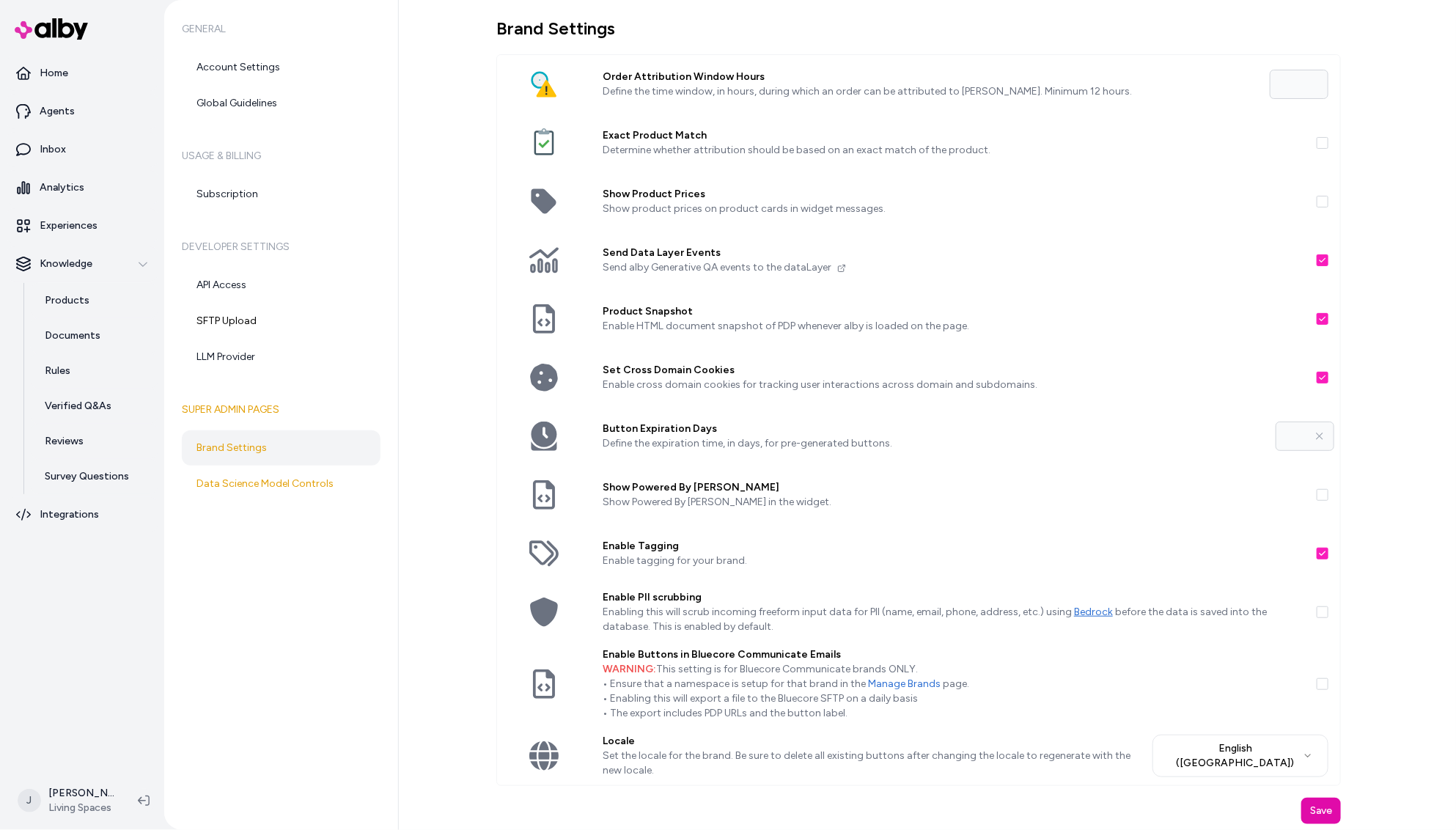
drag, startPoint x: 1299, startPoint y: 433, endPoint x: 1284, endPoint y: 435, distance: 15.1
click at [1284, 435] on input "**" at bounding box center [1305, 436] width 59 height 29
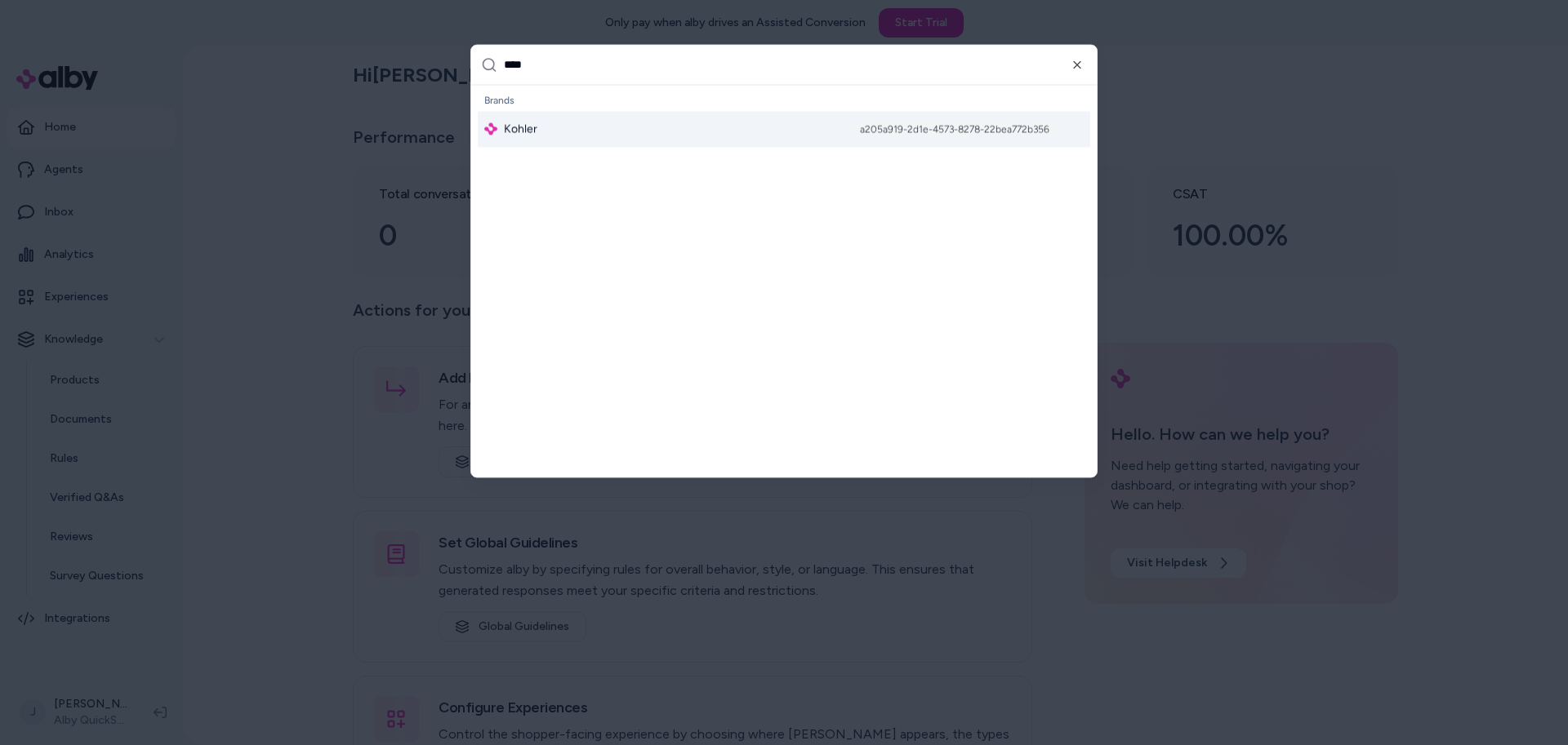
type input "****"
click at [701, 141] on div "Kohler a205a919-2d1e-4573-8278-22bea772b356" at bounding box center [783, 129] width 612 height 36
